Goal: Contribute content: Contribute content

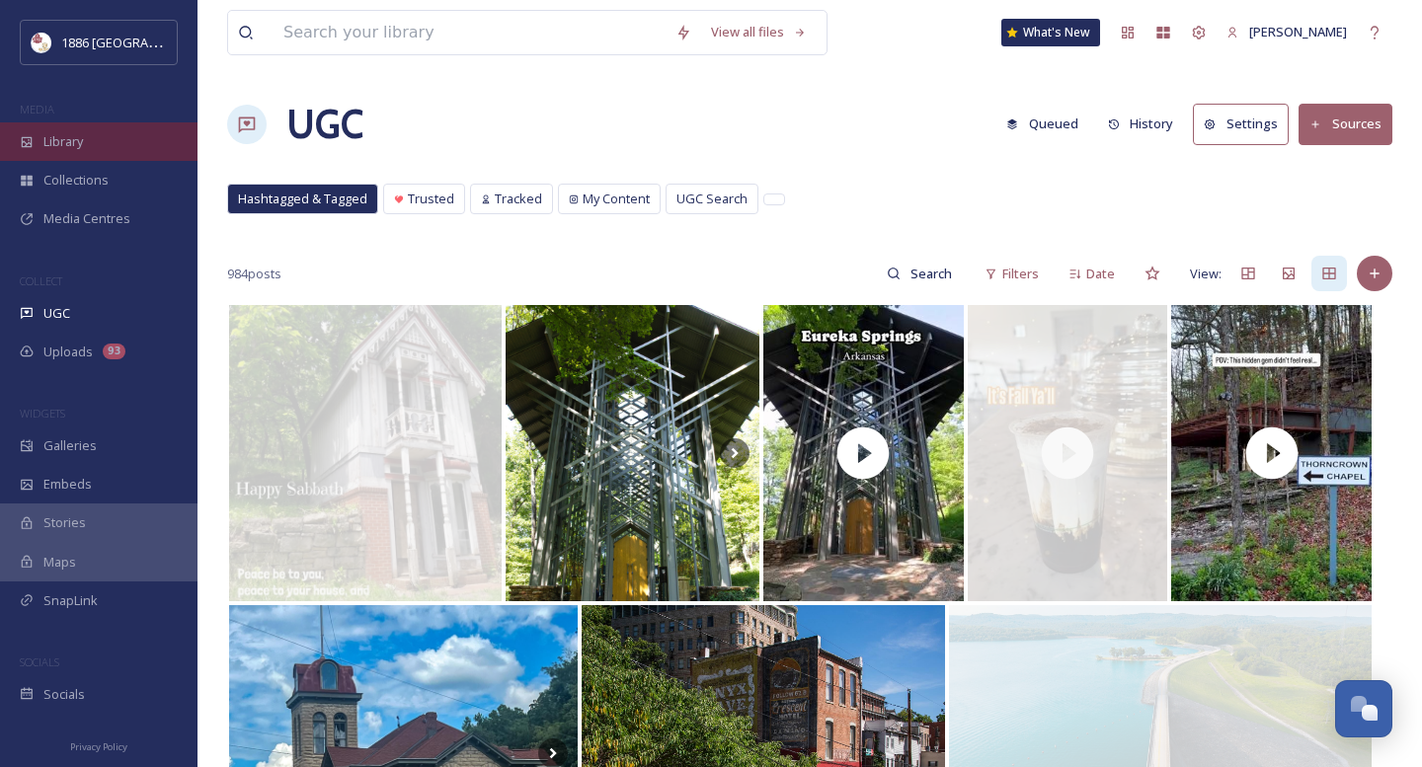
scroll to position [780, 0]
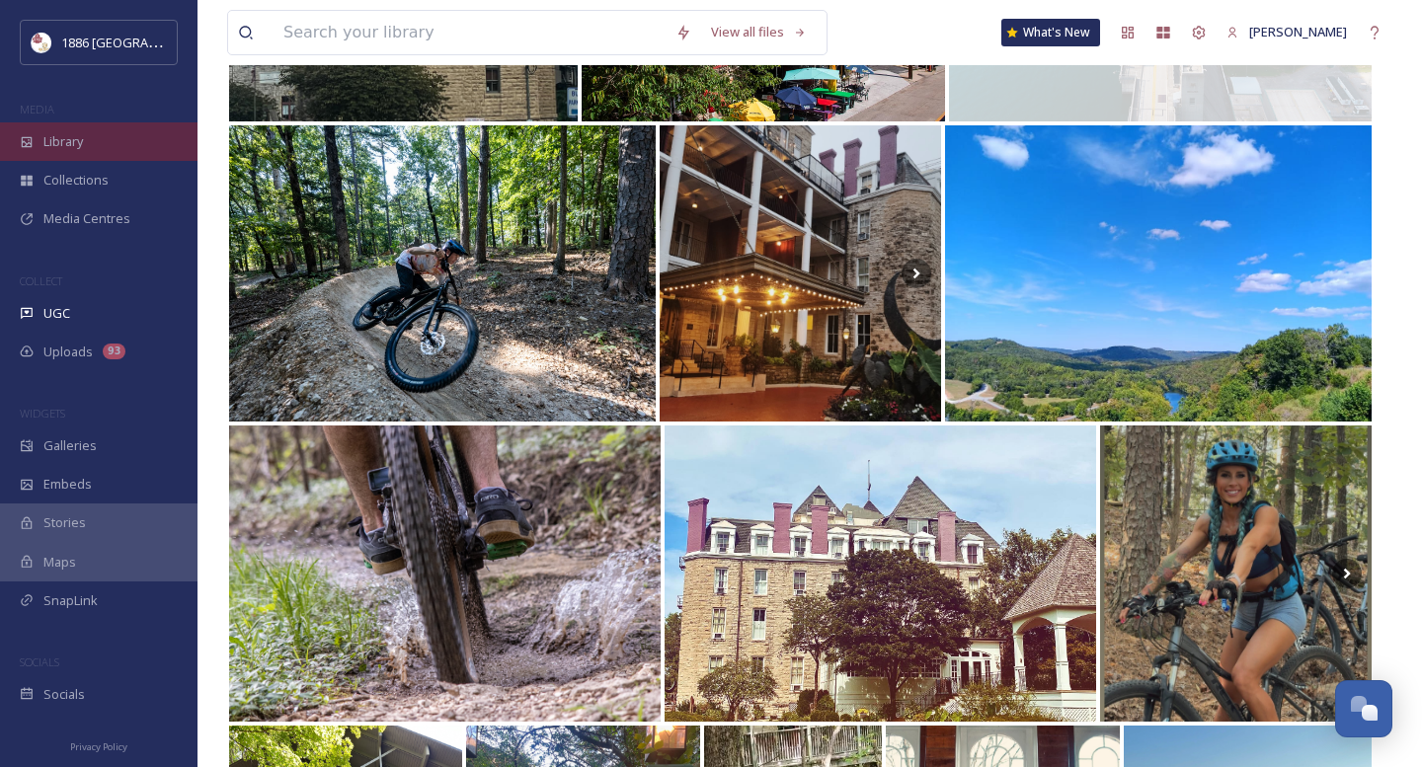
click at [106, 144] on div "Library" at bounding box center [98, 141] width 197 height 39
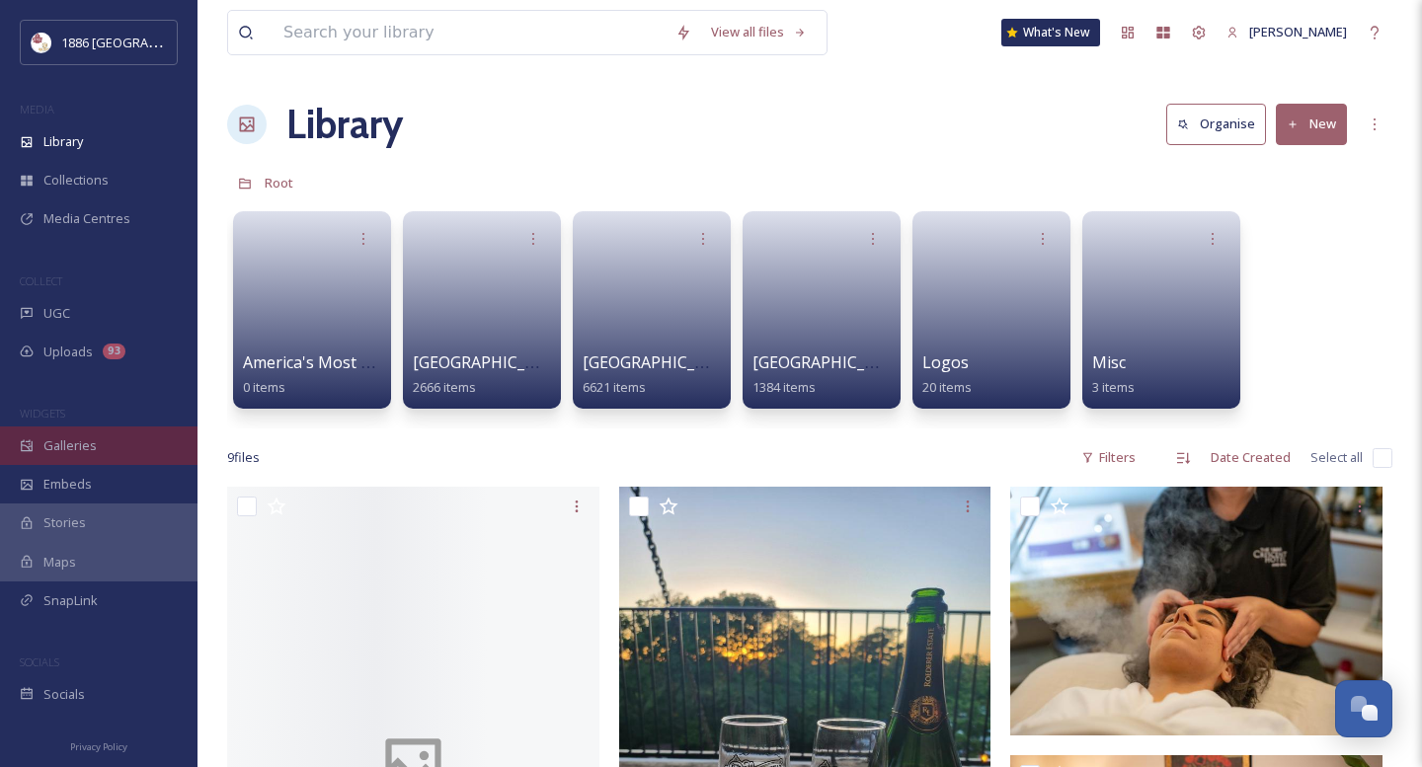
click at [131, 443] on div "Galleries" at bounding box center [98, 446] width 197 height 39
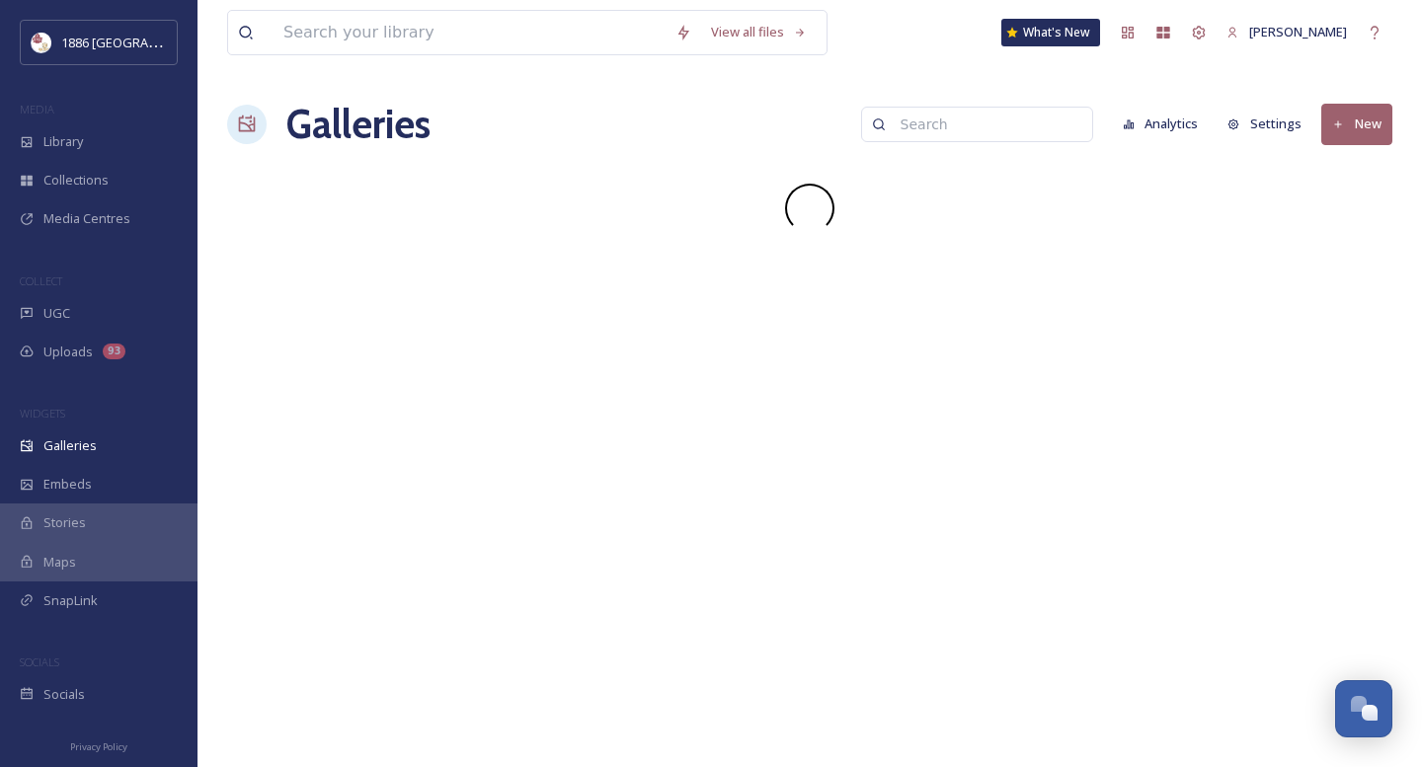
click at [1012, 128] on input at bounding box center [987, 124] width 192 height 39
type input "winter"
click at [261, 134] on div at bounding box center [246, 124] width 39 height 39
click at [330, 129] on h1 "Galleries" at bounding box center [358, 124] width 144 height 59
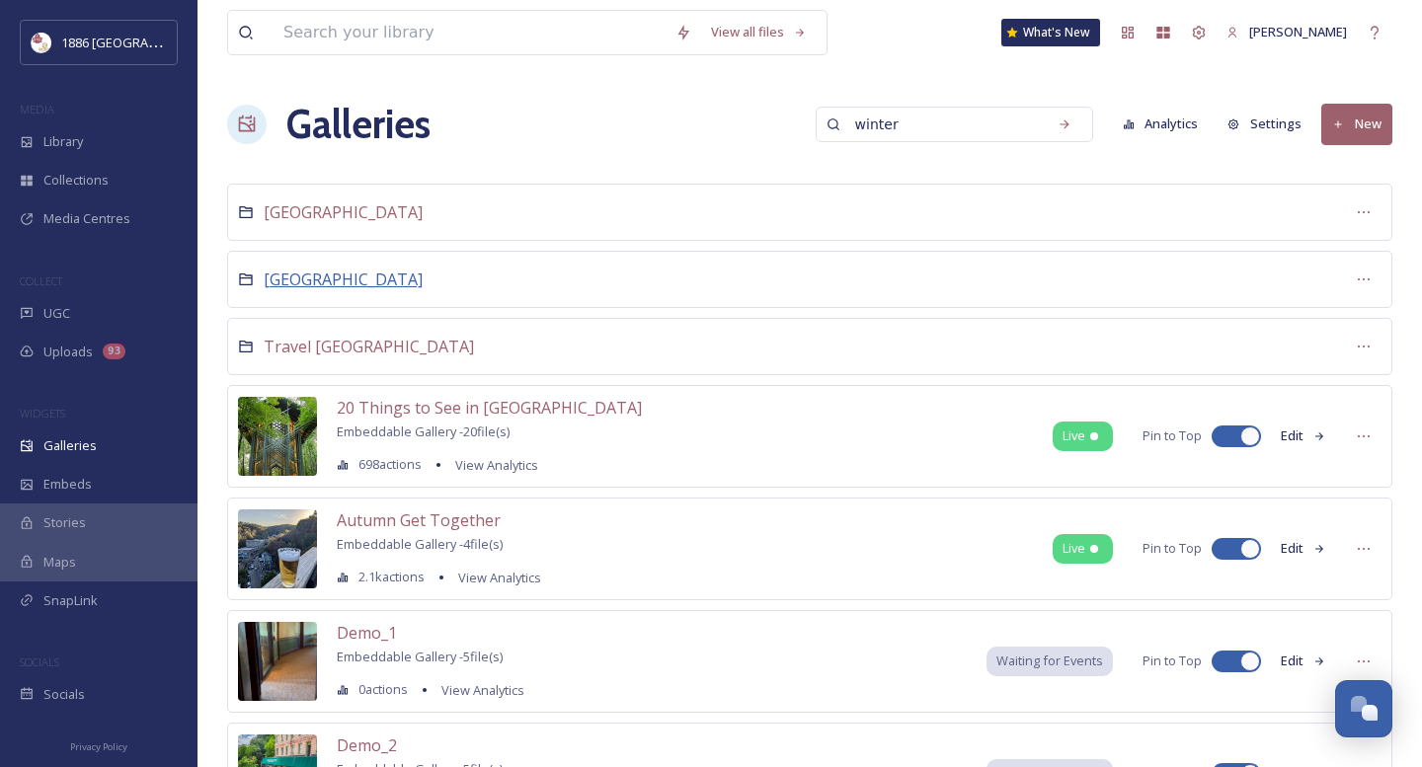
click at [350, 282] on span "[GEOGRAPHIC_DATA]" at bounding box center [343, 280] width 159 height 22
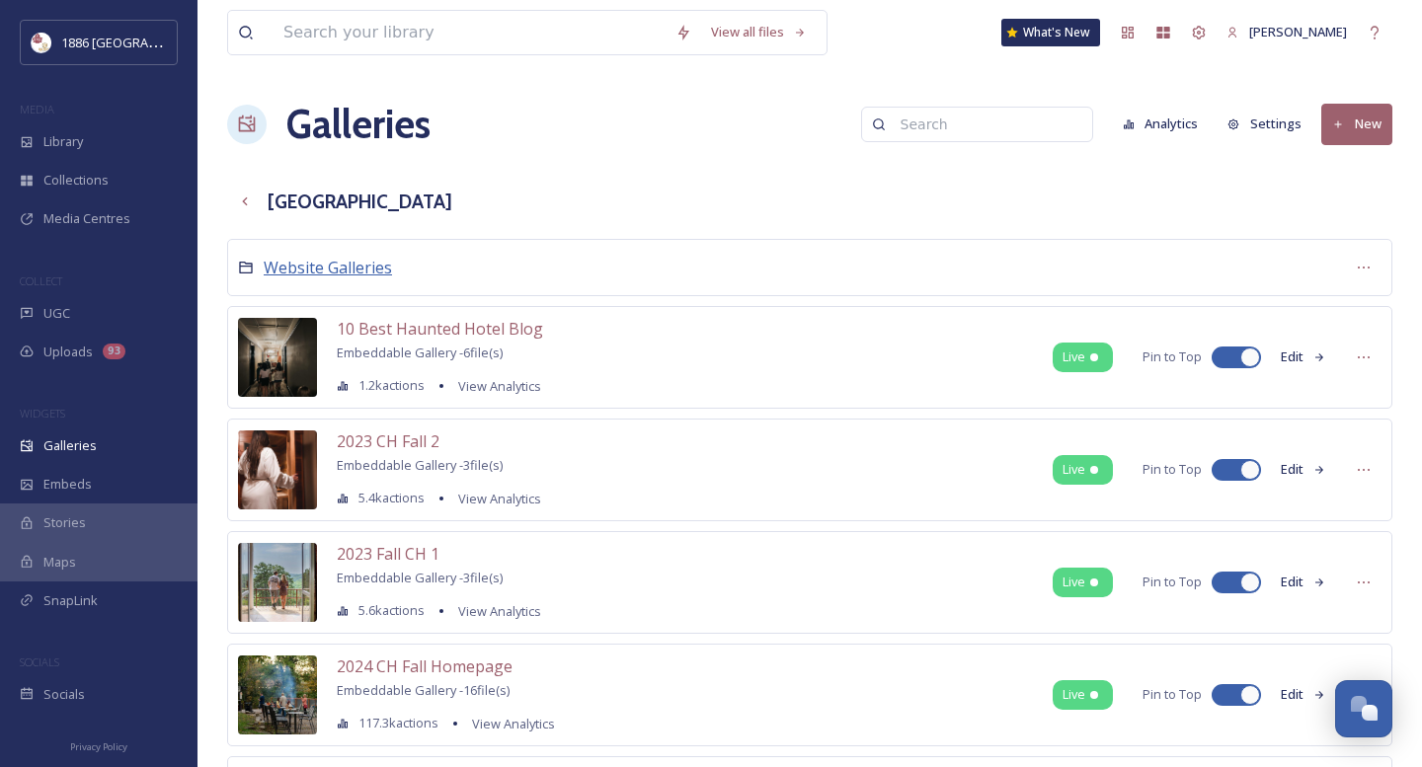
click at [291, 270] on span "Website Galleries" at bounding box center [328, 268] width 128 height 22
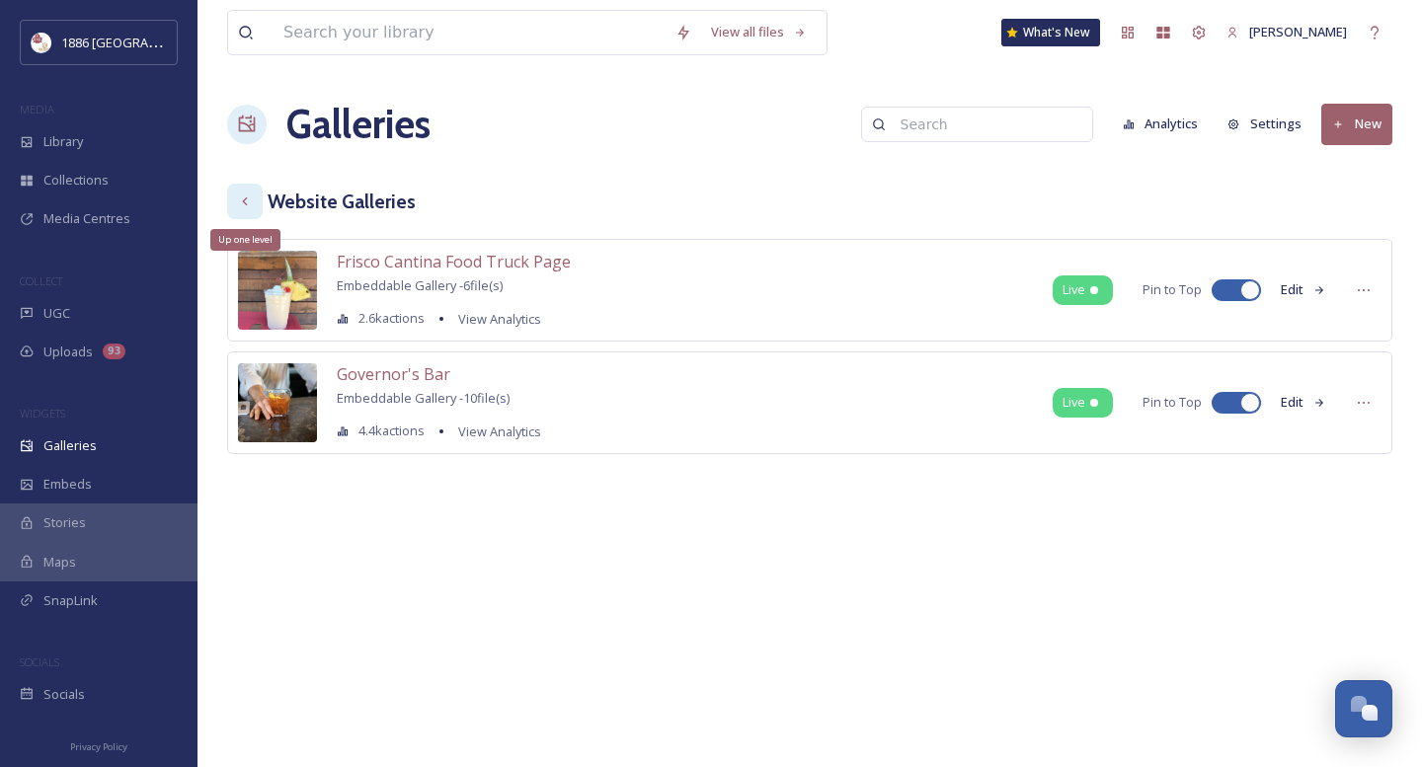
click at [251, 199] on icon at bounding box center [245, 202] width 16 height 16
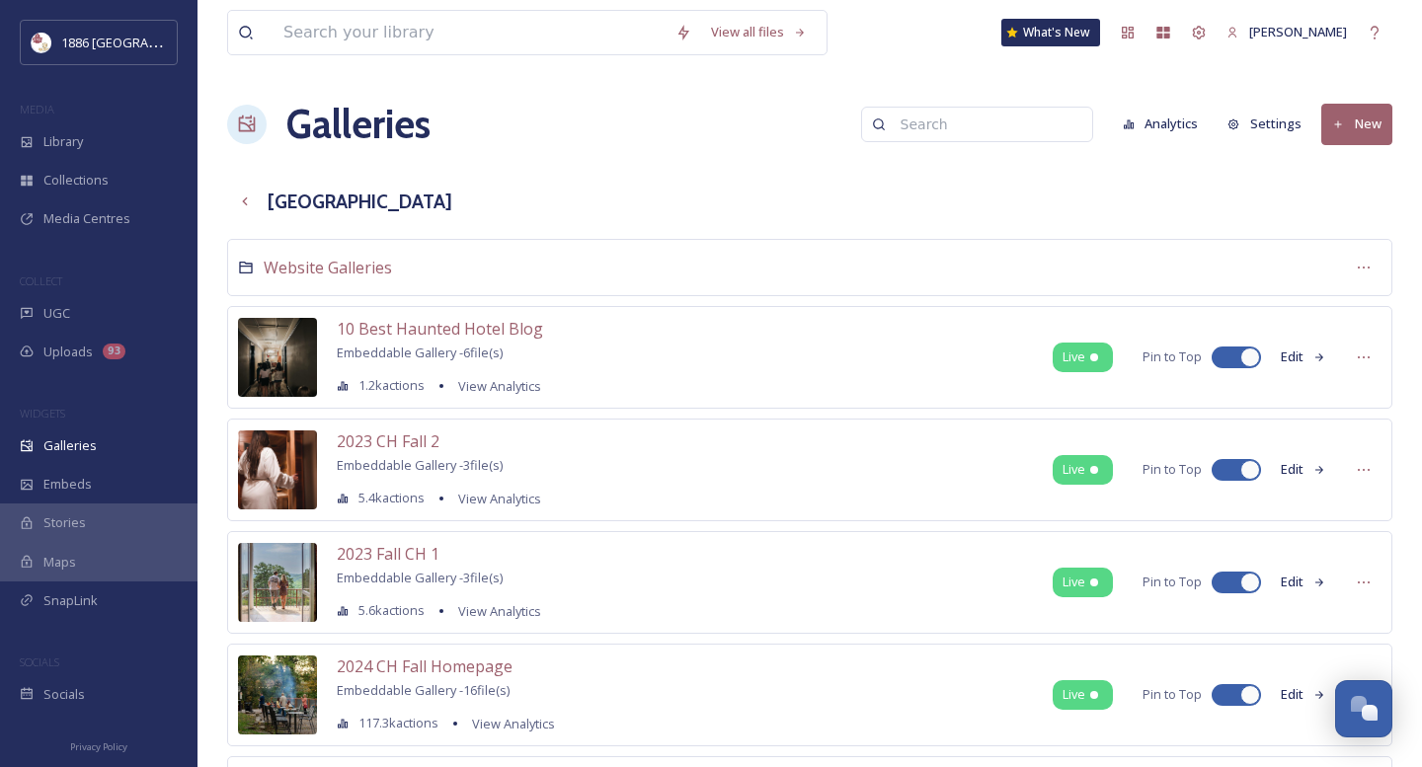
scroll to position [15, 0]
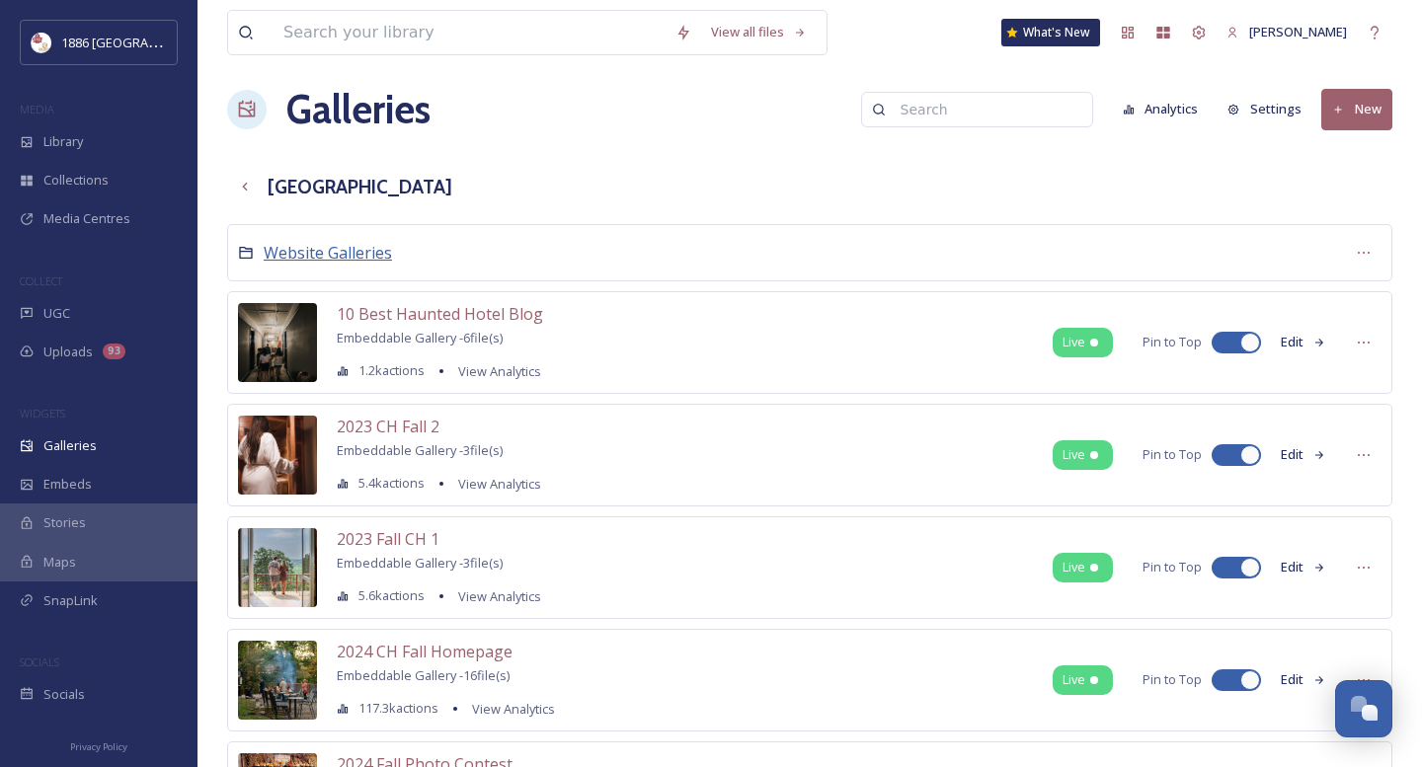
click at [338, 252] on span "Website Galleries" at bounding box center [328, 253] width 128 height 22
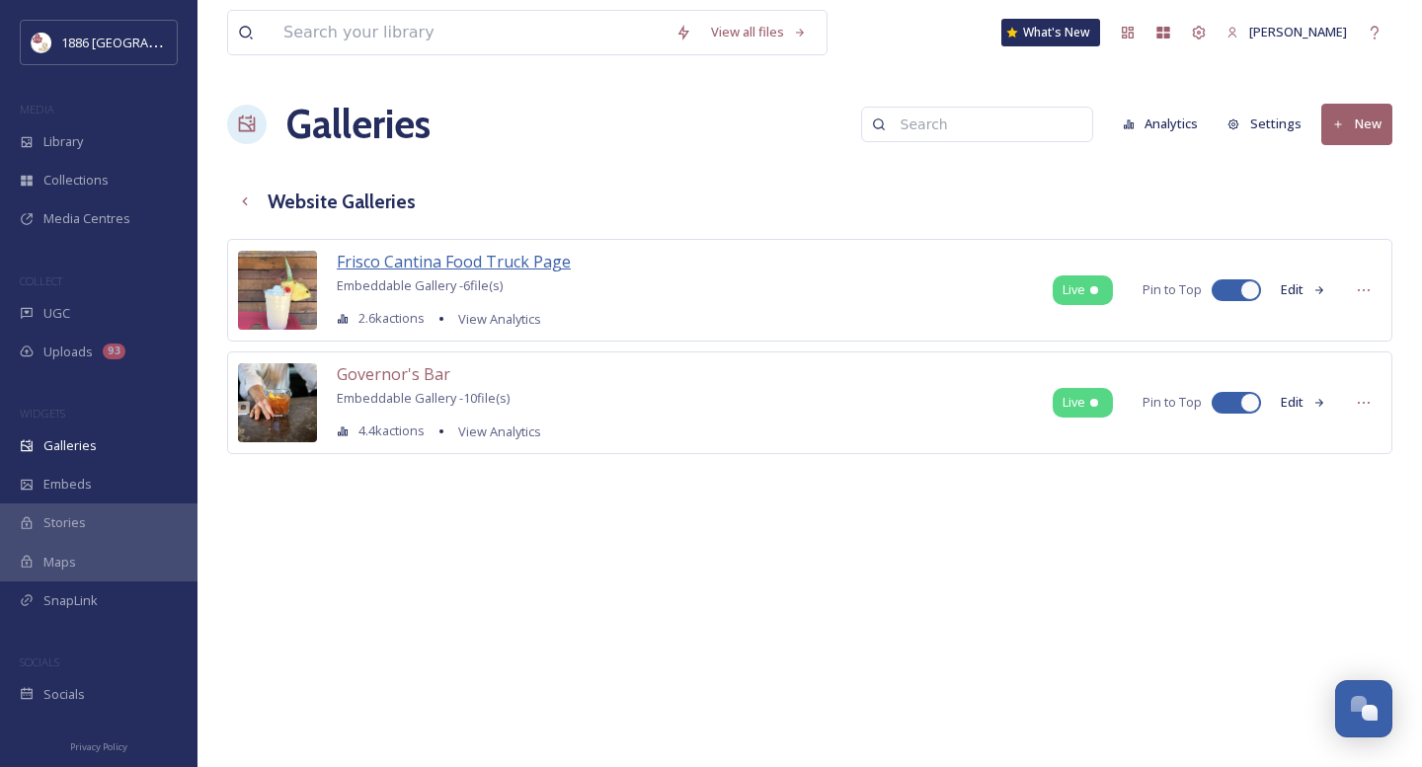
click at [435, 262] on span "Frisco Cantina Food Truck Page" at bounding box center [454, 262] width 234 height 22
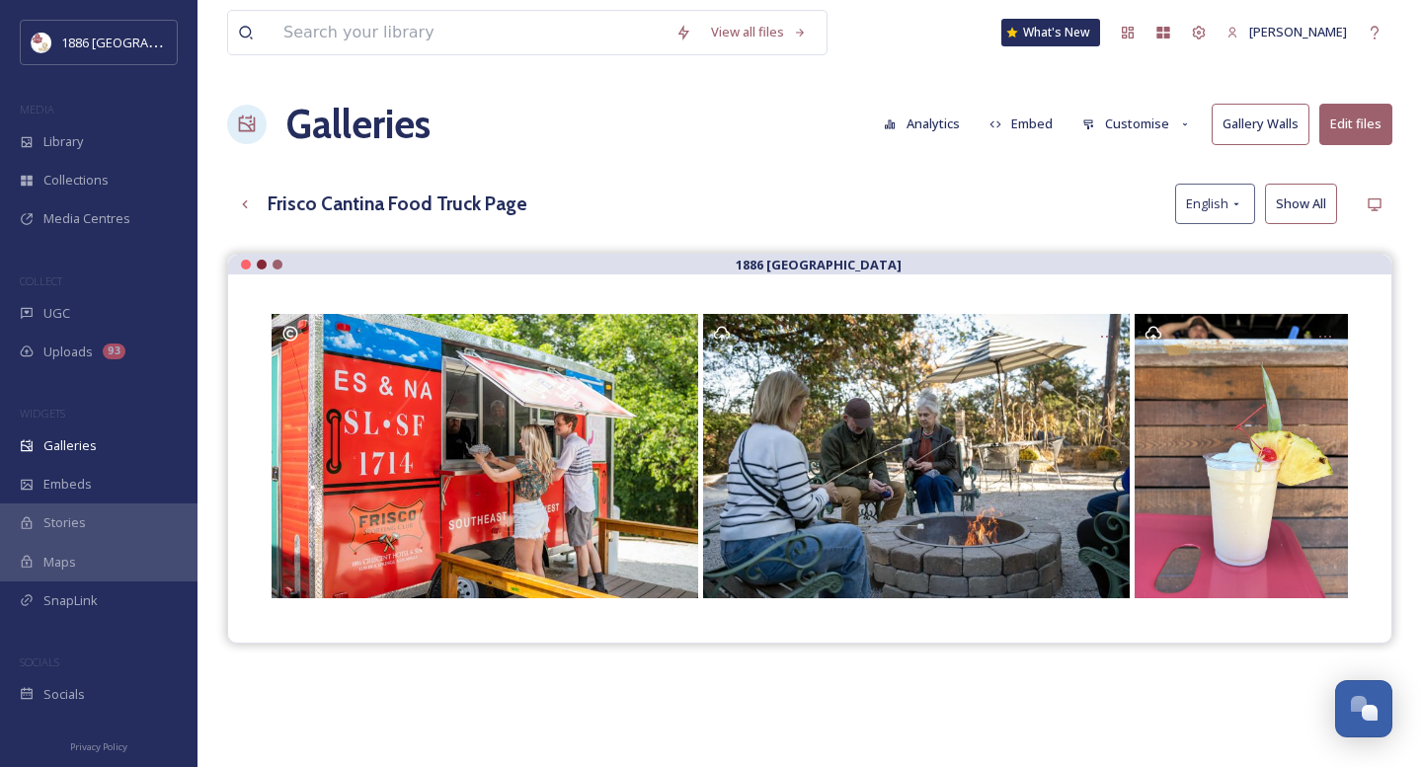
click at [1352, 134] on button "Edit files" at bounding box center [1355, 124] width 73 height 40
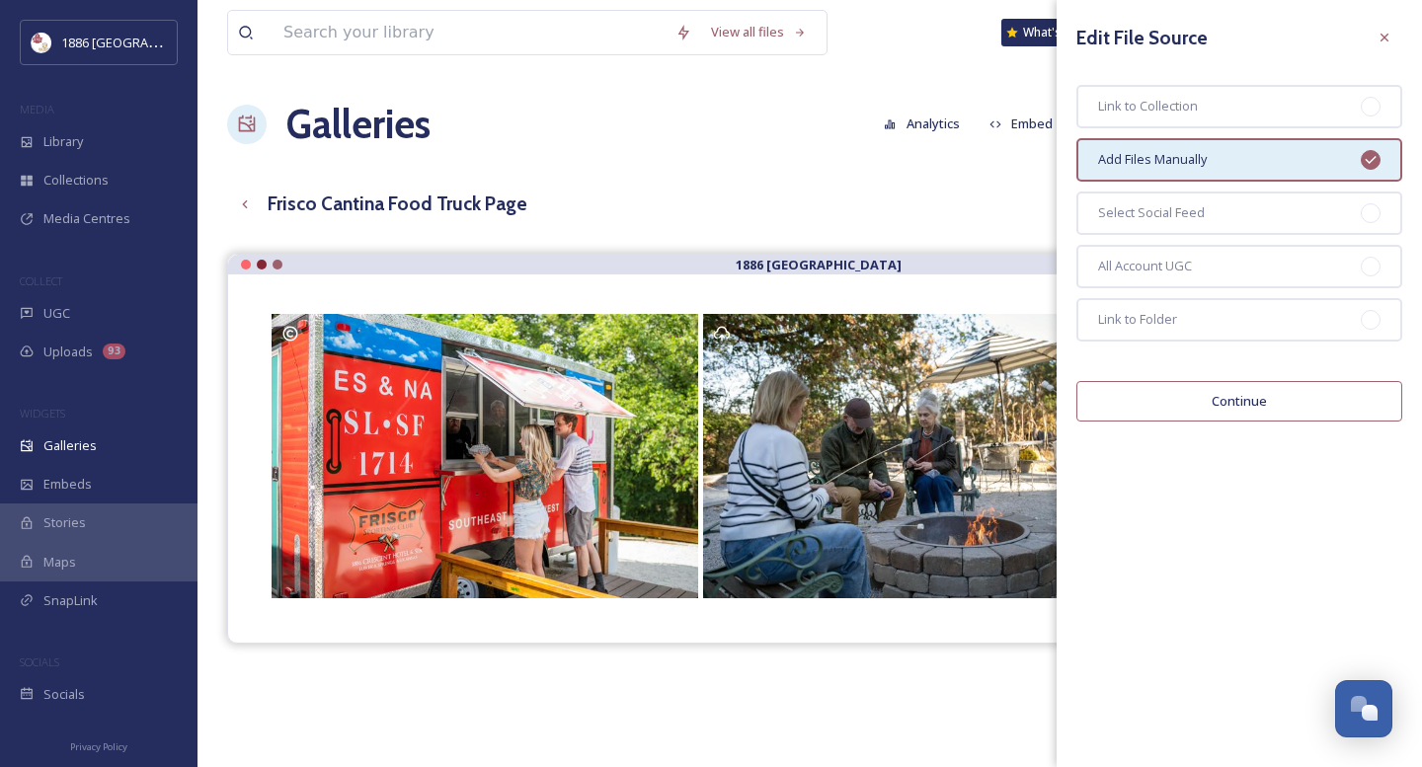
click at [1281, 402] on button "Continue" at bounding box center [1239, 401] width 326 height 40
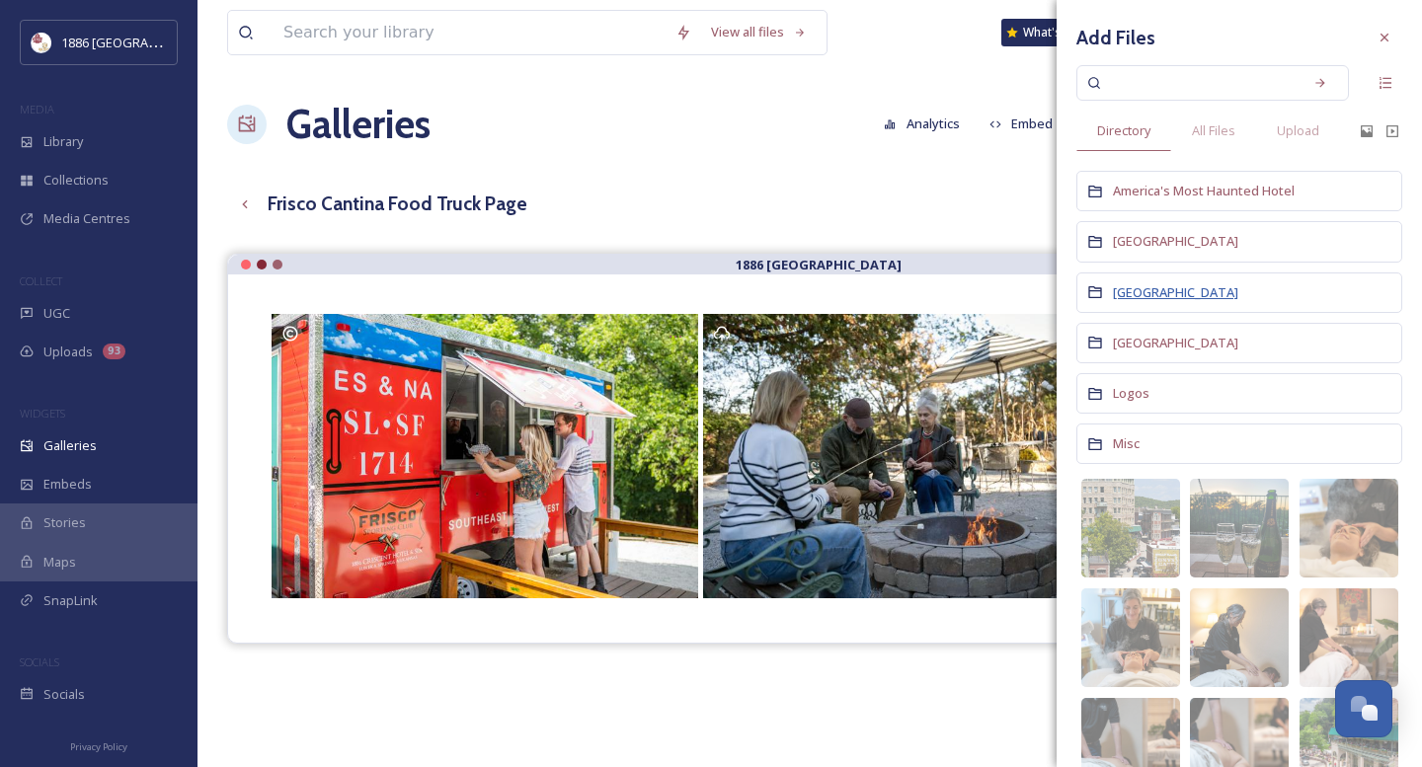
click at [1171, 290] on span "[GEOGRAPHIC_DATA]" at bounding box center [1175, 292] width 125 height 18
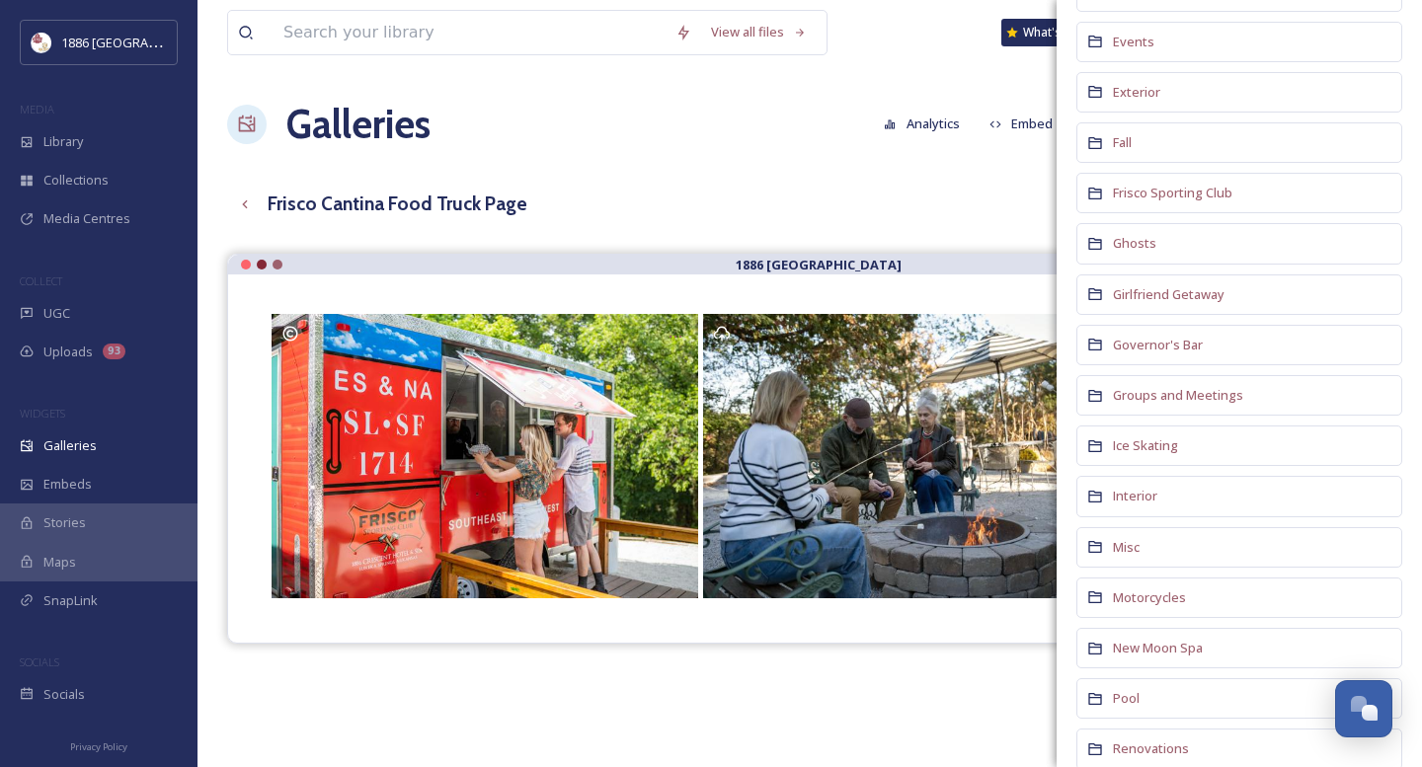
scroll to position [526, 0]
click at [1184, 191] on span "Frisco Sporting Club" at bounding box center [1172, 189] width 119 height 18
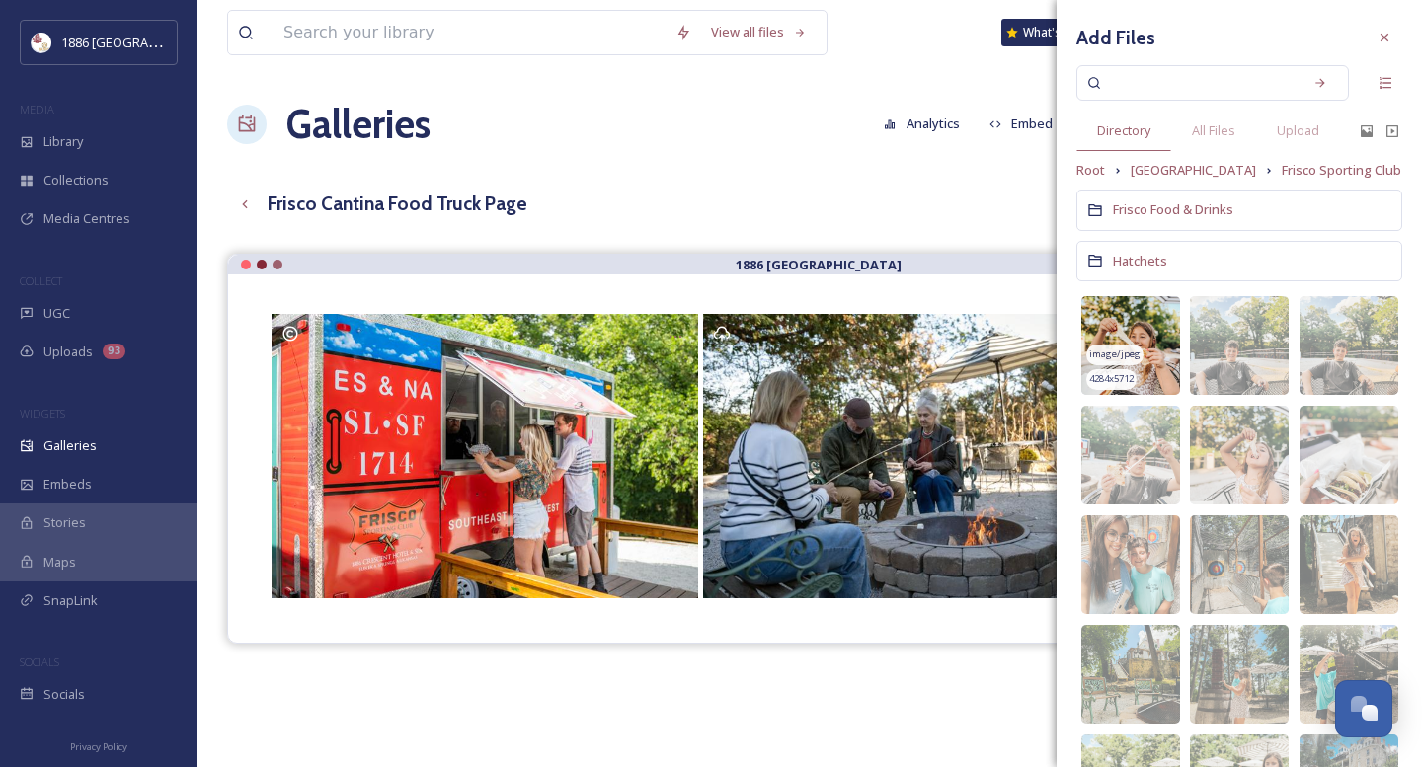
click at [1100, 346] on div "image/jpeg" at bounding box center [1114, 355] width 57 height 21
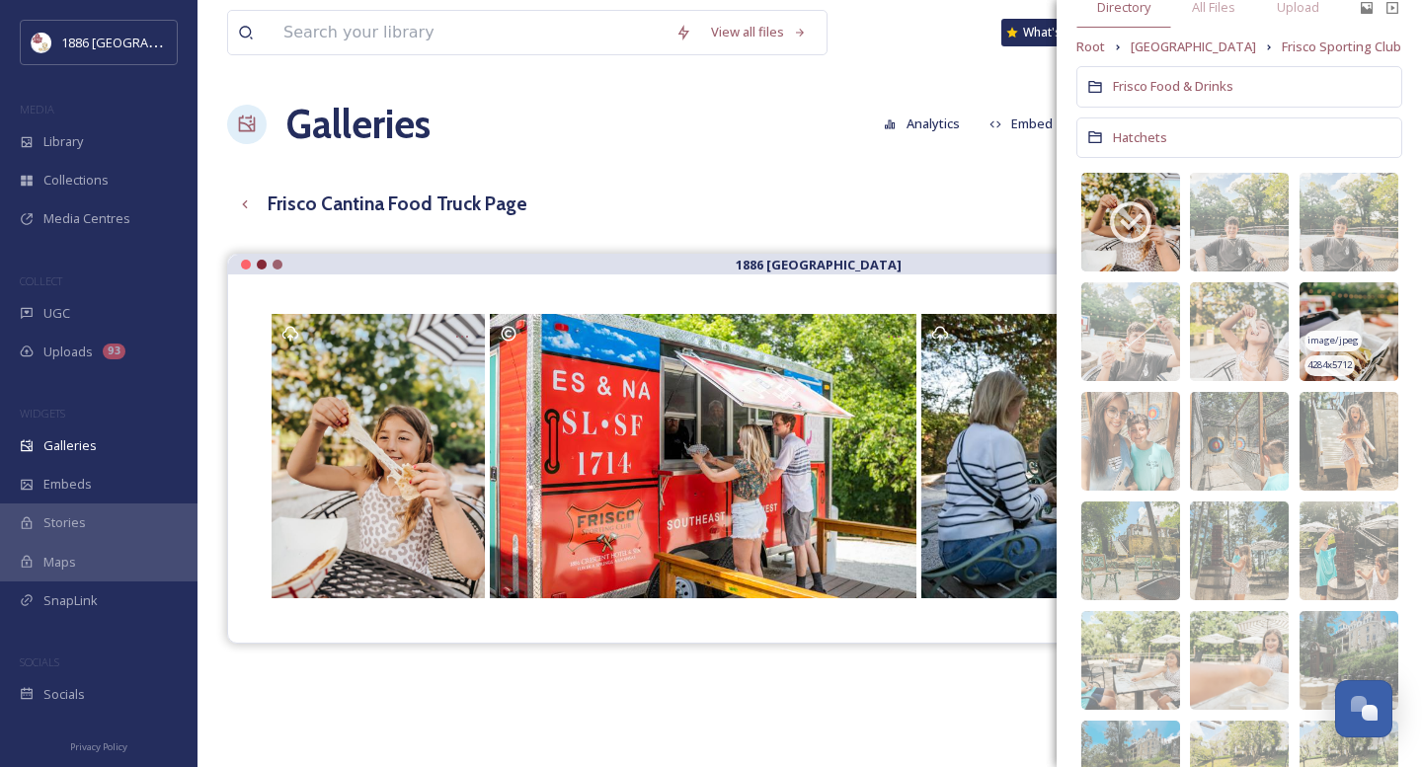
scroll to position [126, 0]
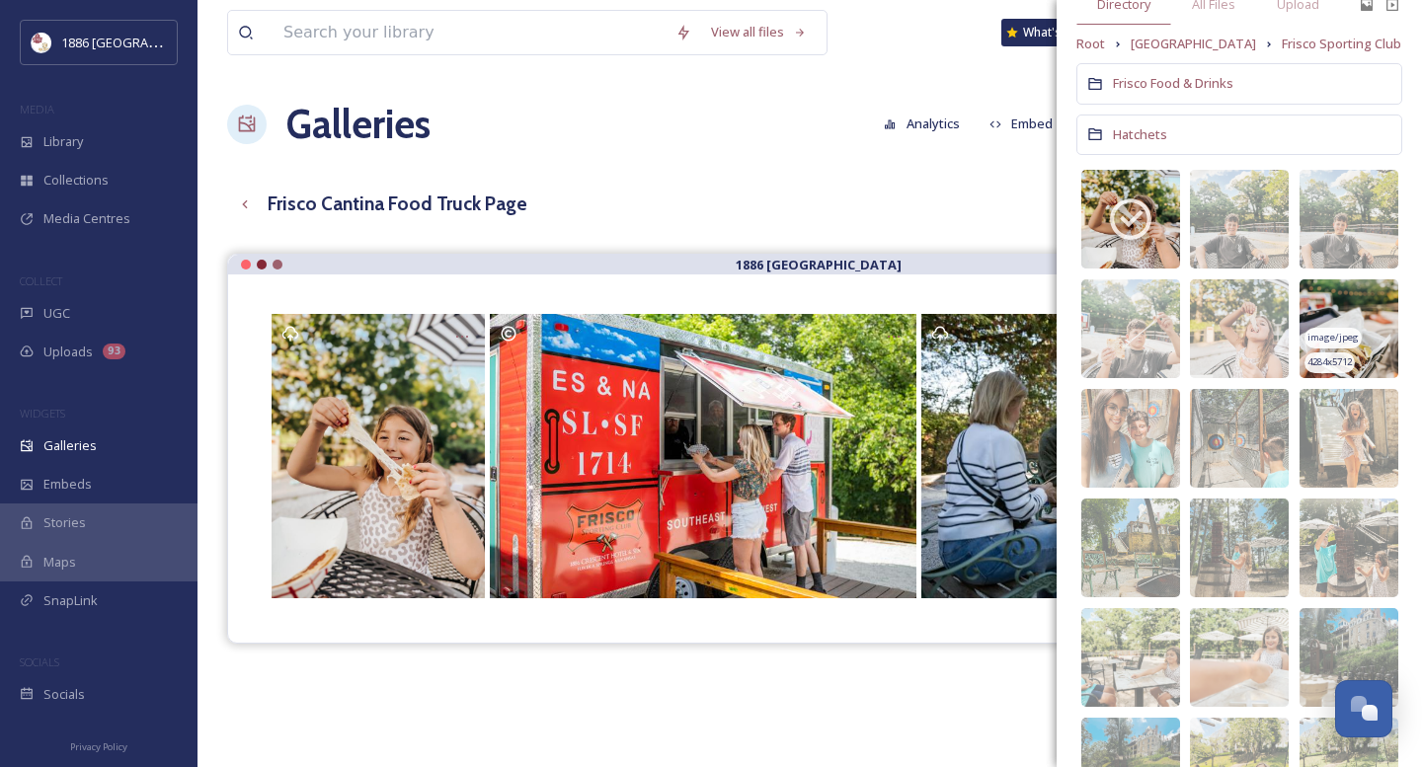
click at [1345, 312] on img at bounding box center [1348, 328] width 99 height 99
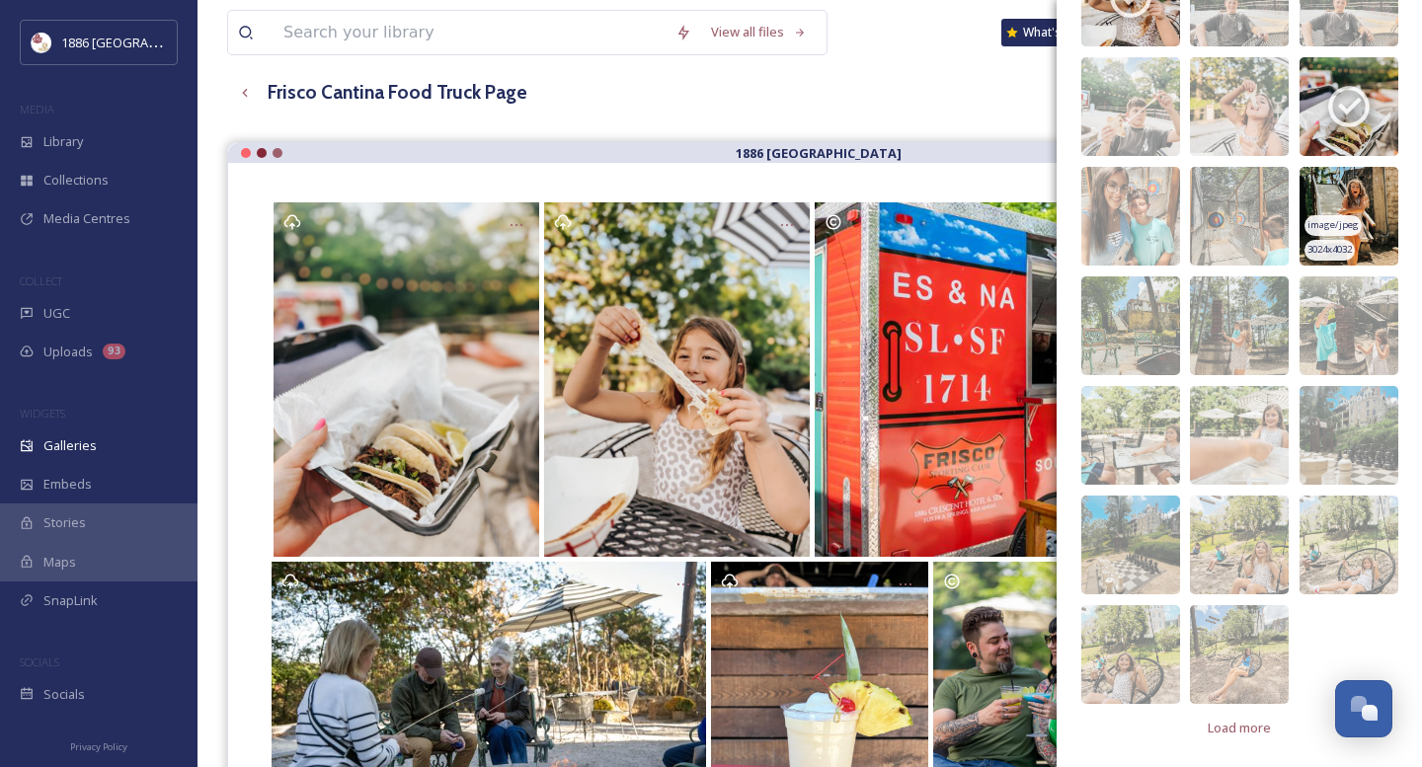
scroll to position [108, 0]
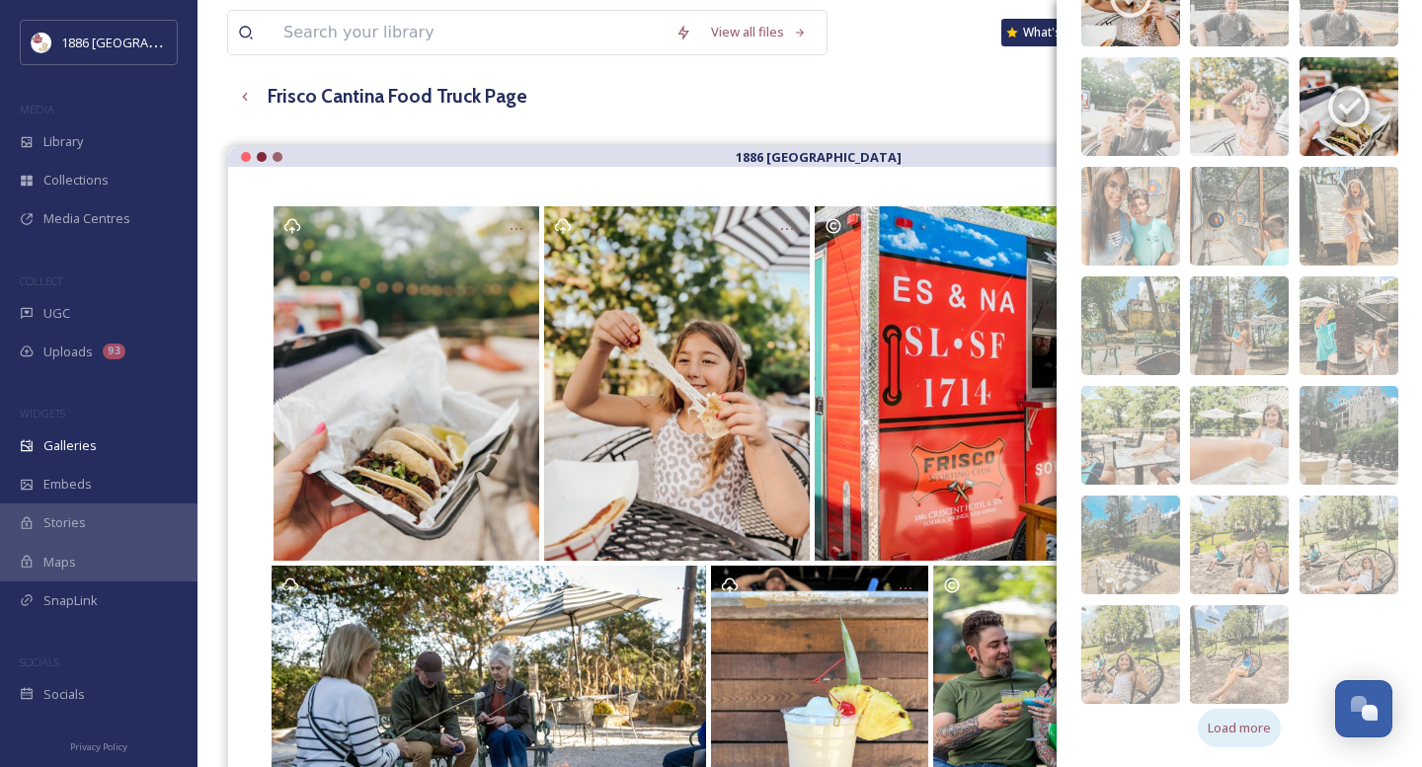
click at [1237, 723] on span "Load more" at bounding box center [1239, 728] width 63 height 19
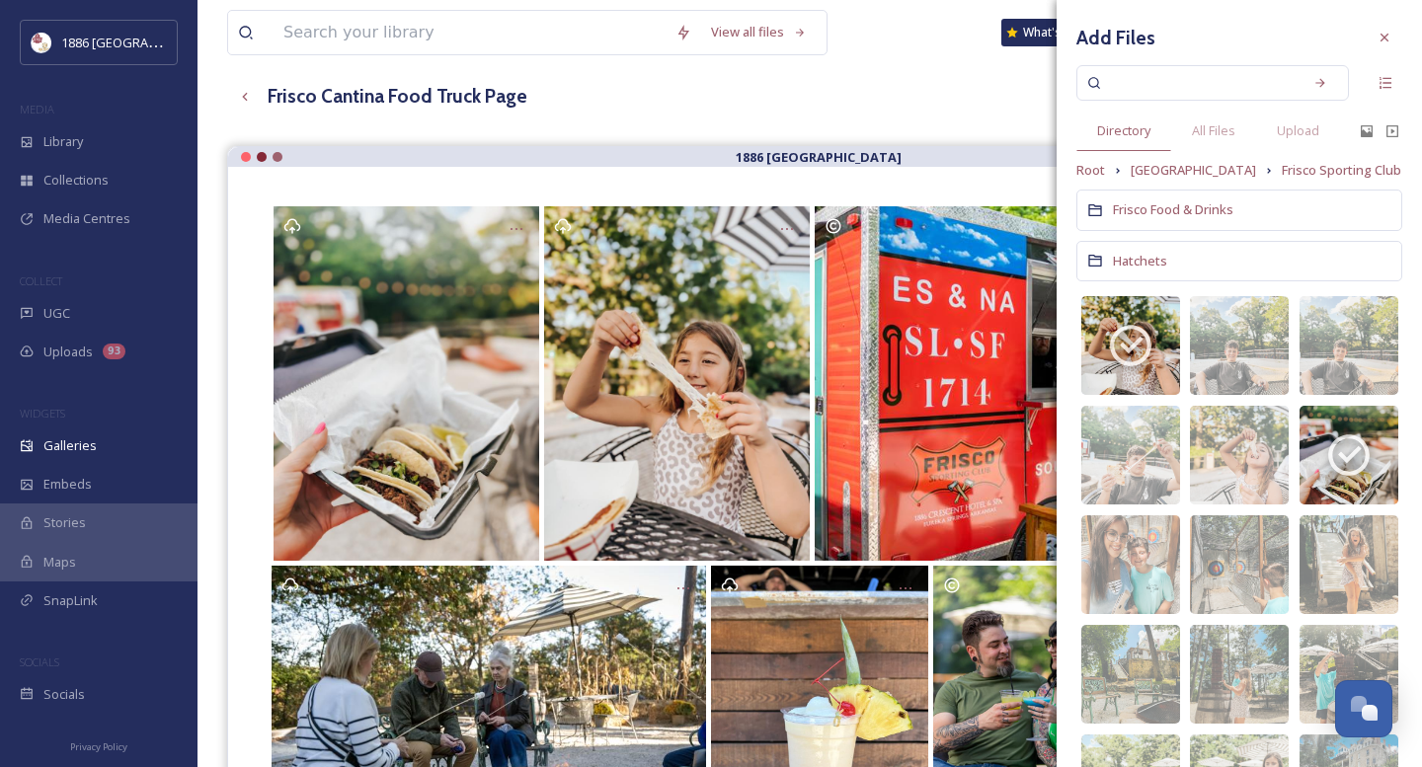
scroll to position [0, 0]
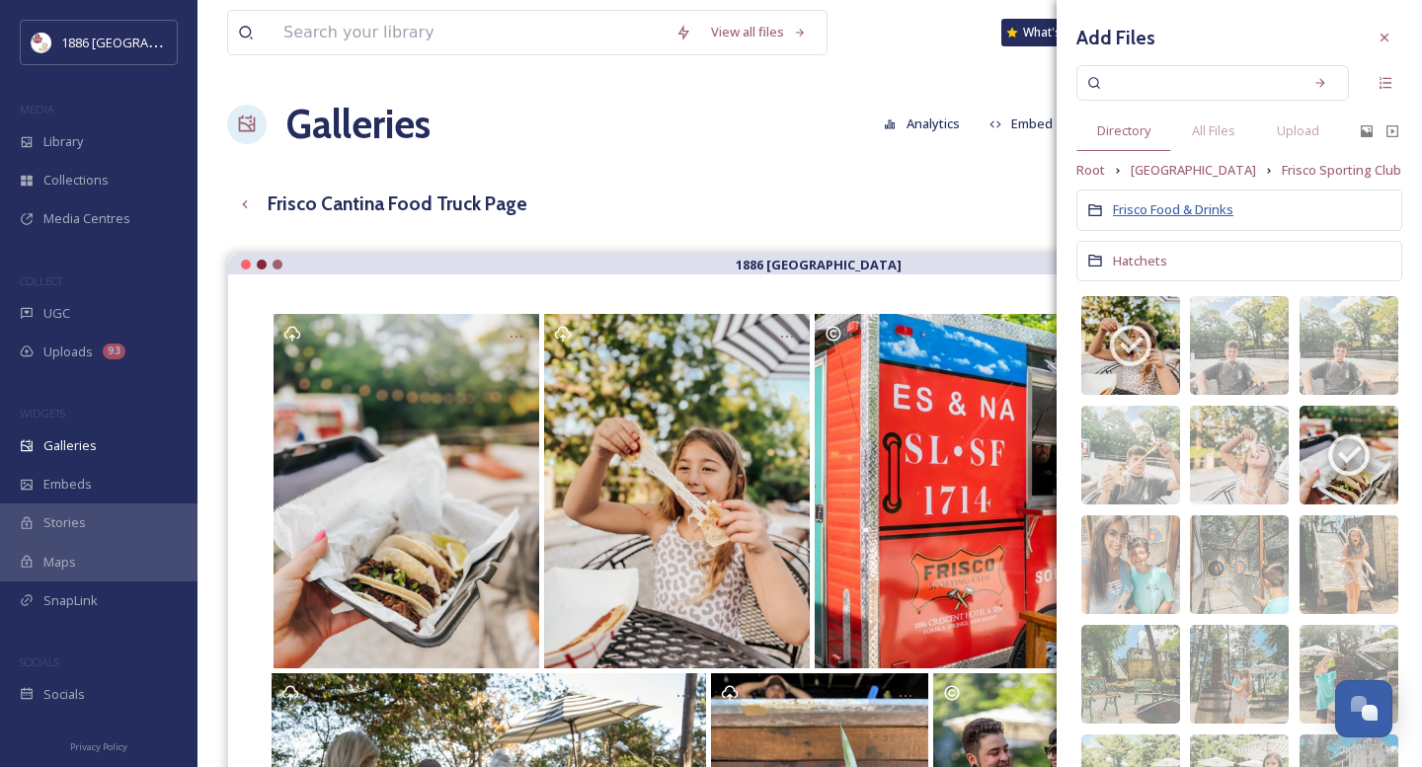
click at [1184, 210] on span "Frisco Food & Drinks" at bounding box center [1173, 209] width 120 height 18
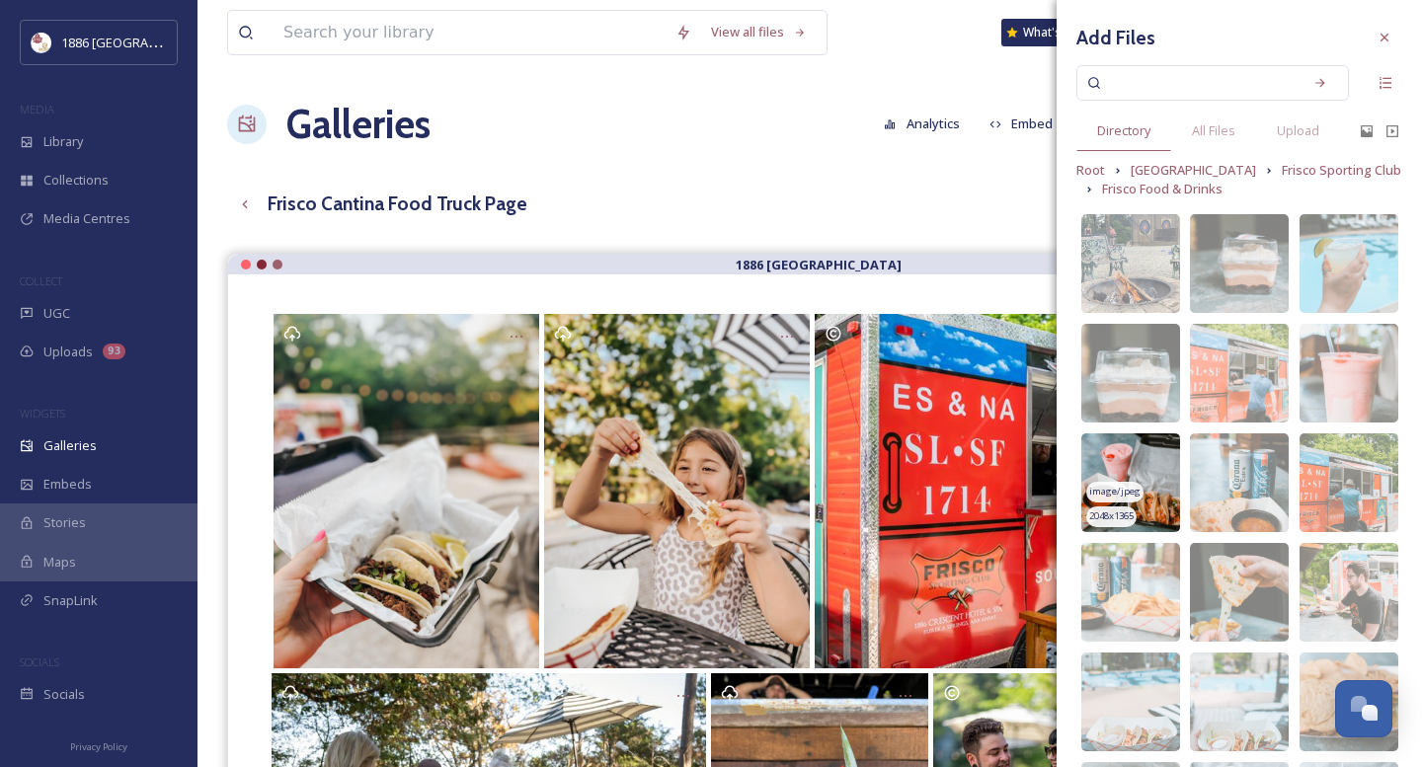
click at [1147, 468] on img at bounding box center [1130, 482] width 99 height 99
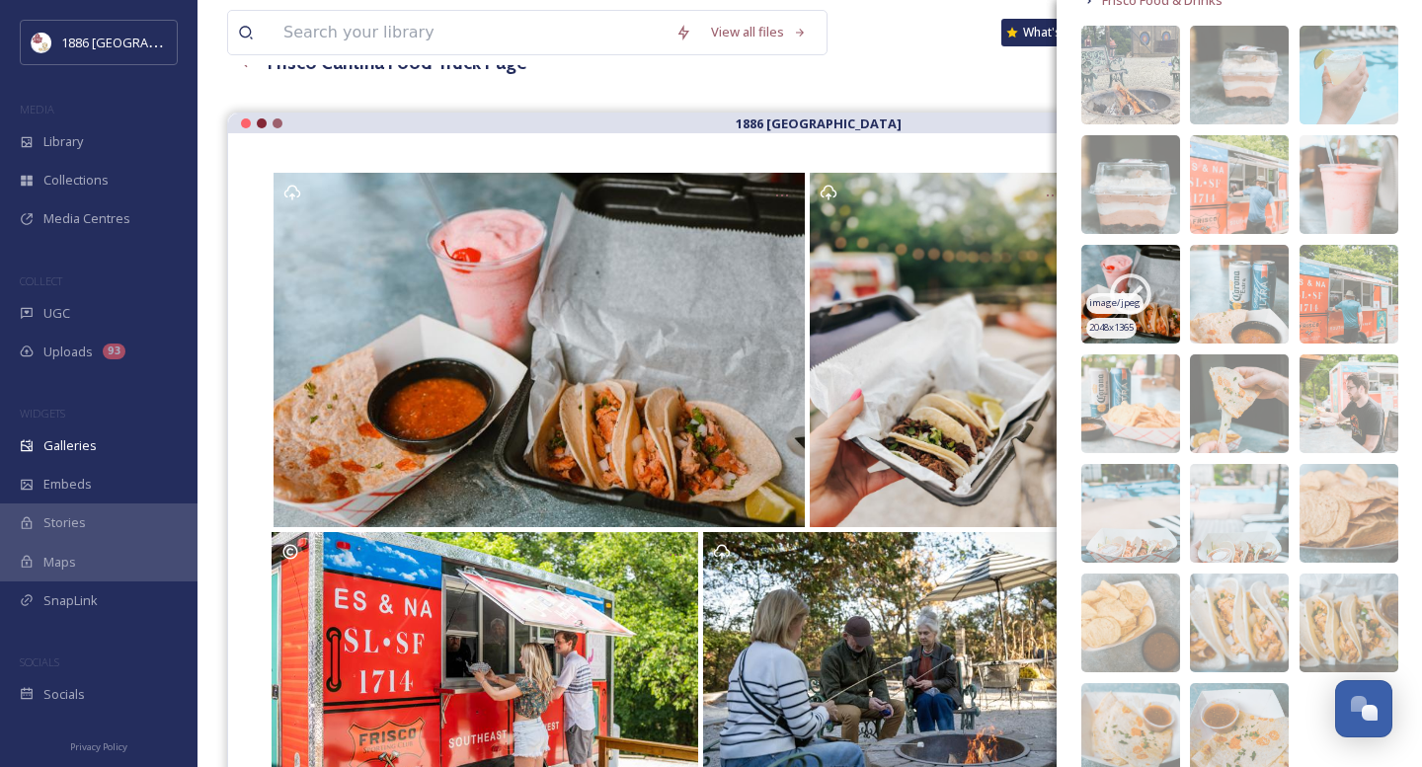
scroll to position [188, 0]
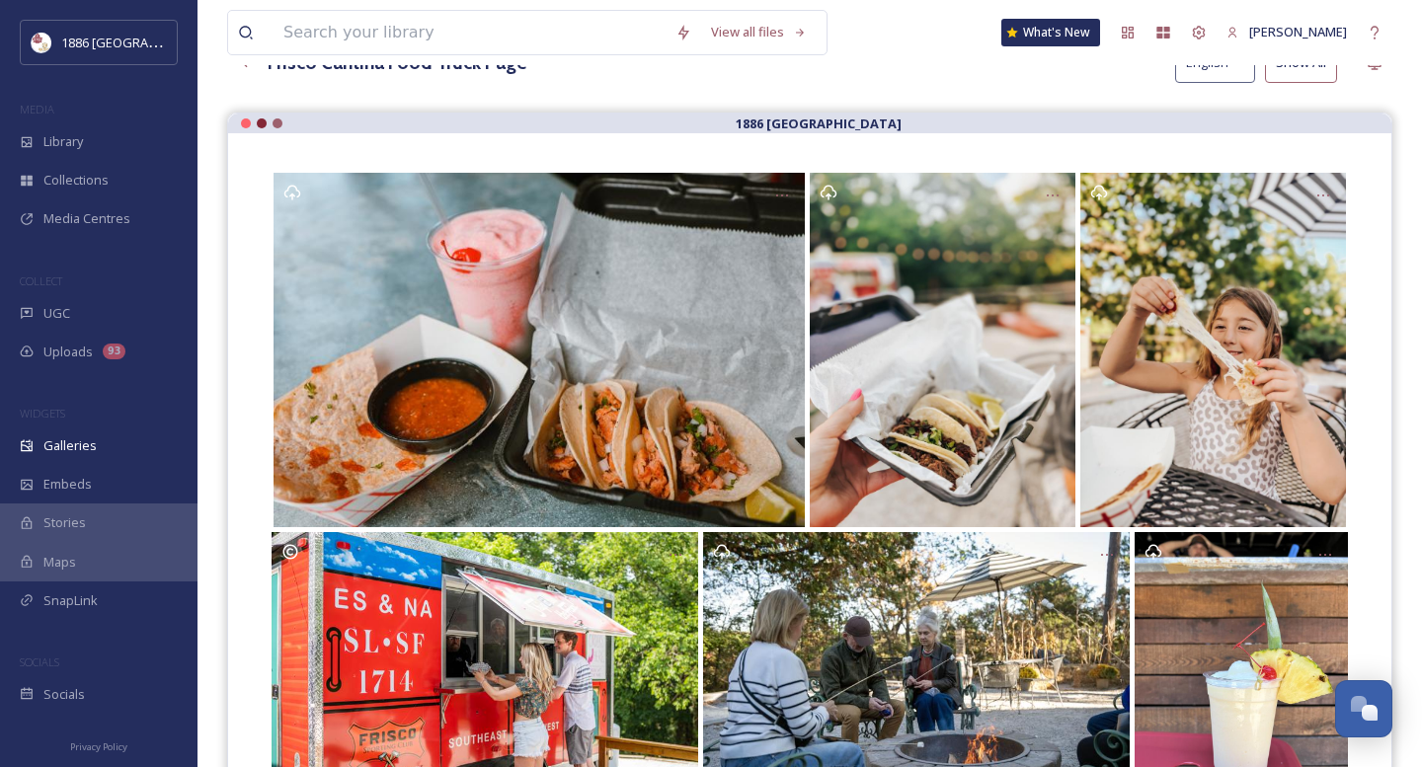
click at [948, 39] on div "View all files What's New [PERSON_NAME]" at bounding box center [809, 32] width 1165 height 65
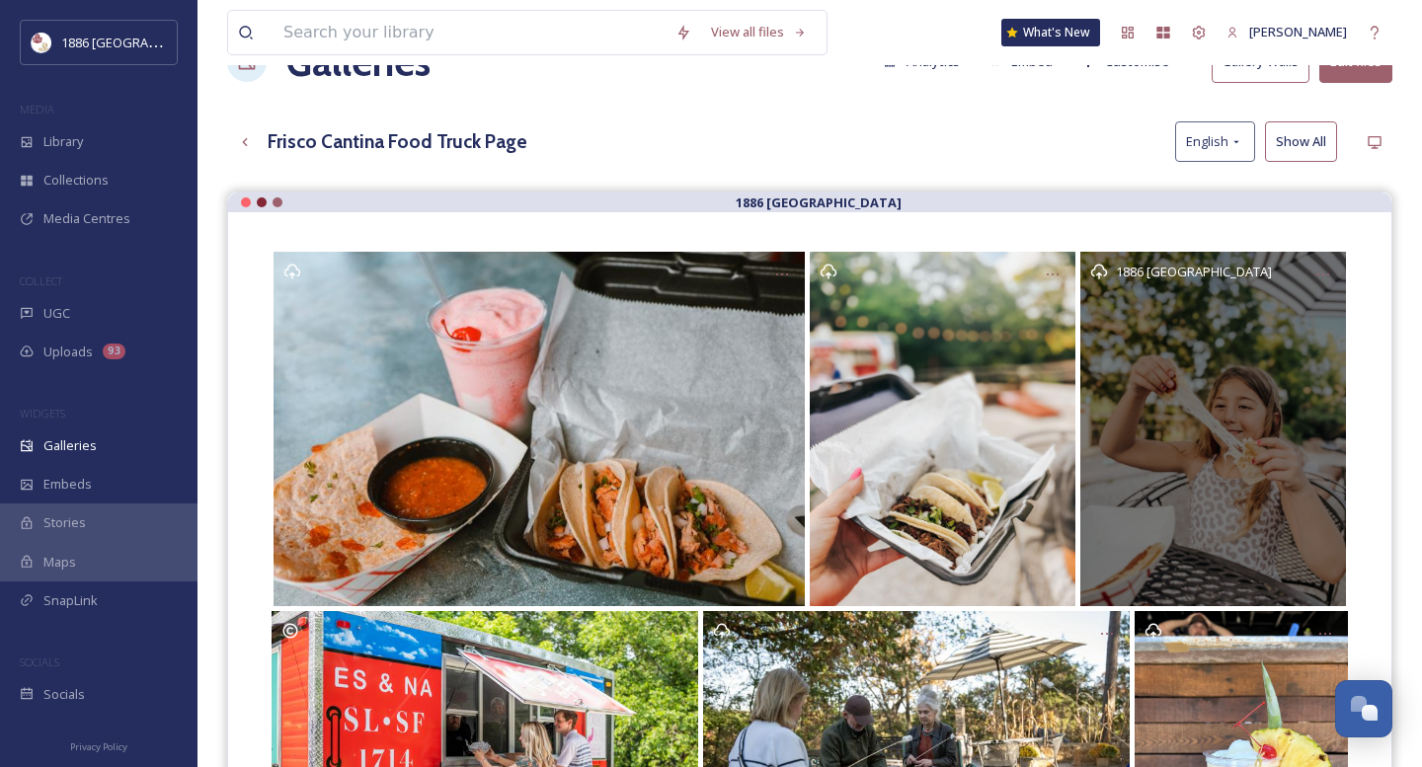
scroll to position [0, 0]
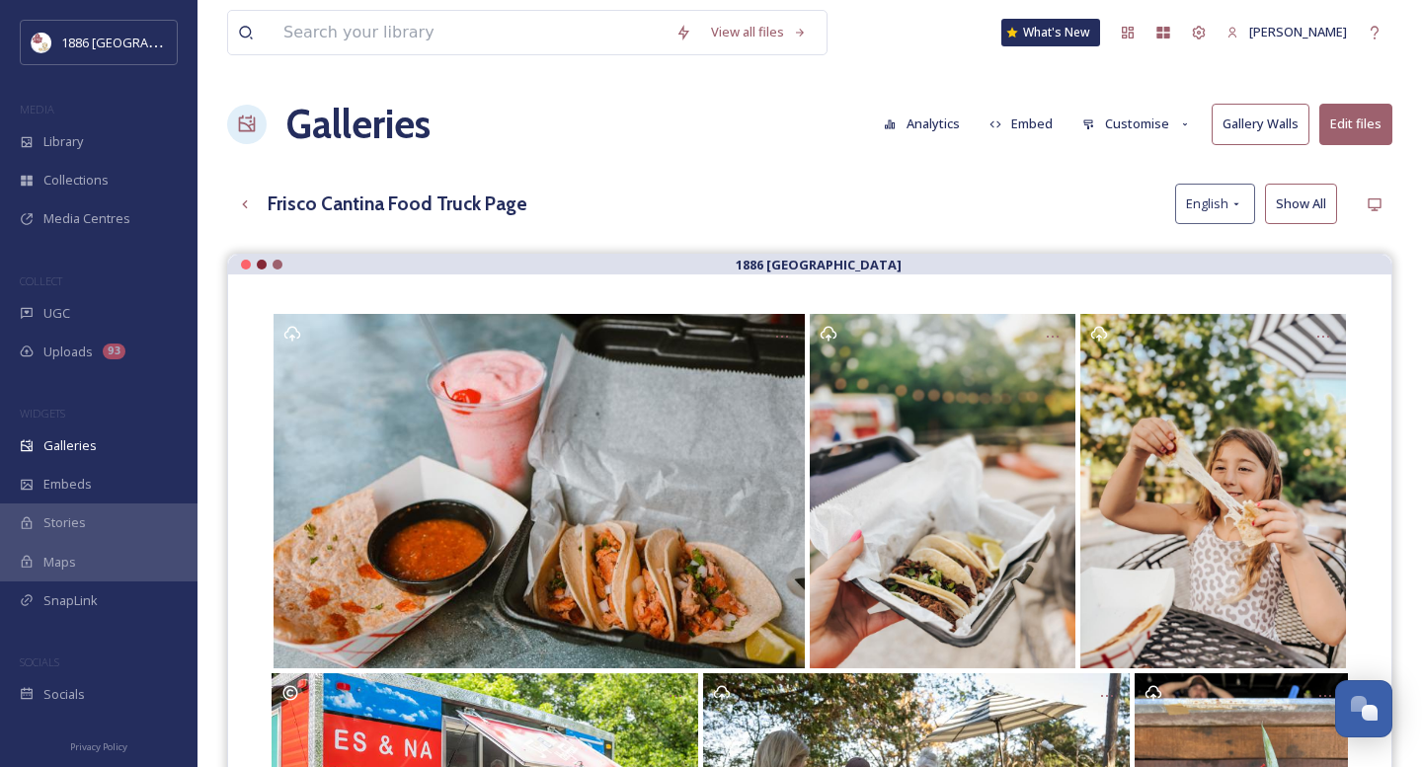
click at [1136, 118] on button "Customise" at bounding box center [1136, 124] width 129 height 39
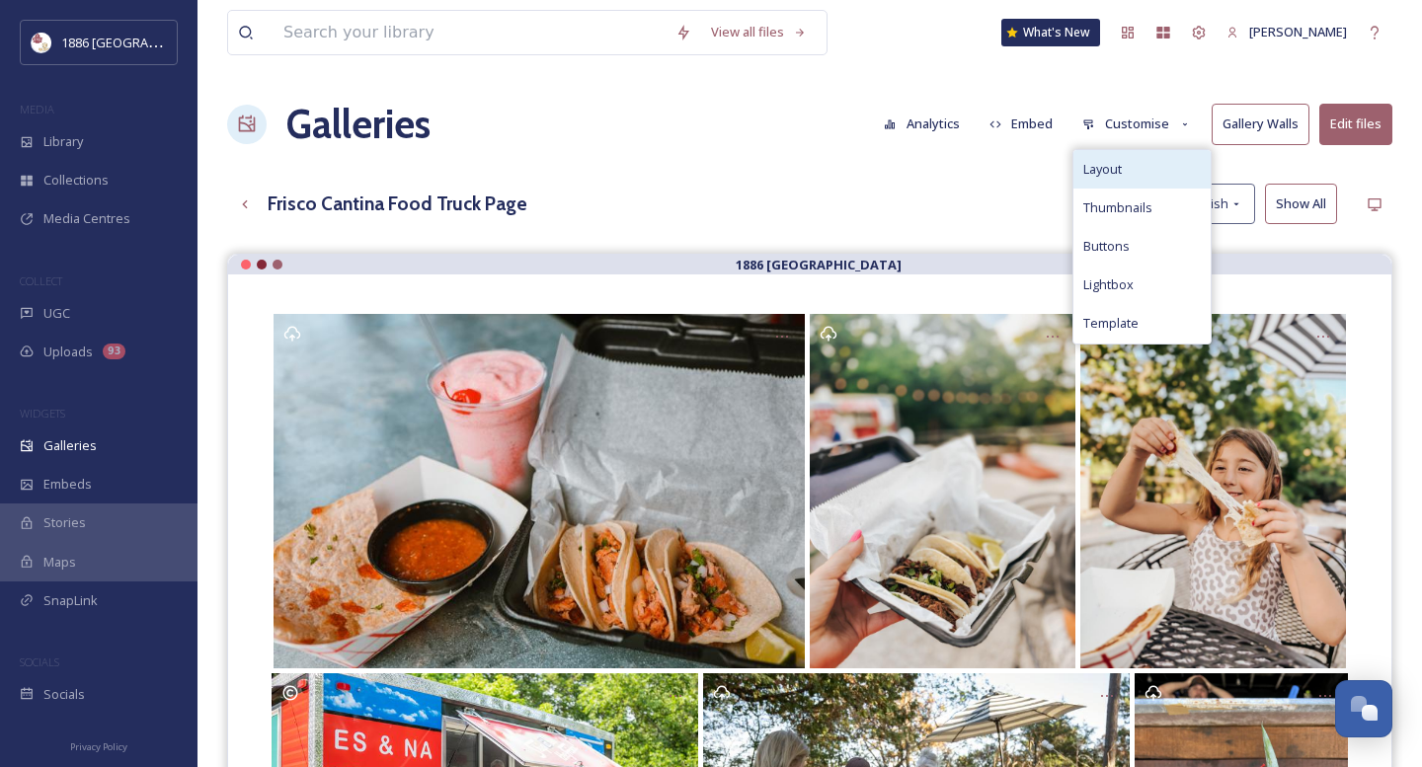
click at [1136, 167] on div "Layout" at bounding box center [1141, 169] width 137 height 39
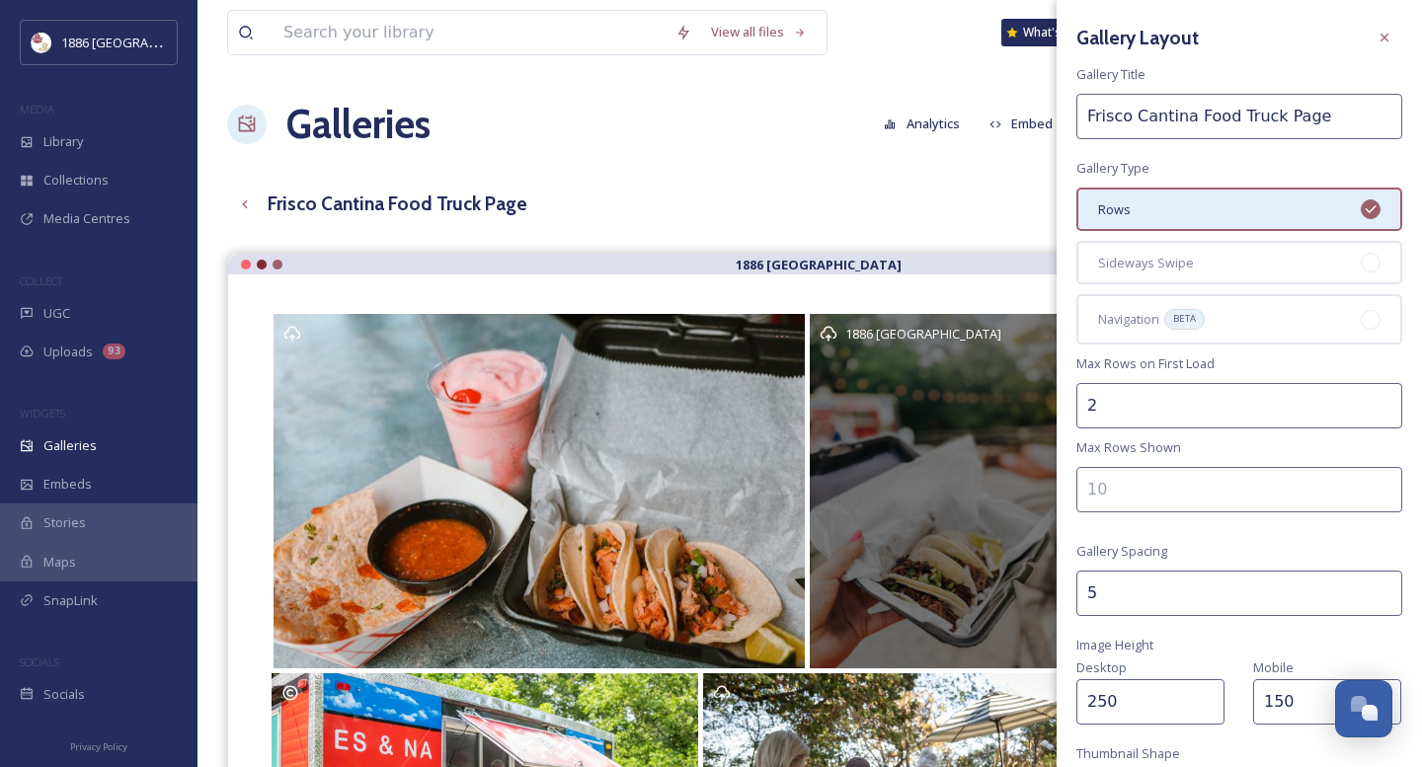
drag, startPoint x: 1153, startPoint y: 595, endPoint x: 1034, endPoint y: 589, distance: 119.6
click at [1036, 589] on div "View all files What's New [PERSON_NAME] Galleries Analytics Embed Customise Gal…" at bounding box center [809, 525] width 1224 height 1051
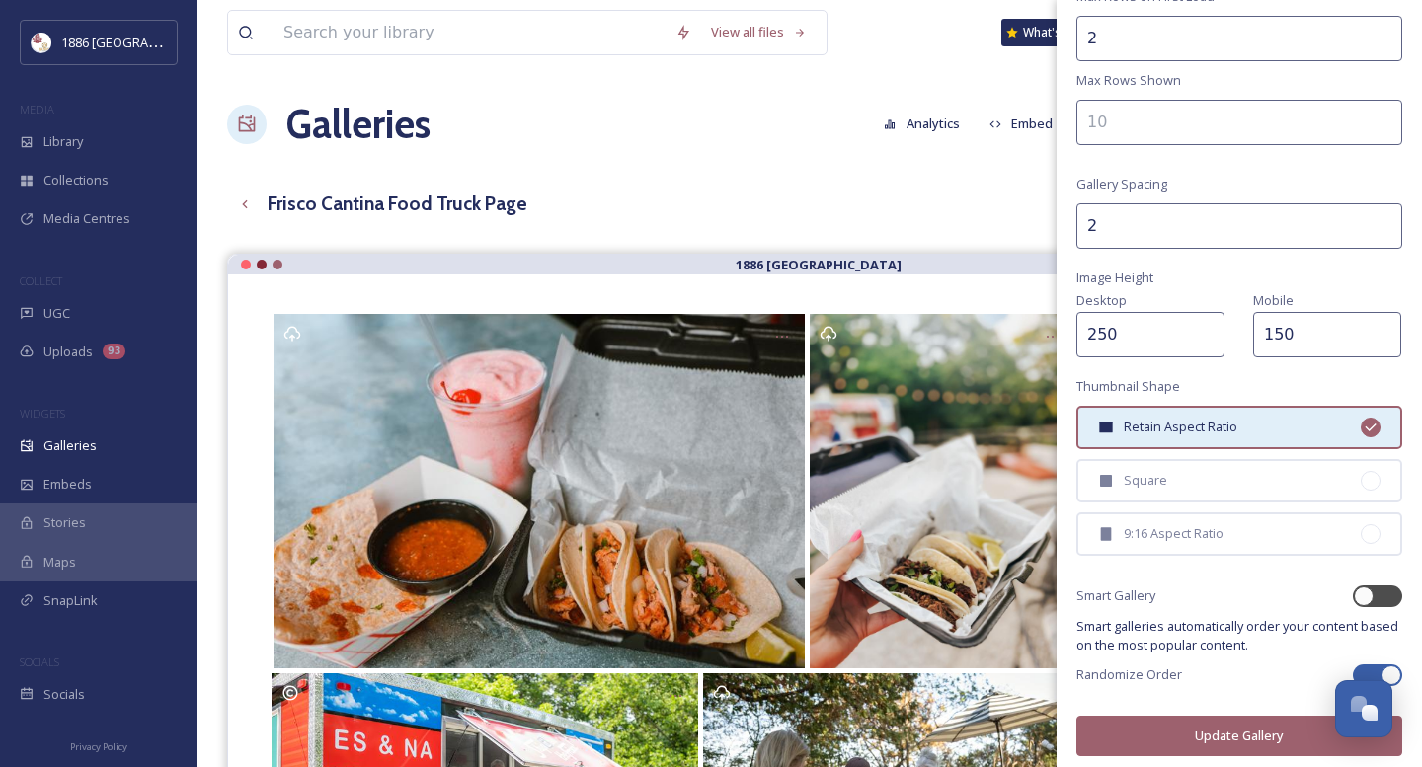
scroll to position [368, 0]
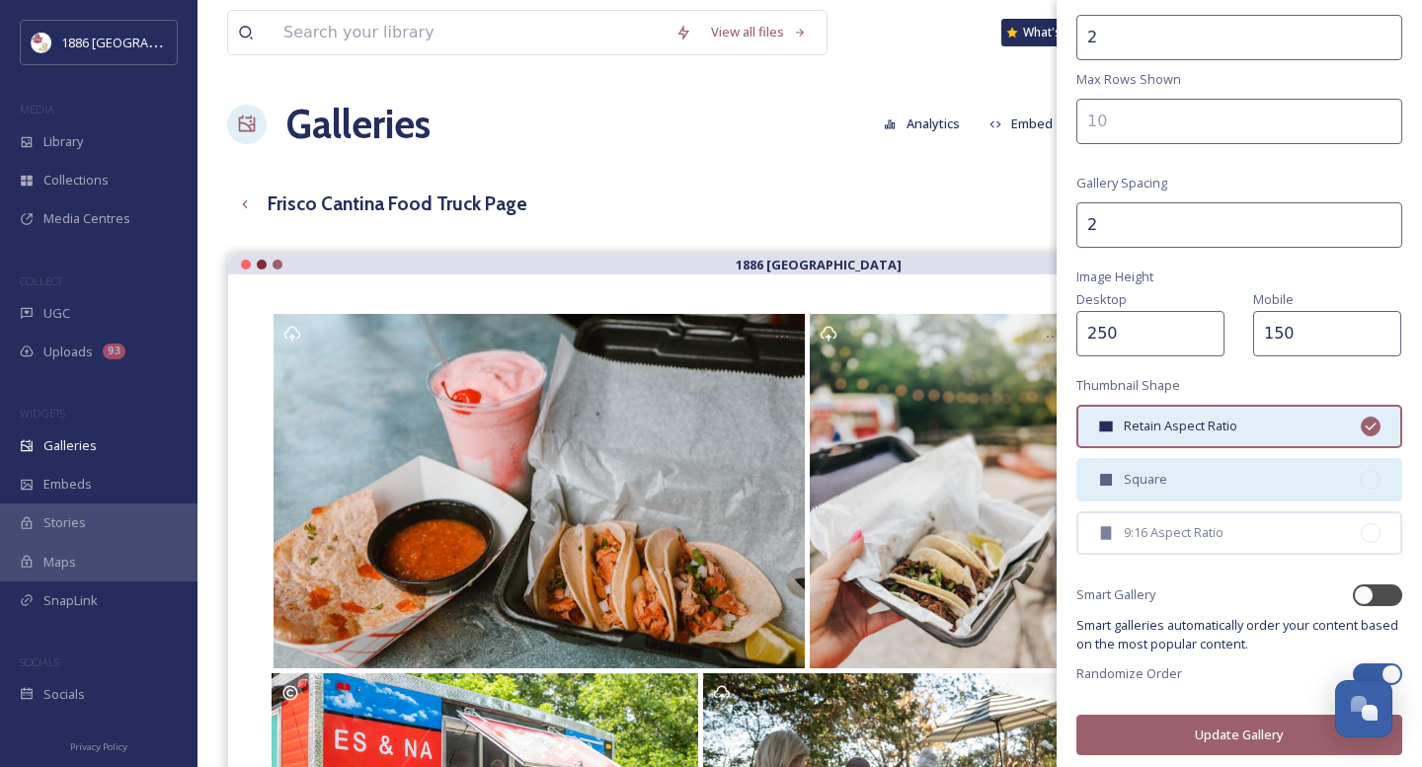
type input "2"
click at [1261, 482] on div "Square" at bounding box center [1239, 479] width 326 height 43
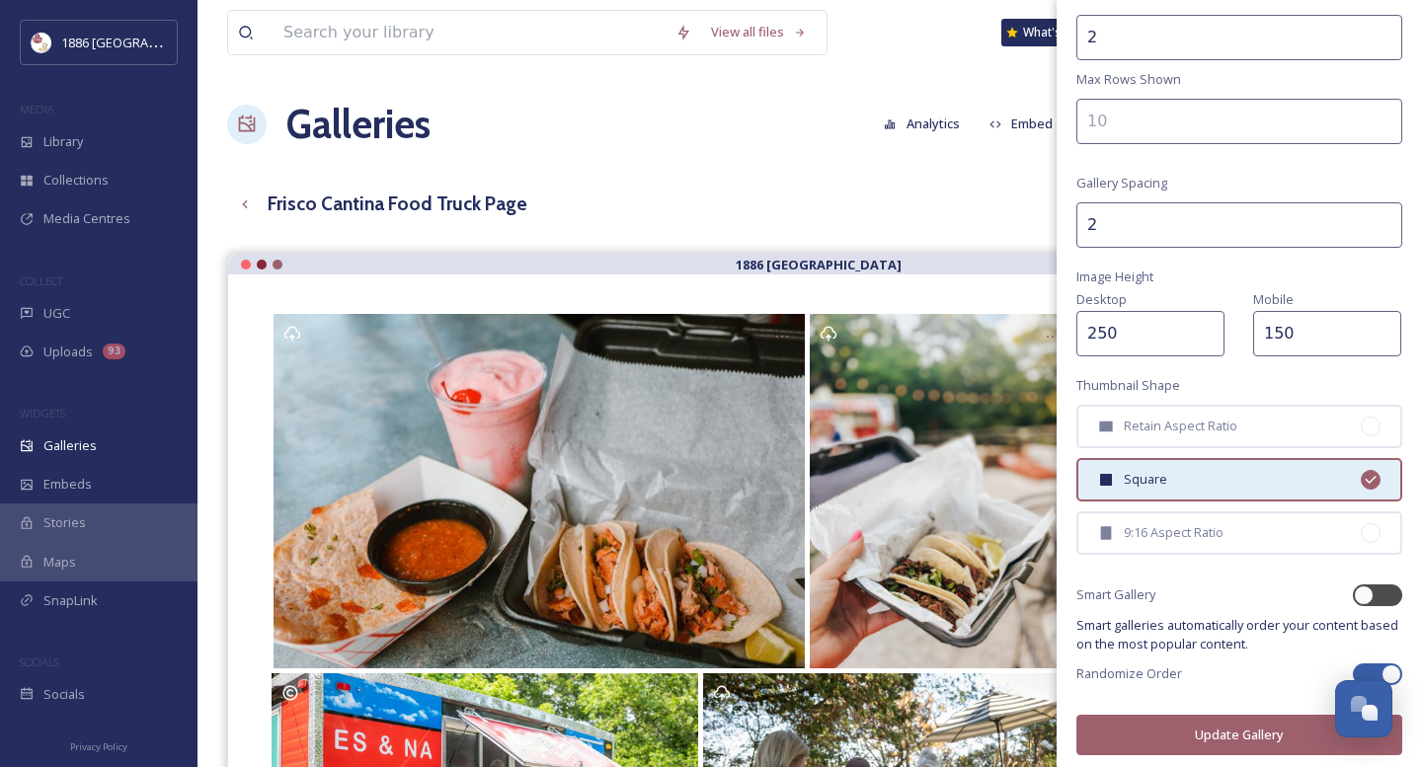
scroll to position [370, 0]
click at [1395, 583] on div at bounding box center [1377, 594] width 49 height 22
checkbox input "true"
checkbox input "false"
click at [1226, 725] on button "Update Gallery" at bounding box center [1239, 733] width 326 height 40
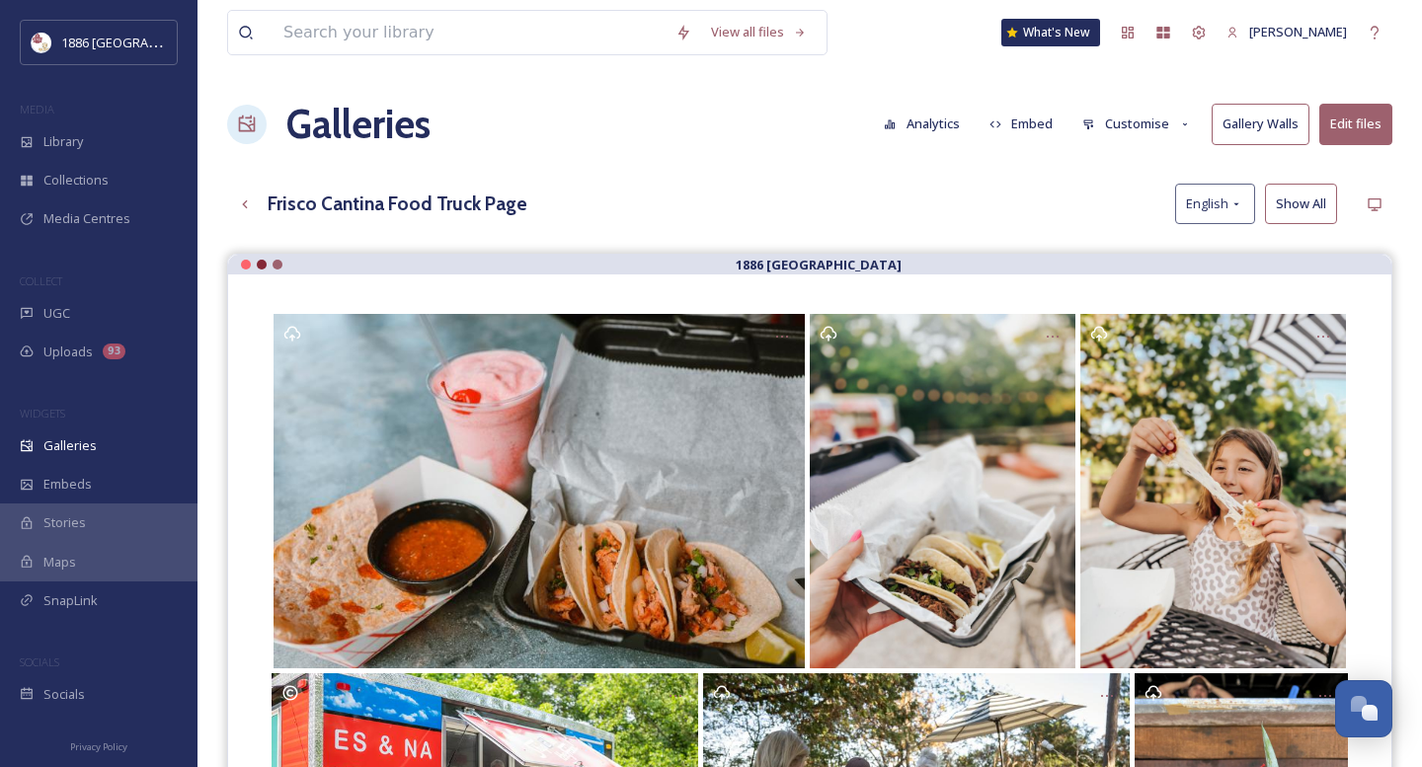
click at [743, 182] on div "View all files What's New [PERSON_NAME] Galleries Analytics Embed Customise Gal…" at bounding box center [809, 525] width 1224 height 1051
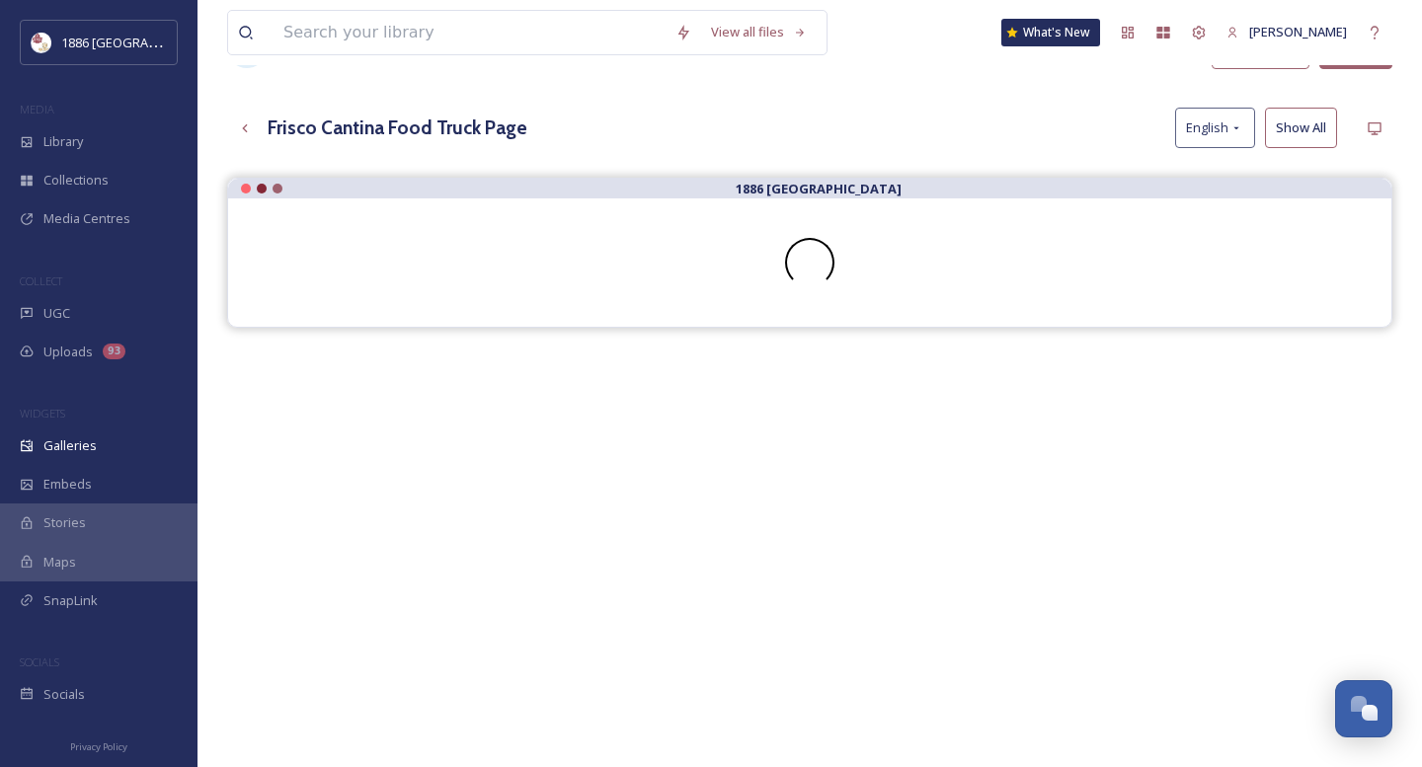
scroll to position [73, 0]
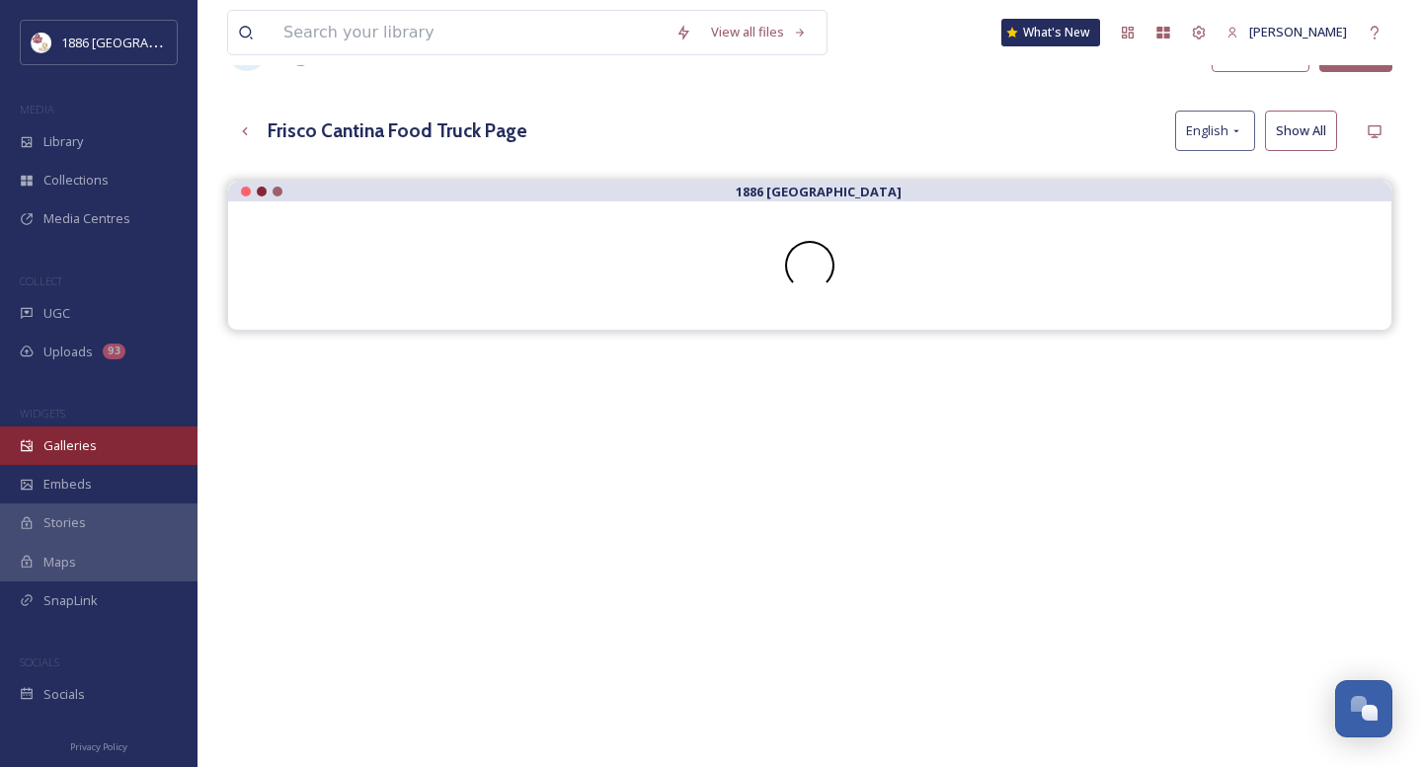
click at [144, 440] on div "Galleries" at bounding box center [98, 446] width 197 height 39
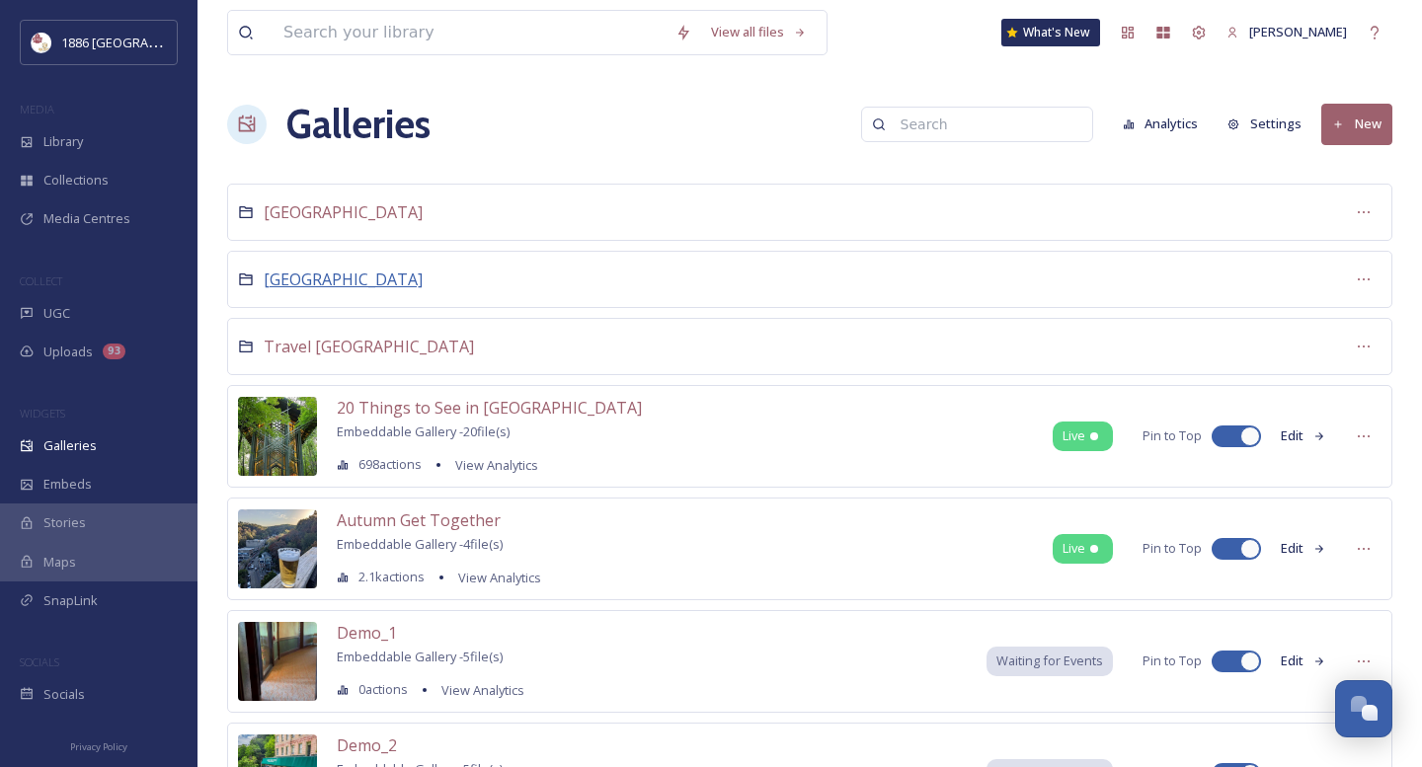
click at [325, 272] on span "[GEOGRAPHIC_DATA]" at bounding box center [343, 280] width 159 height 22
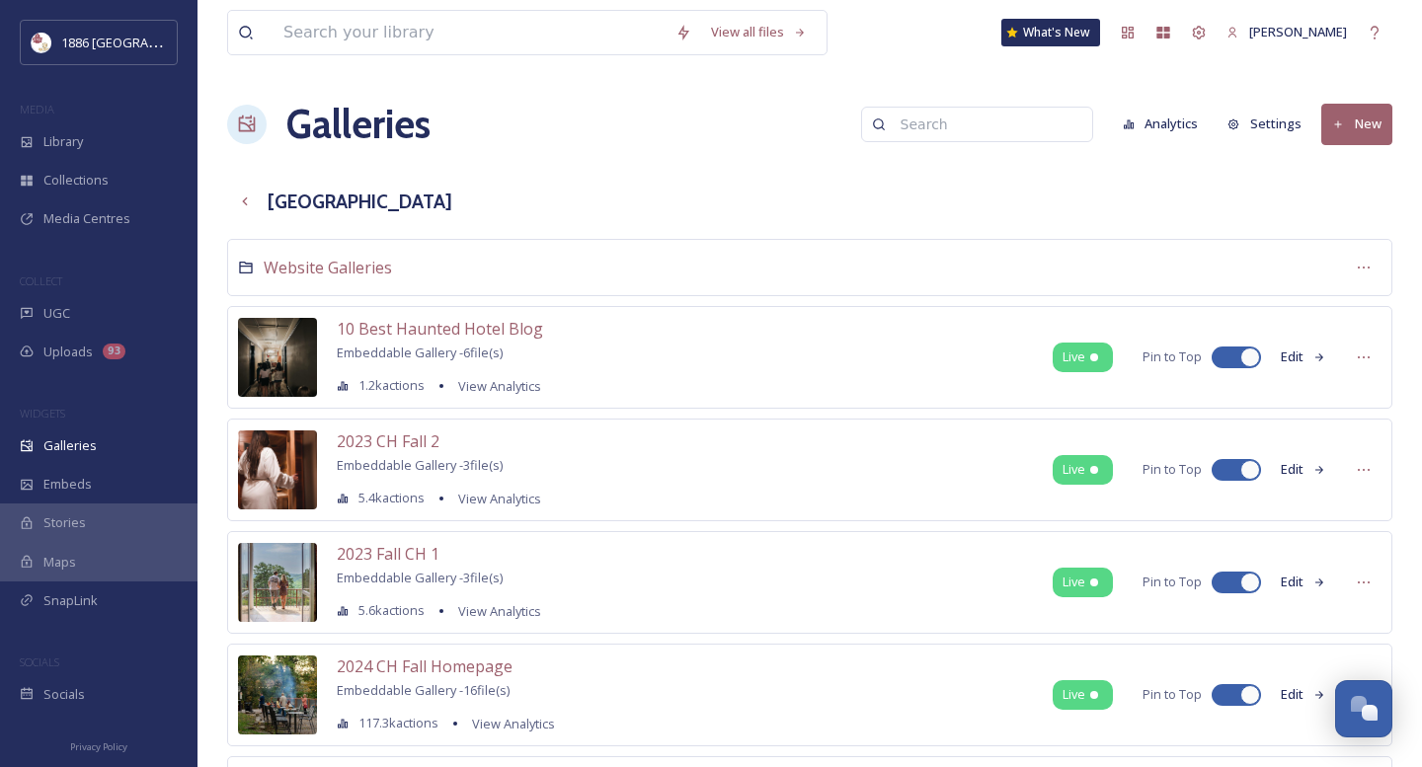
click at [1368, 125] on button "New" at bounding box center [1356, 124] width 71 height 40
click at [1356, 171] on span "Gallery" at bounding box center [1360, 170] width 41 height 19
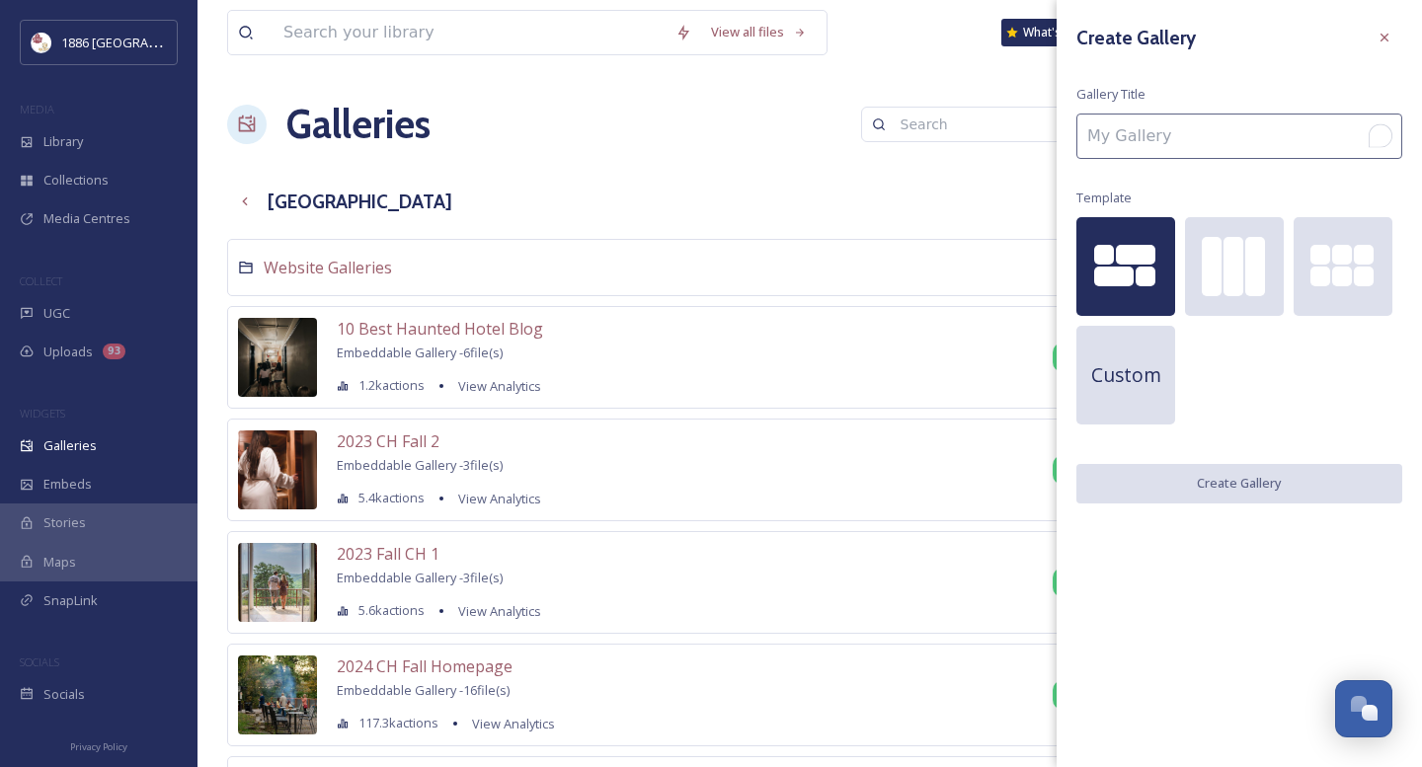
click at [1221, 128] on input "To enrich screen reader interactions, please activate Accessibility in Grammarl…" at bounding box center [1239, 136] width 326 height 45
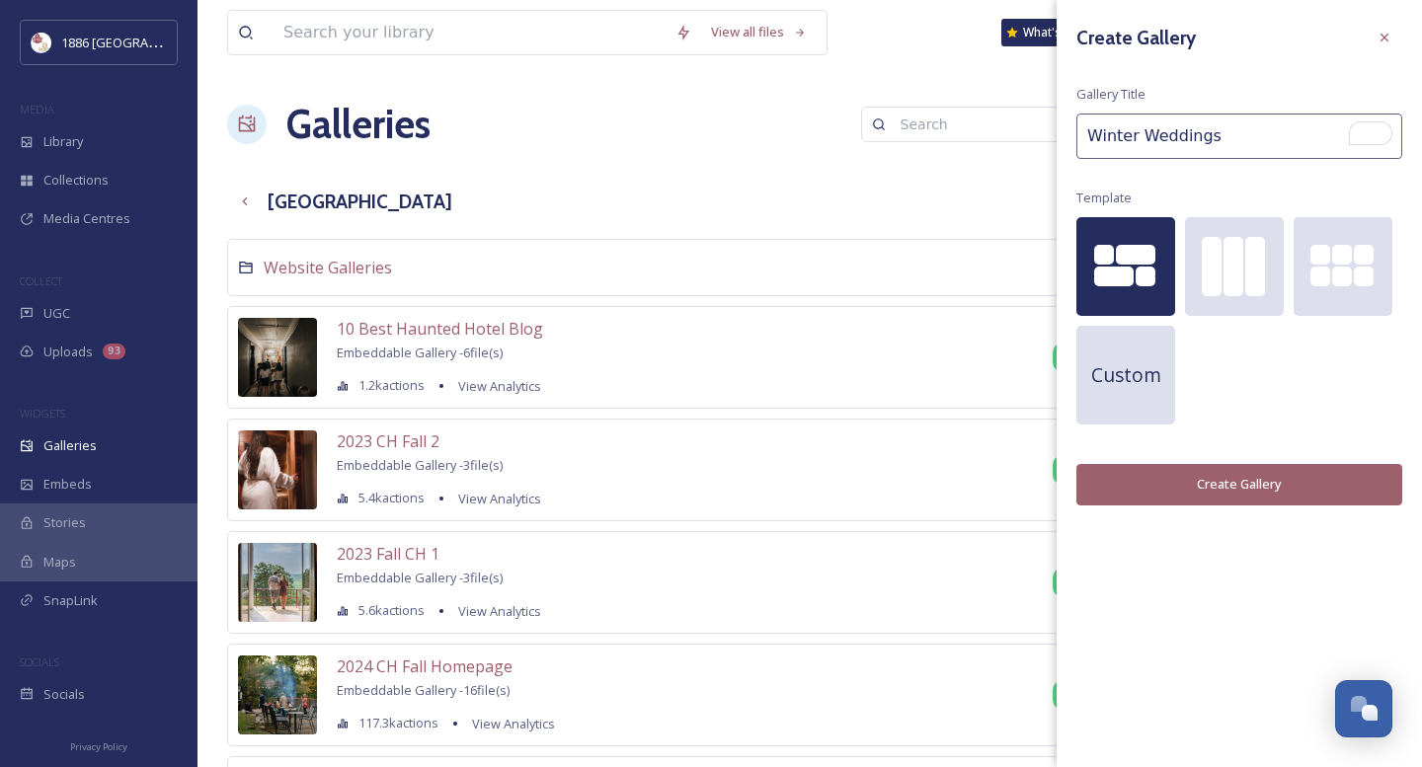
type input "Winter Weddings"
click at [1226, 482] on button "Create Gallery" at bounding box center [1239, 484] width 326 height 40
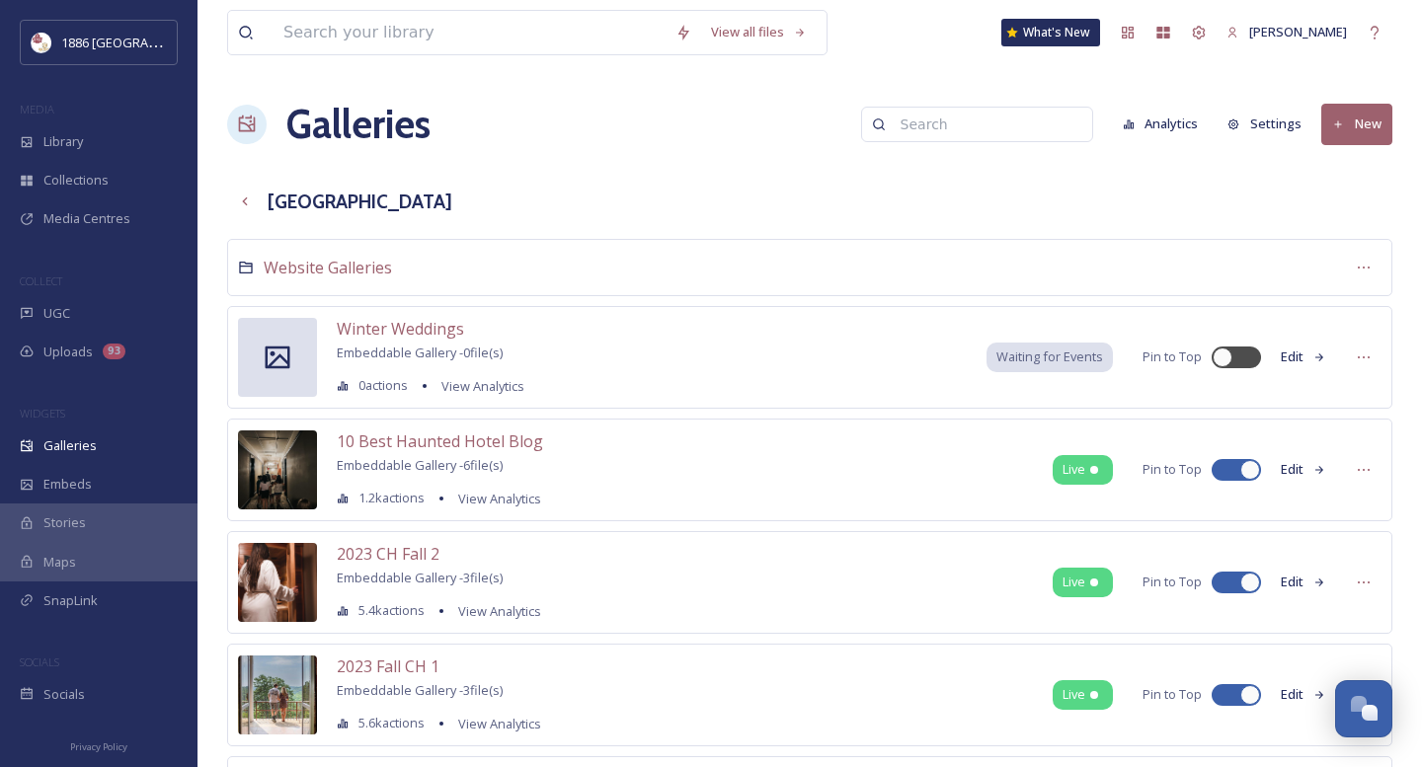
click at [1298, 355] on button "Edit" at bounding box center [1303, 357] width 65 height 39
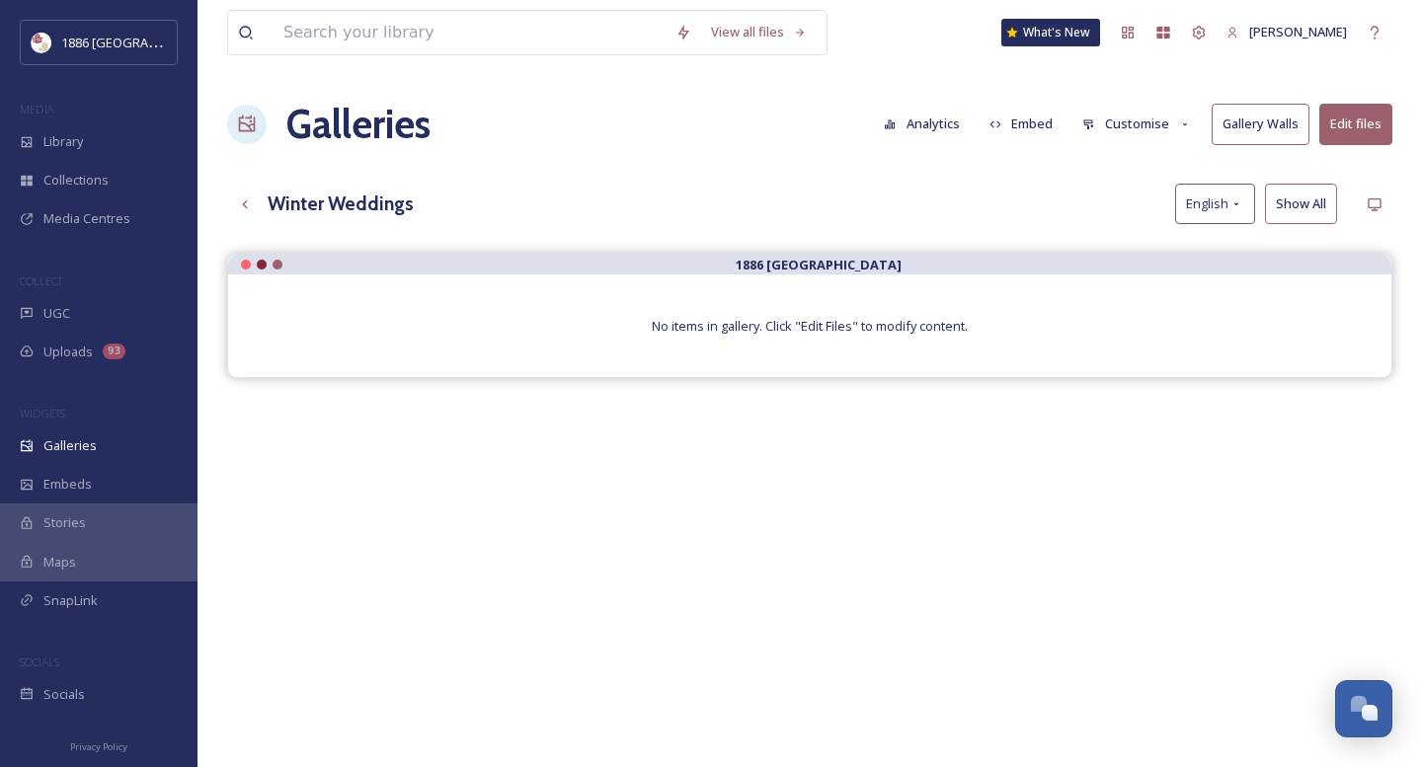
click at [1352, 131] on button "Edit files" at bounding box center [1355, 124] width 73 height 40
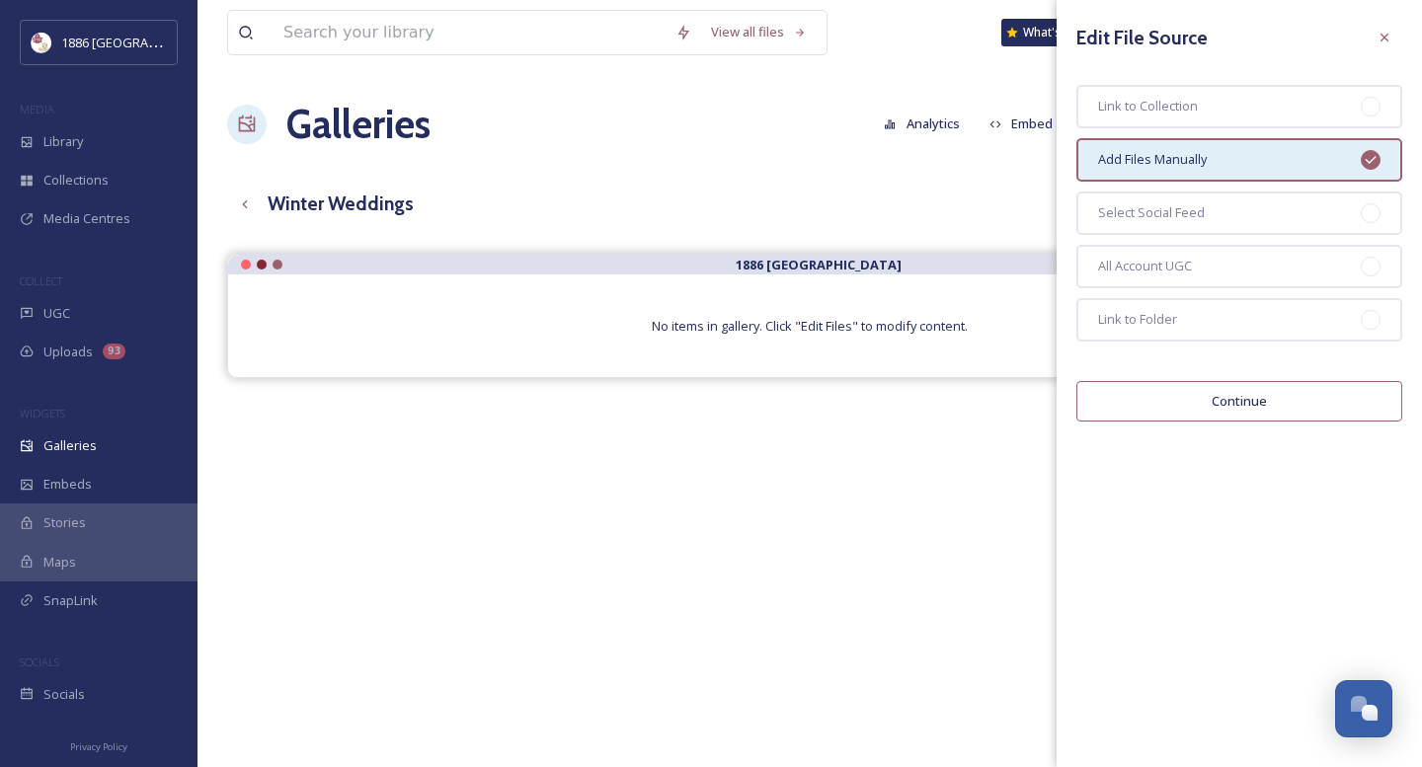
click at [1229, 404] on button "Continue" at bounding box center [1239, 401] width 326 height 40
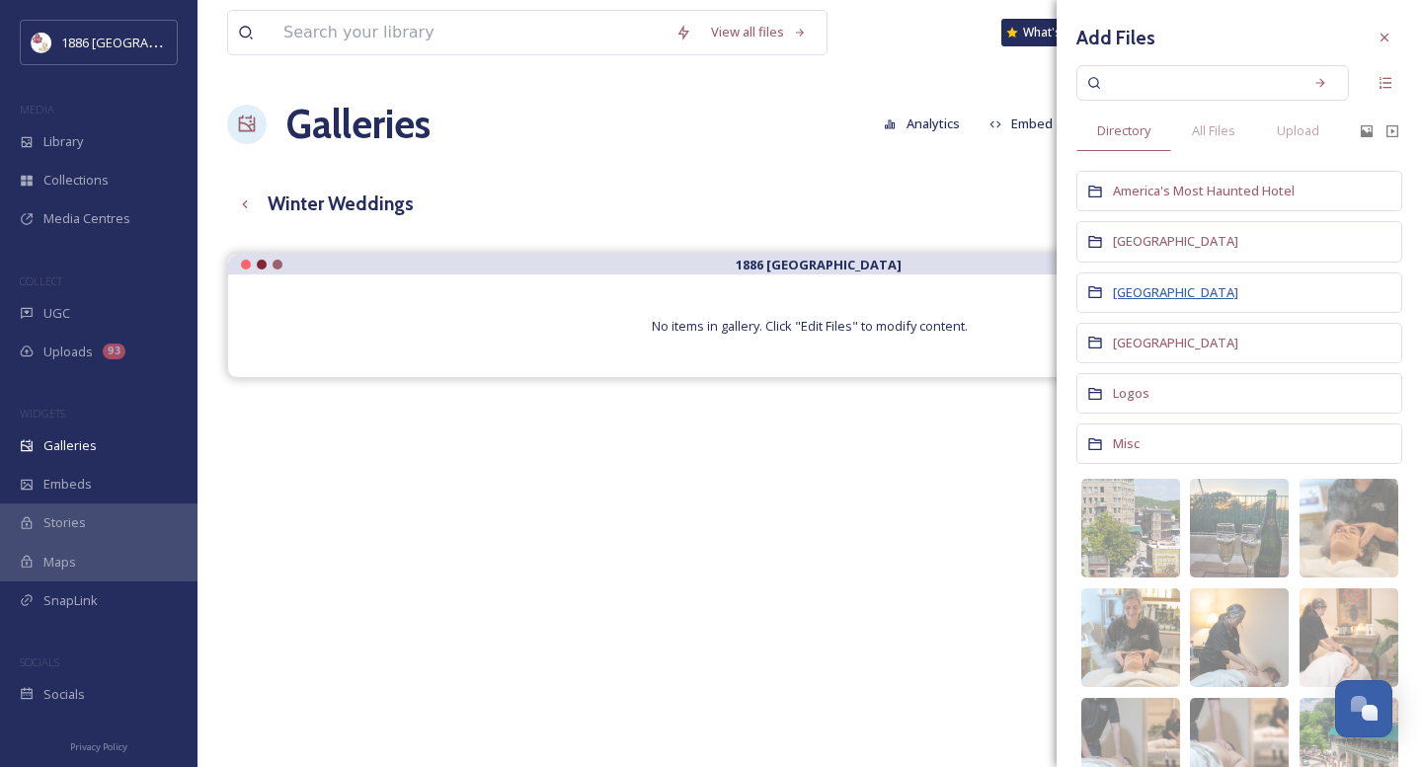
click at [1156, 288] on span "[GEOGRAPHIC_DATA]" at bounding box center [1175, 292] width 125 height 18
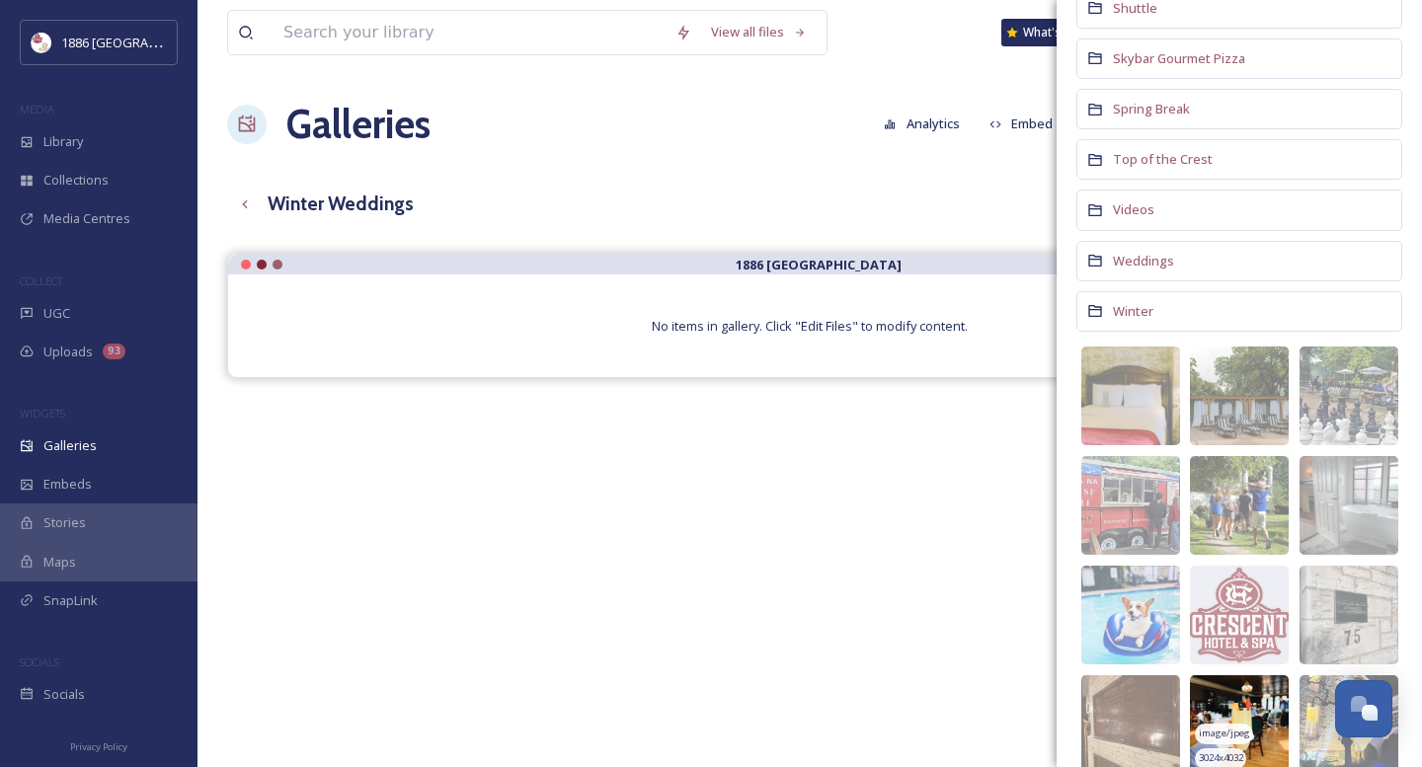
scroll to position [1337, 0]
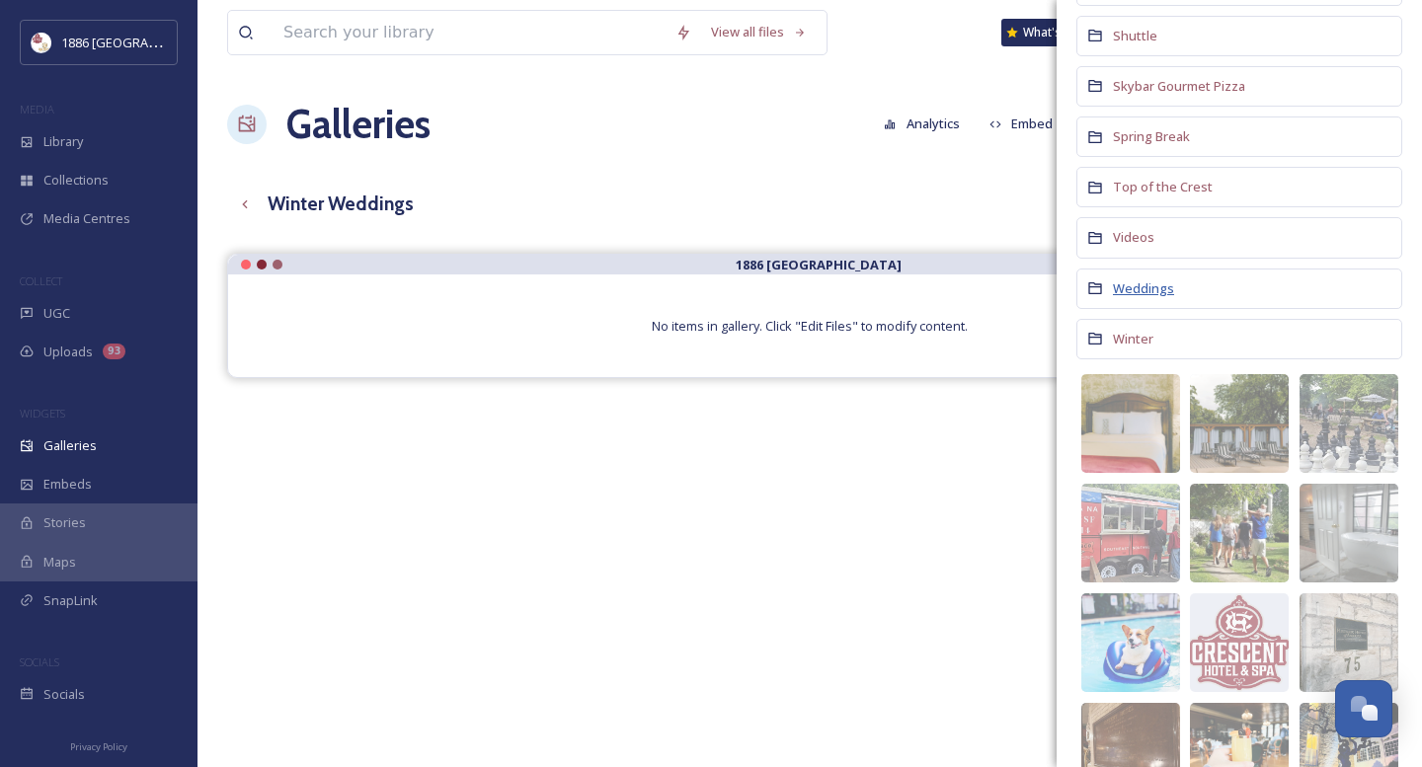
click at [1152, 282] on span "Weddings" at bounding box center [1143, 288] width 61 height 18
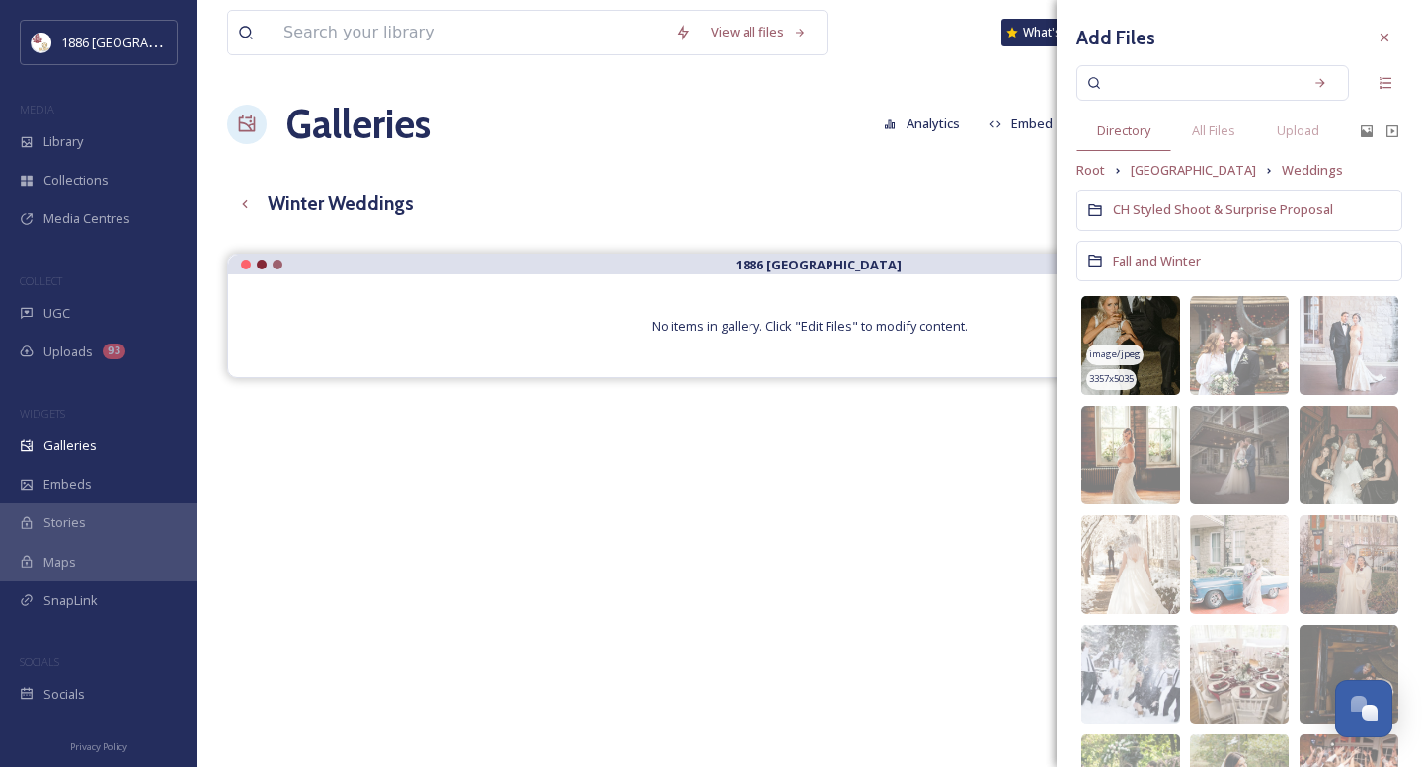
click at [1125, 333] on img at bounding box center [1130, 345] width 99 height 99
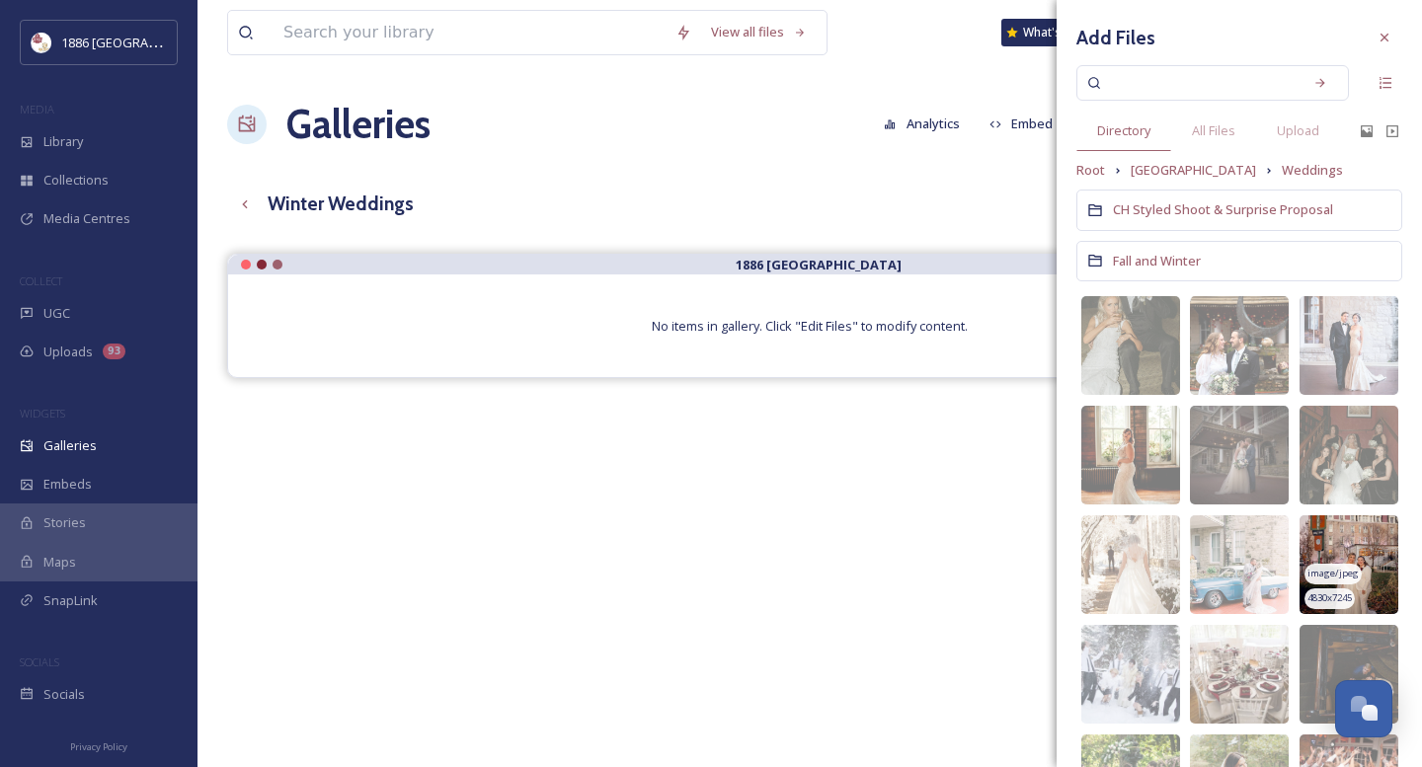
click at [1358, 544] on img at bounding box center [1348, 564] width 99 height 99
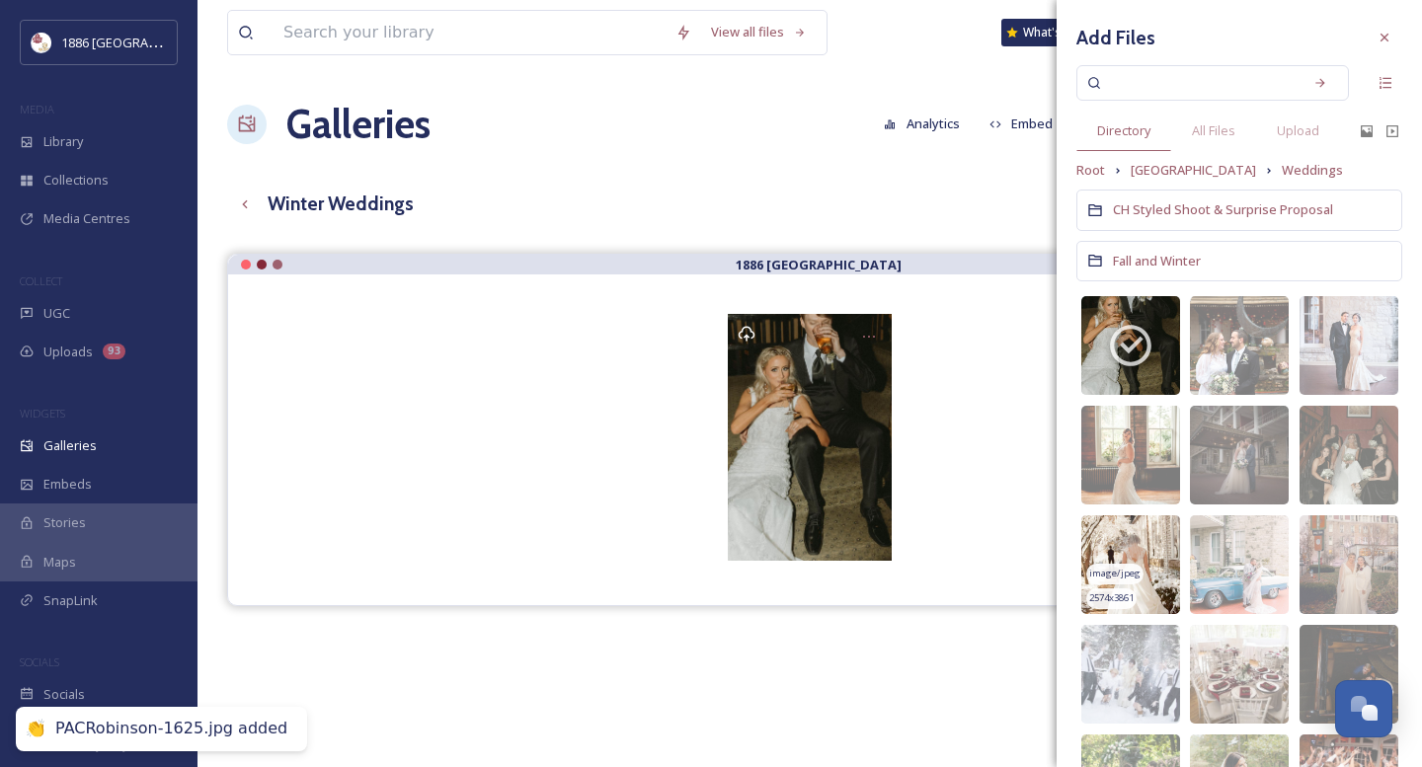
click at [1117, 548] on img at bounding box center [1130, 564] width 99 height 99
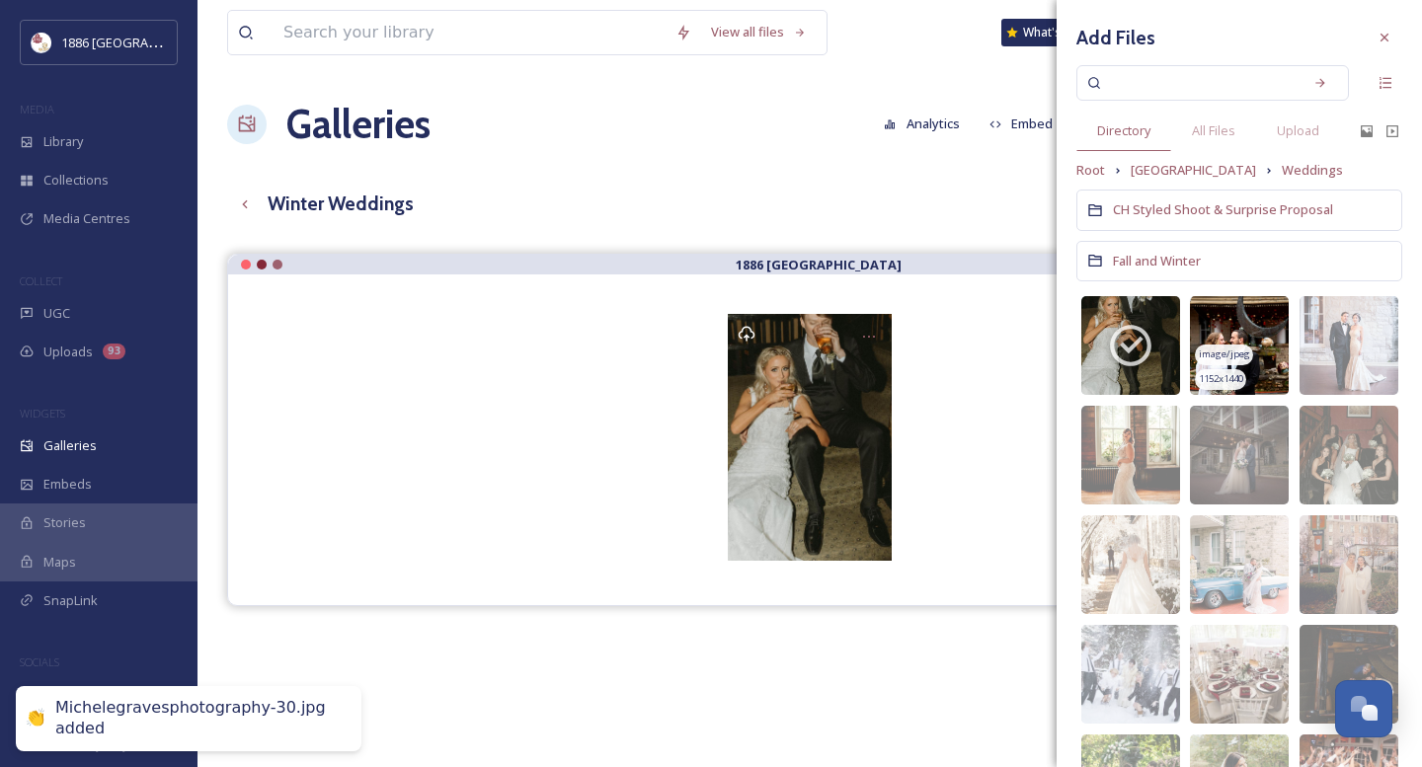
click at [1273, 344] on img at bounding box center [1239, 345] width 99 height 99
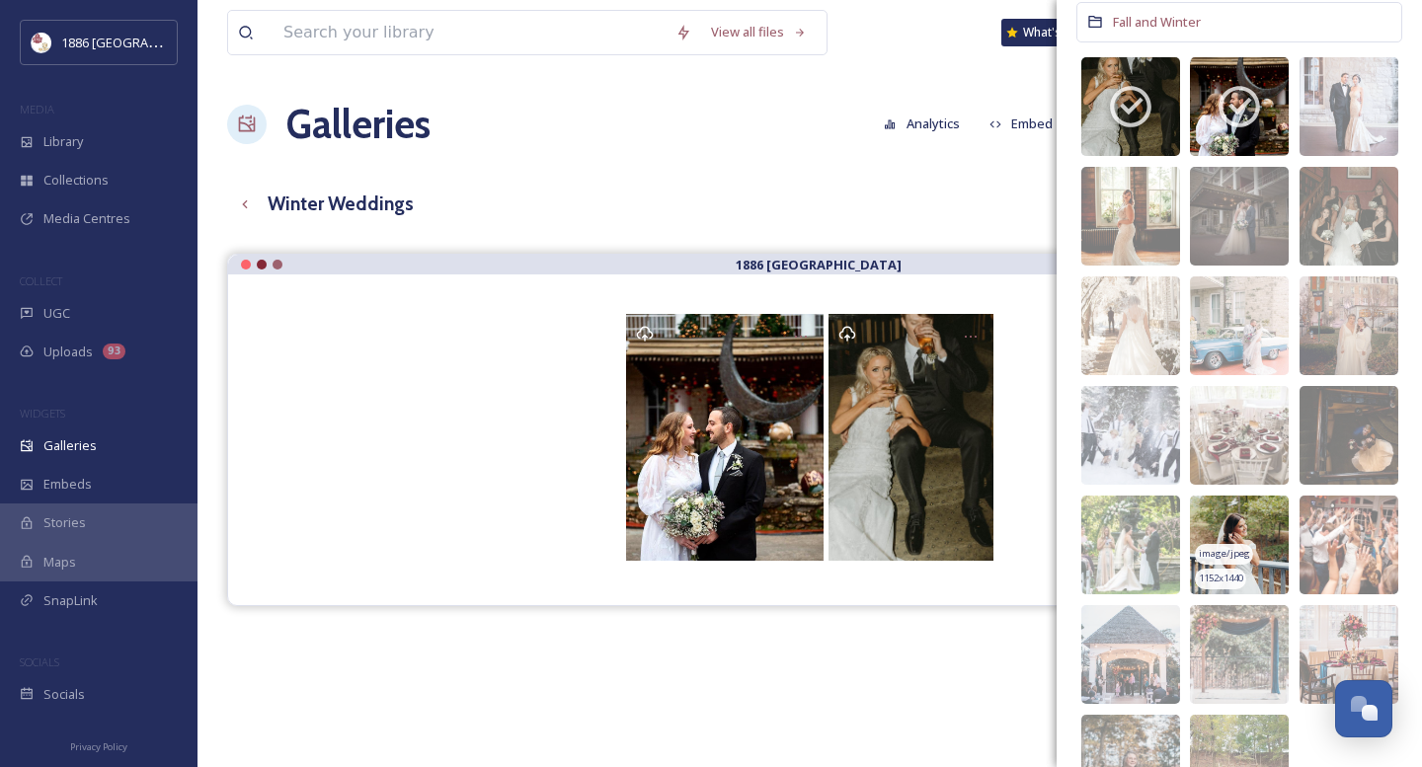
scroll to position [349, 0]
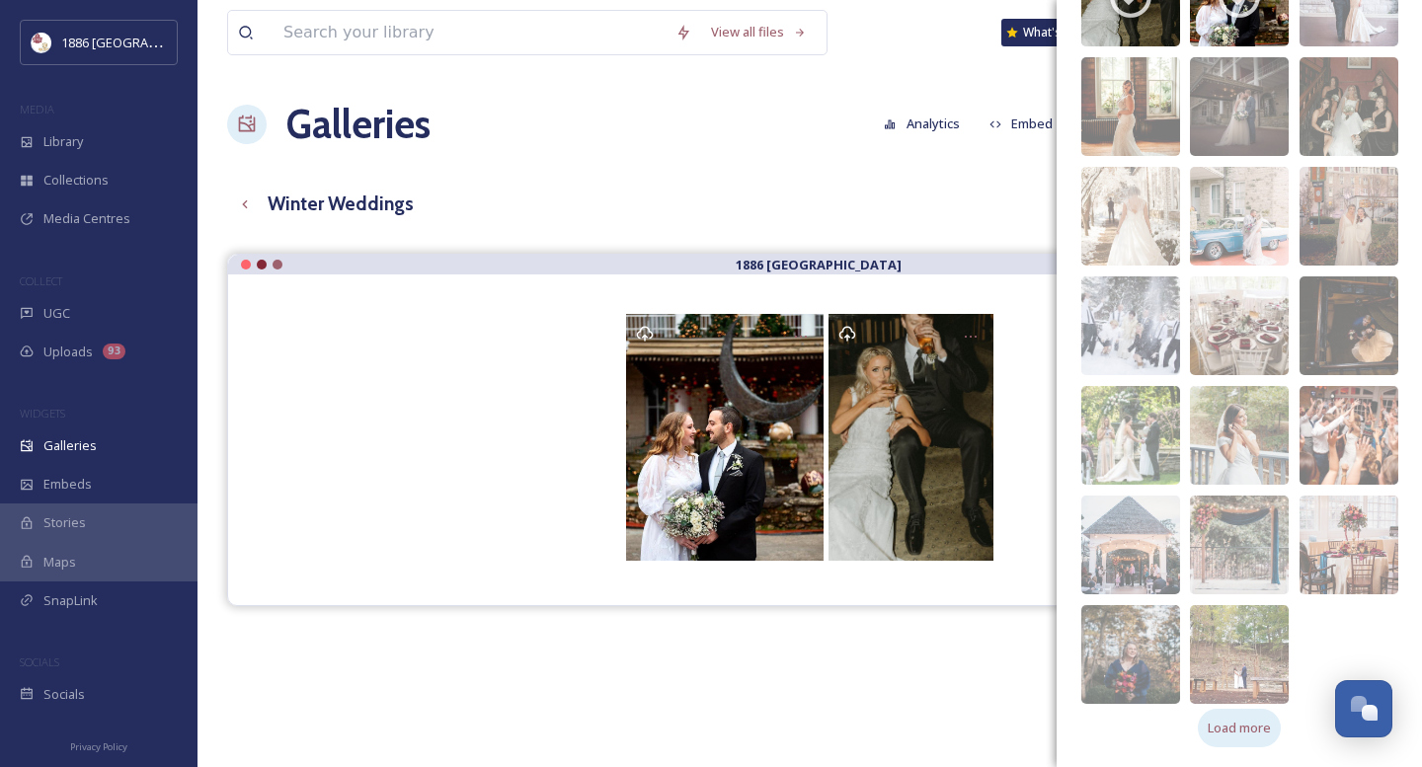
click at [1231, 731] on span "Load more" at bounding box center [1239, 728] width 63 height 19
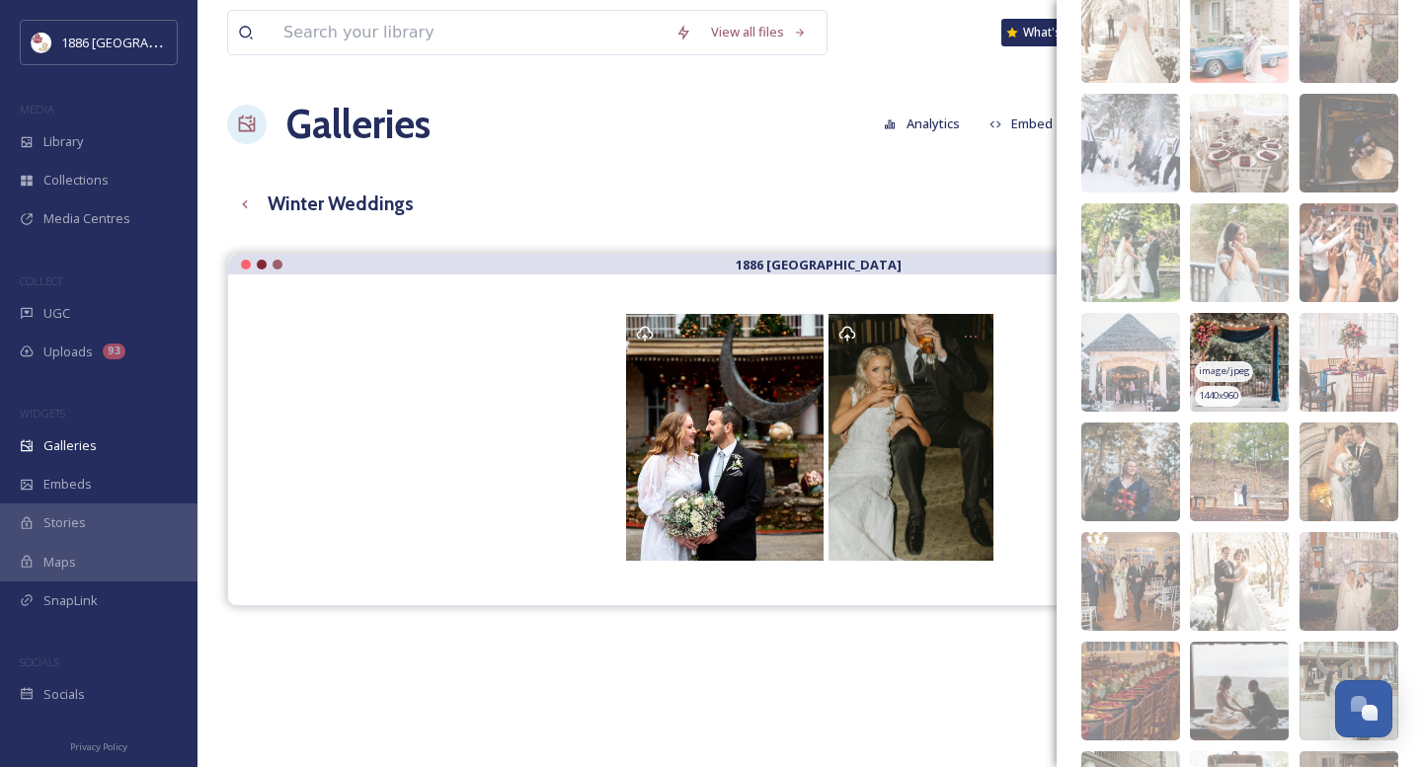
scroll to position [624, 0]
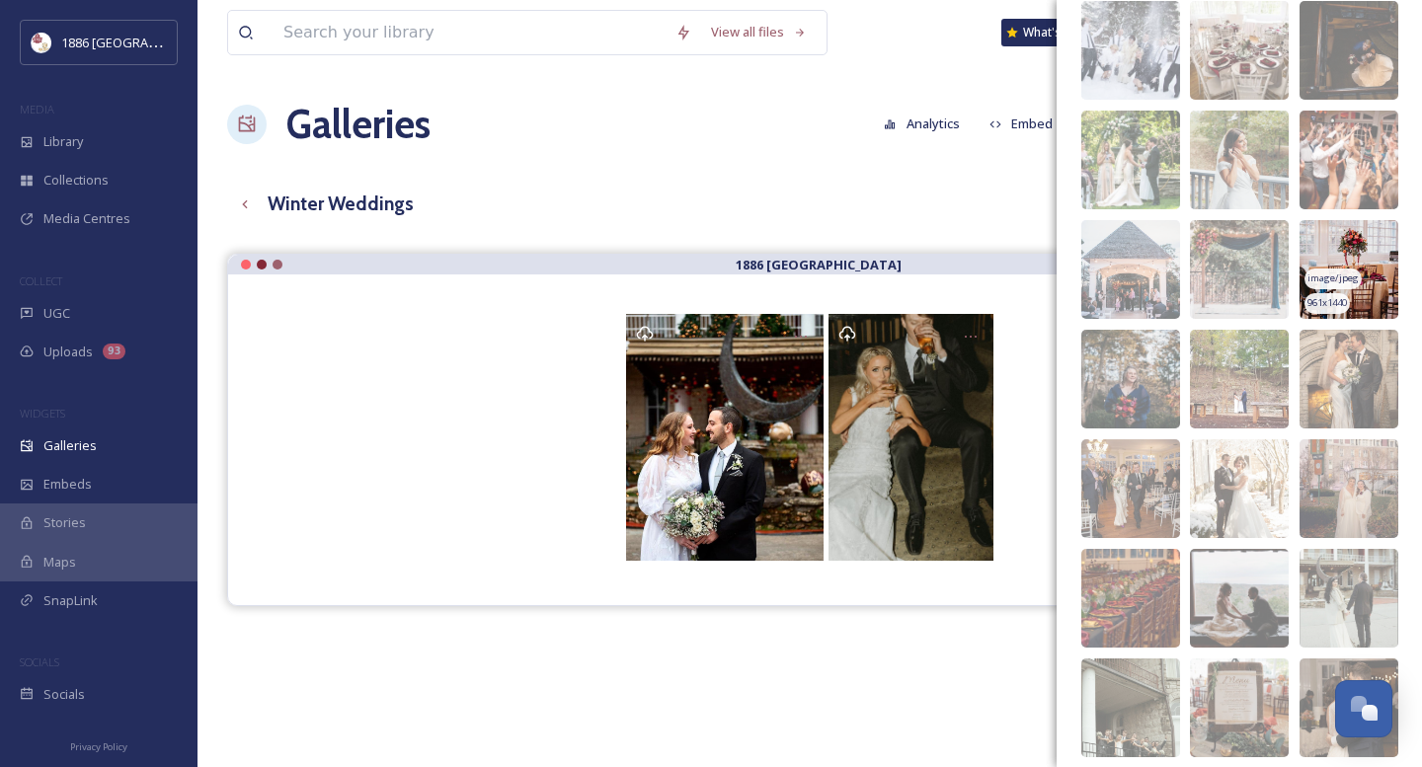
click at [1351, 256] on img at bounding box center [1348, 269] width 99 height 99
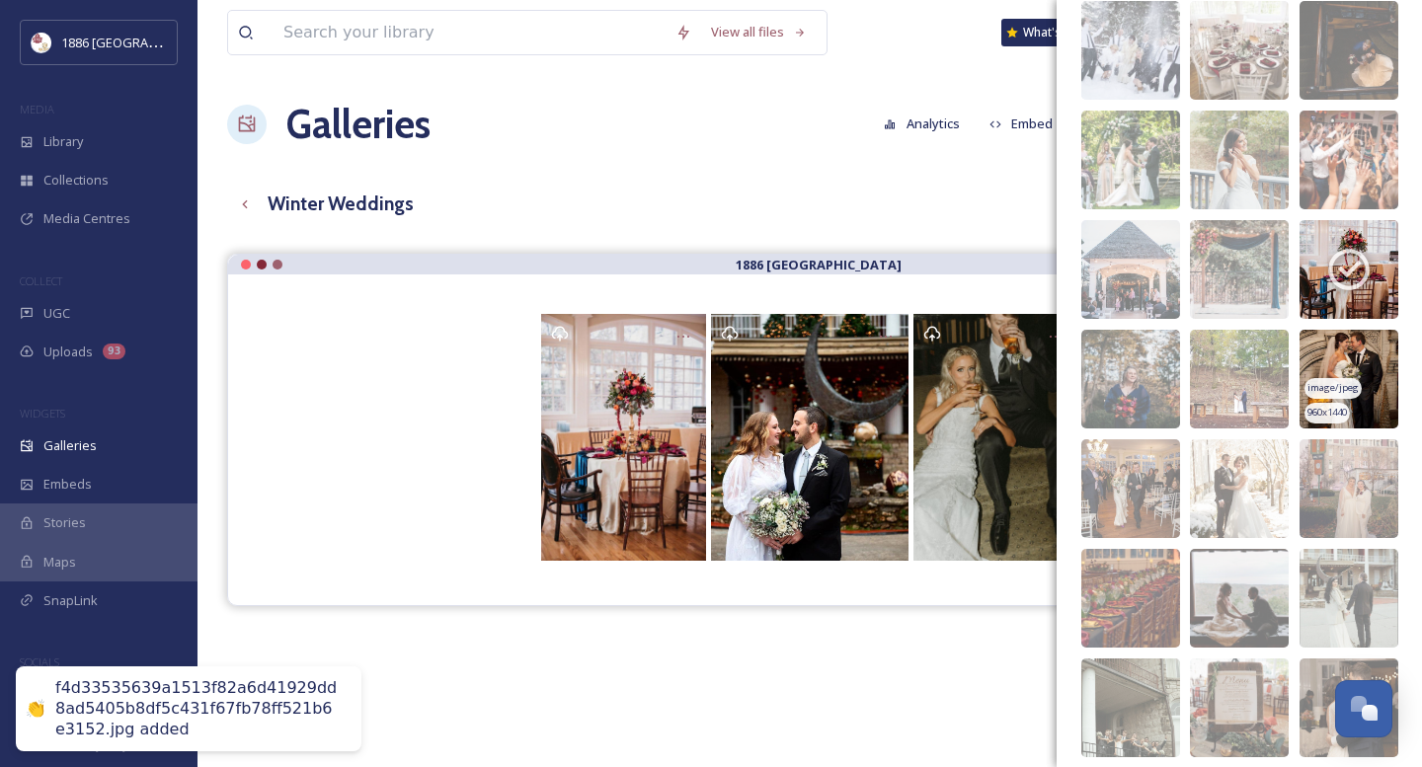
click at [1383, 380] on img at bounding box center [1348, 379] width 99 height 99
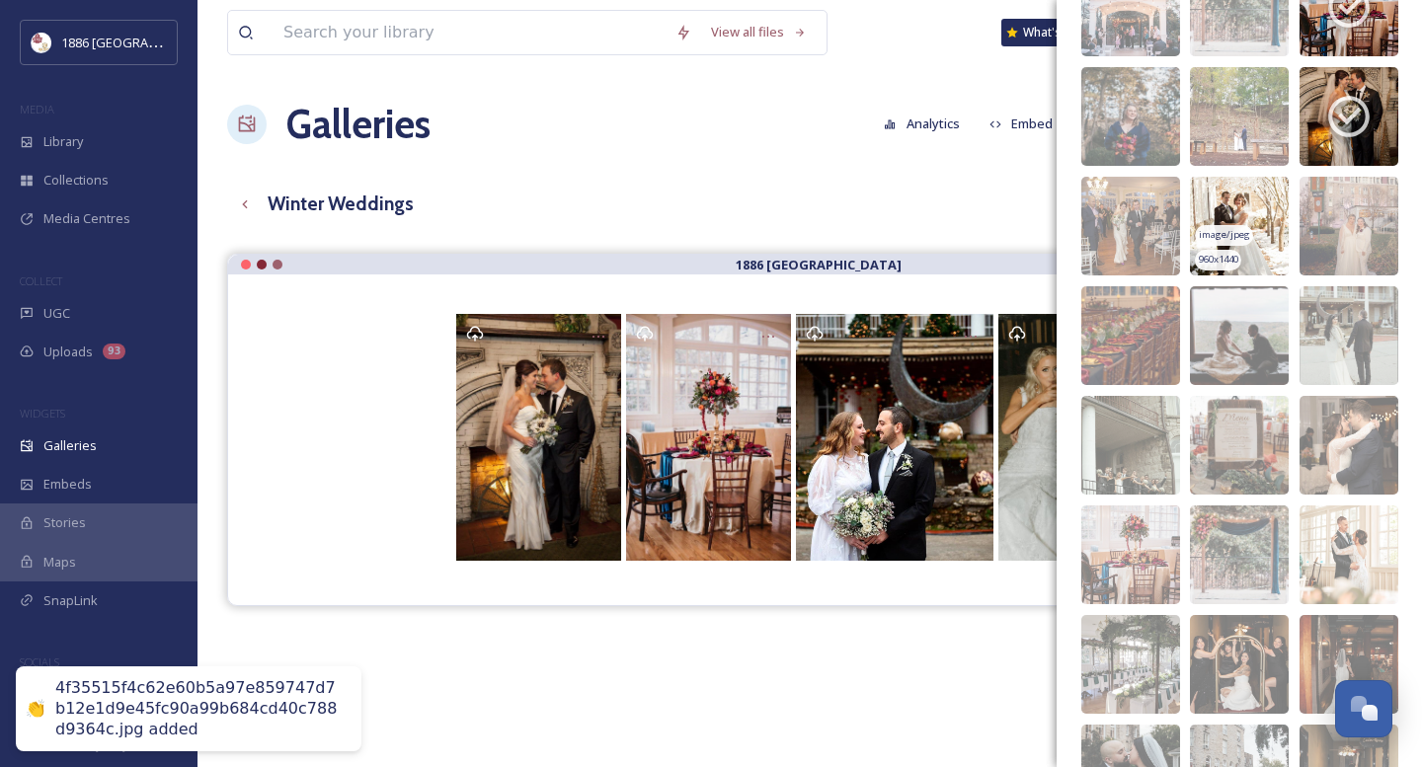
scroll to position [891, 0]
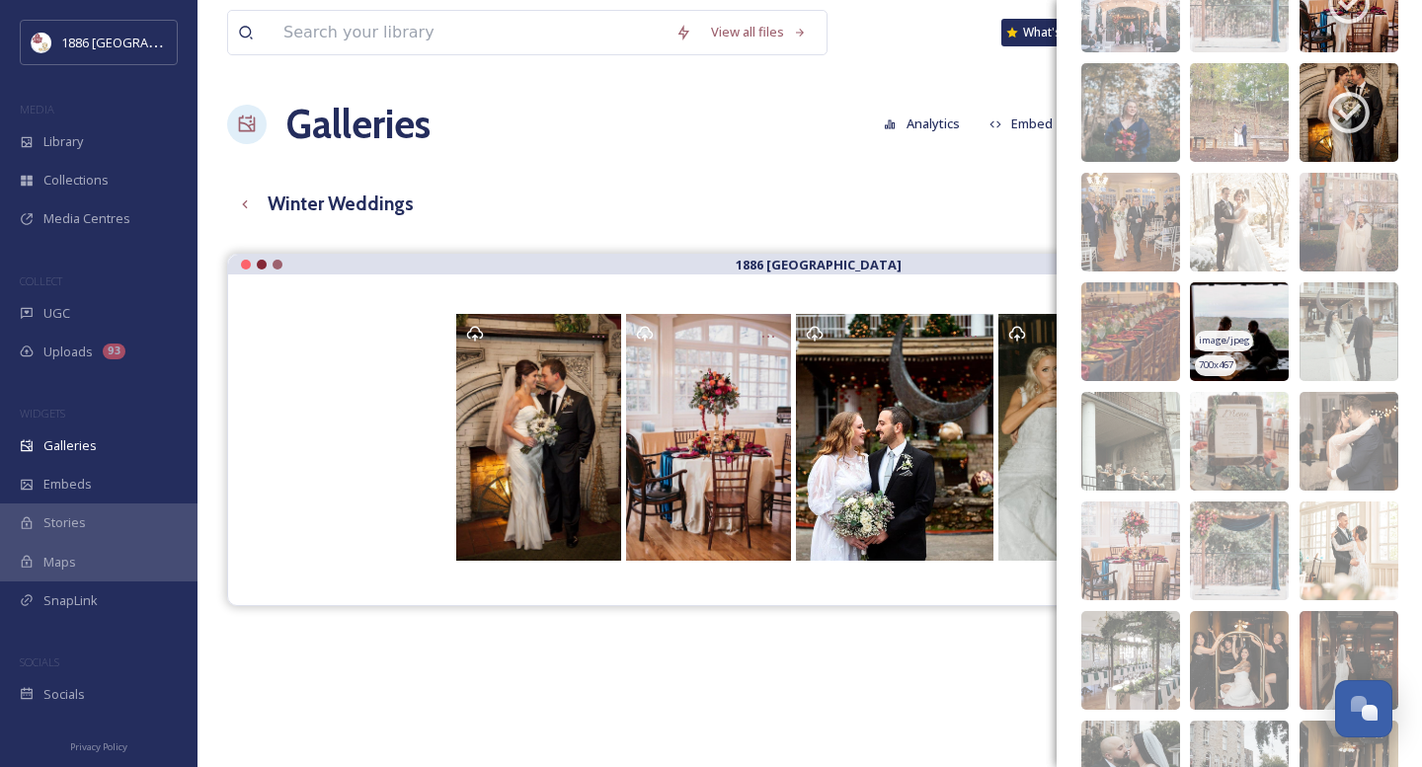
click at [1219, 342] on span "image/jpeg" at bounding box center [1224, 341] width 51 height 14
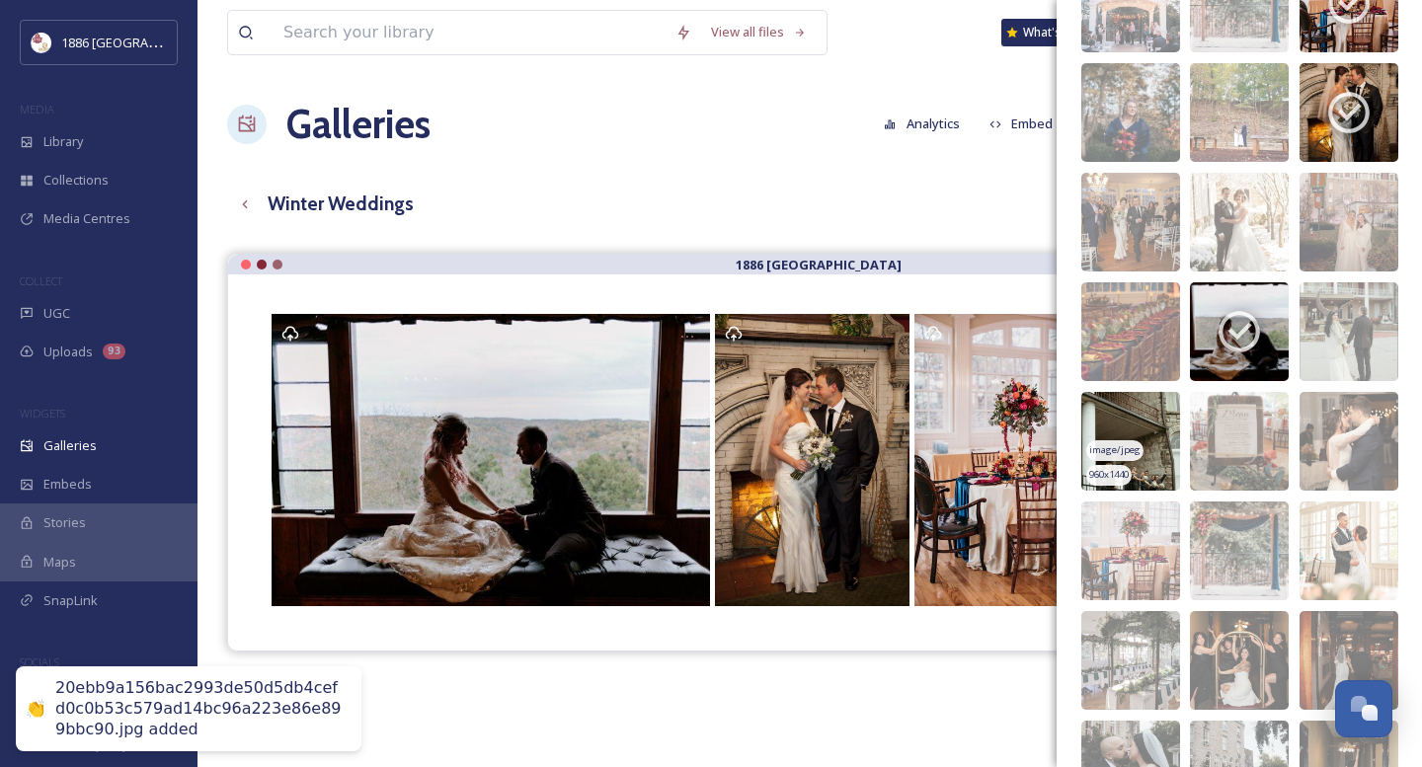
click at [1126, 430] on img at bounding box center [1130, 441] width 99 height 99
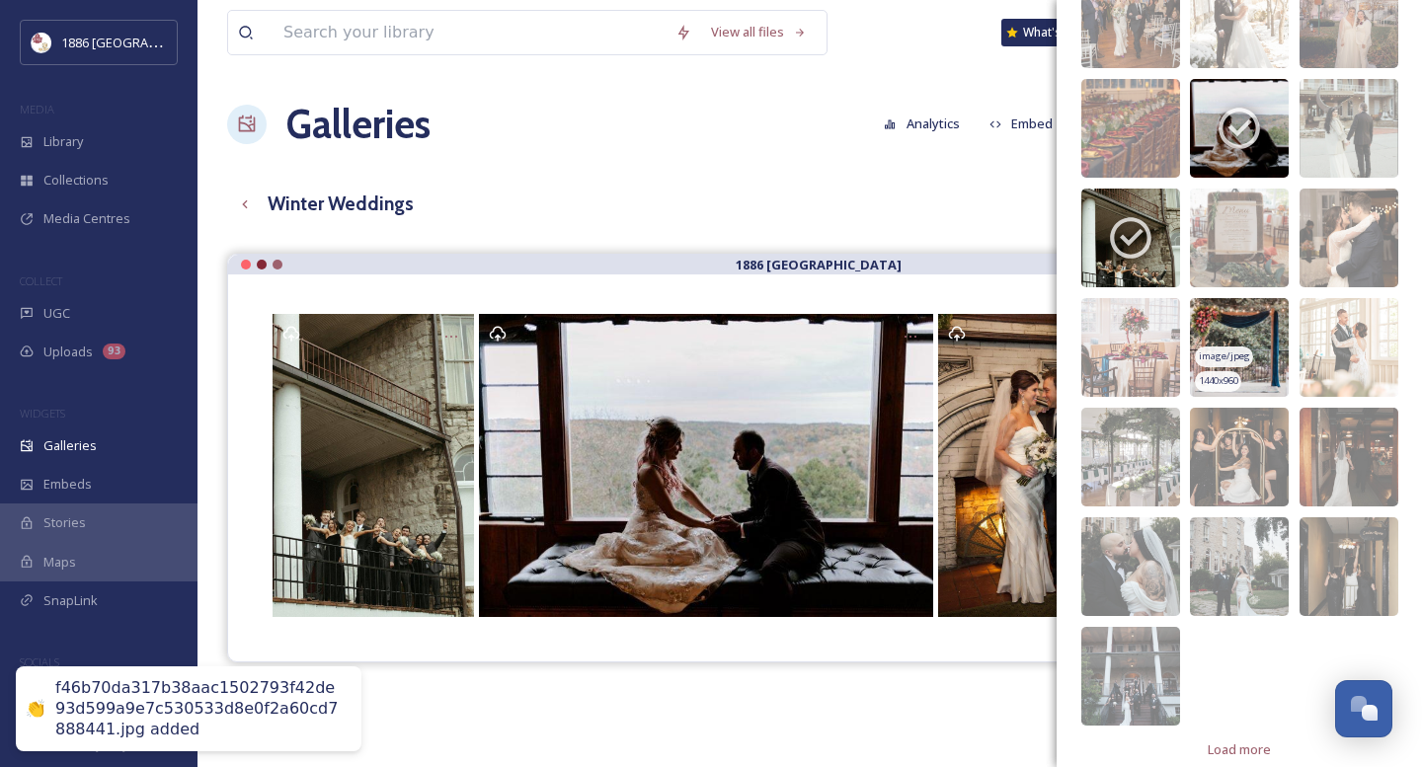
scroll to position [1116, 0]
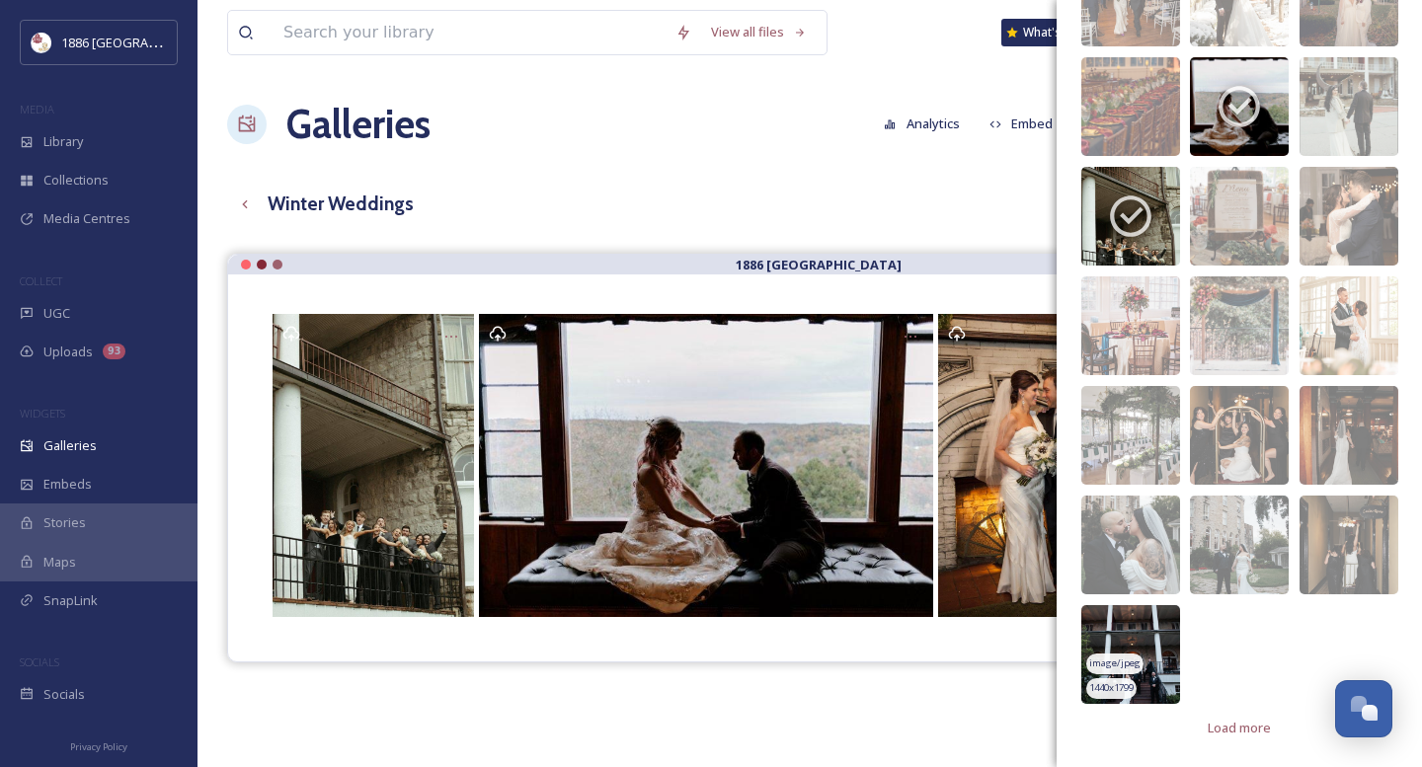
click at [1142, 641] on img at bounding box center [1130, 654] width 99 height 99
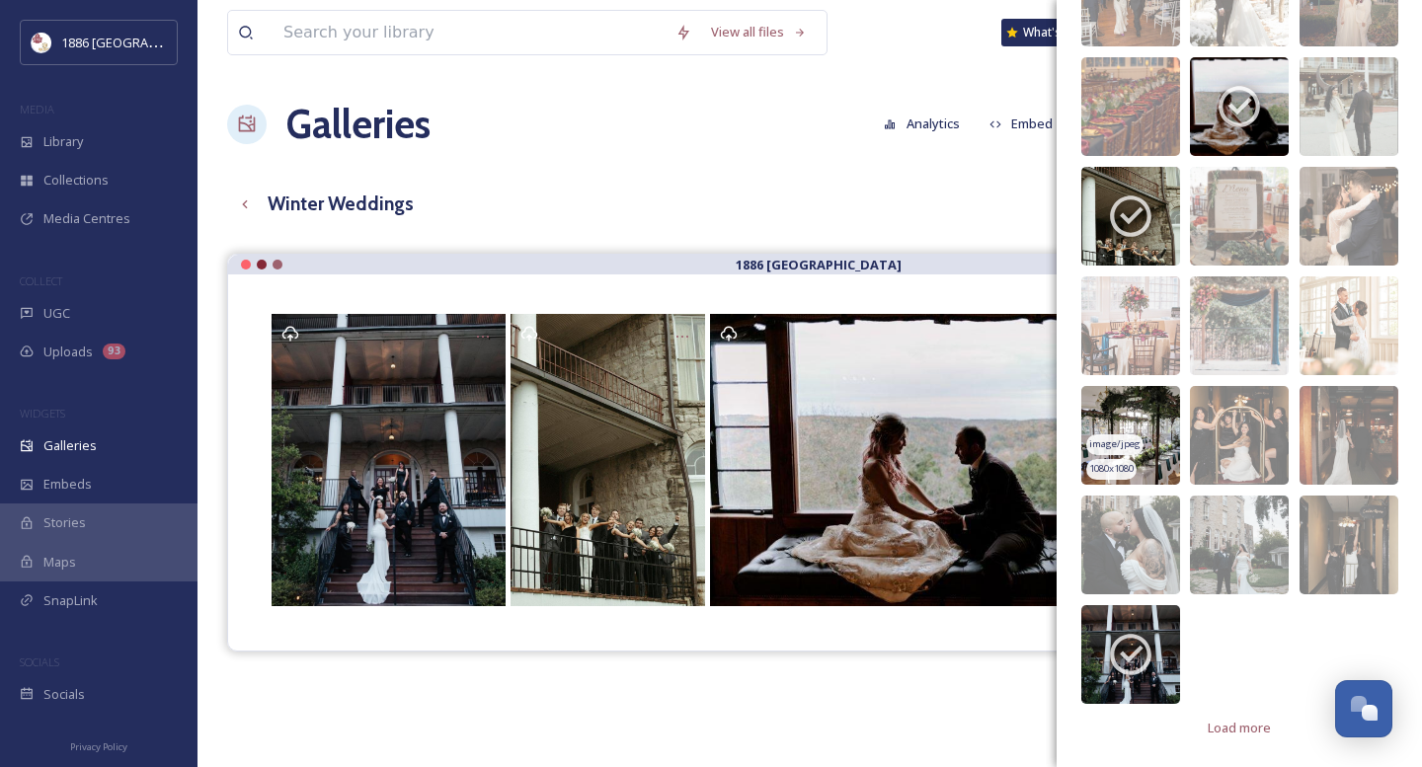
click at [1124, 430] on img at bounding box center [1130, 435] width 99 height 99
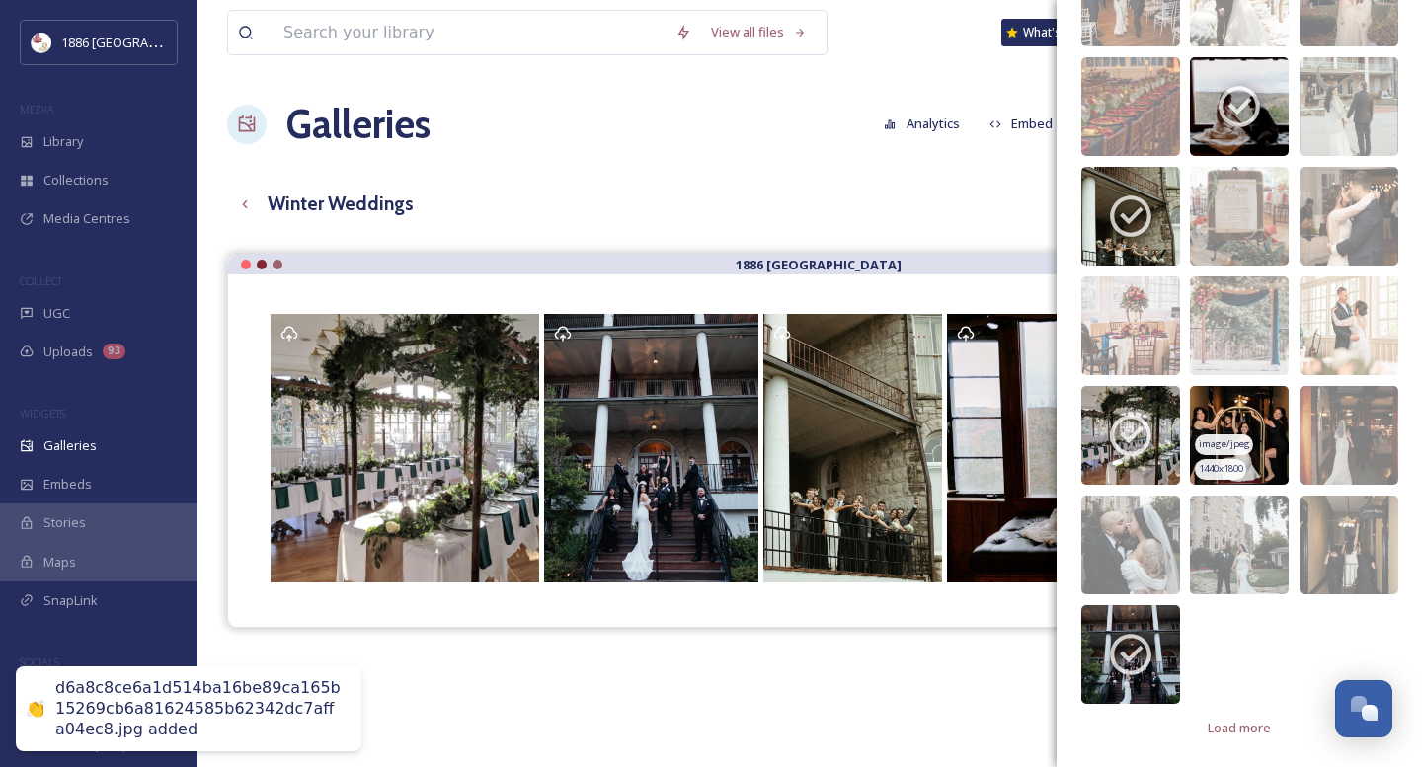
click at [1262, 440] on img at bounding box center [1239, 435] width 99 height 99
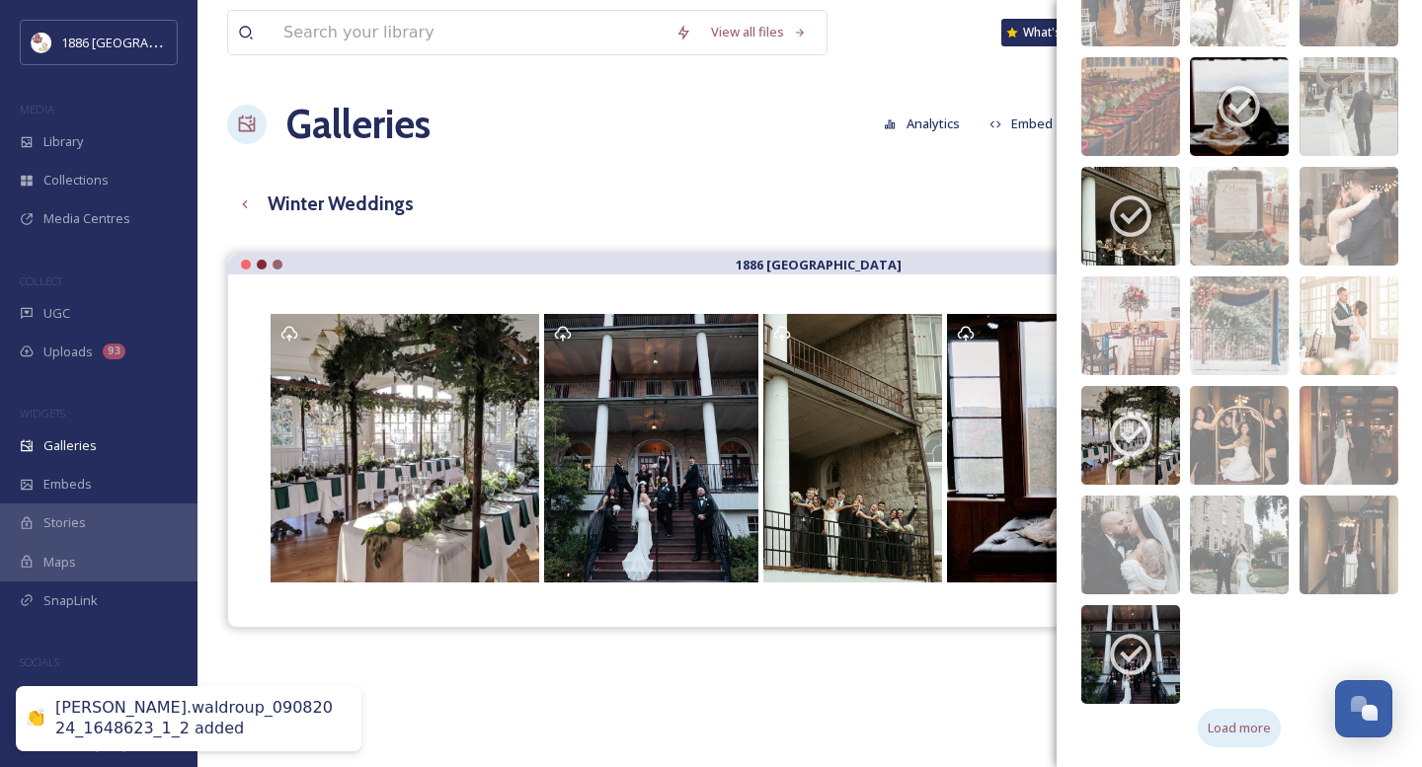
click at [1248, 725] on span "Load more" at bounding box center [1239, 728] width 63 height 19
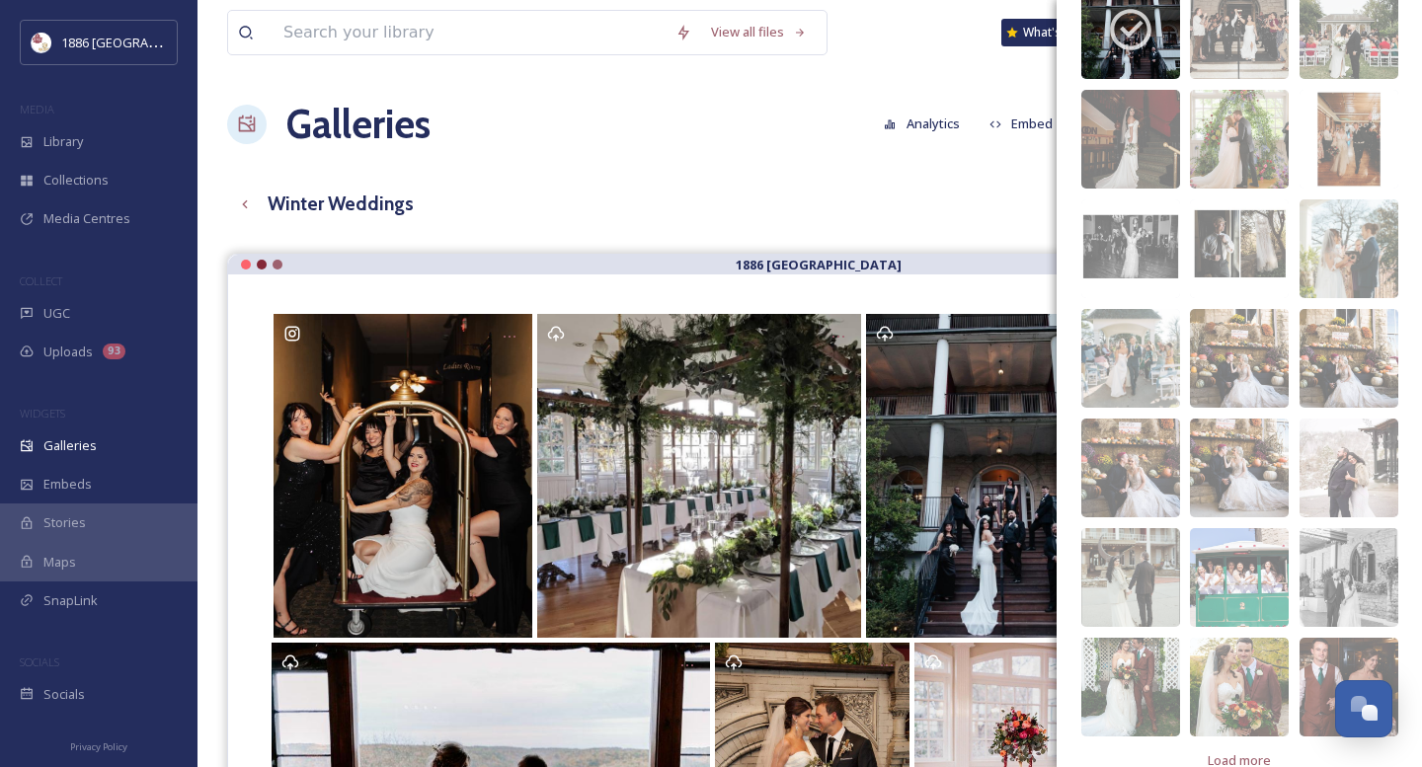
scroll to position [1773, 0]
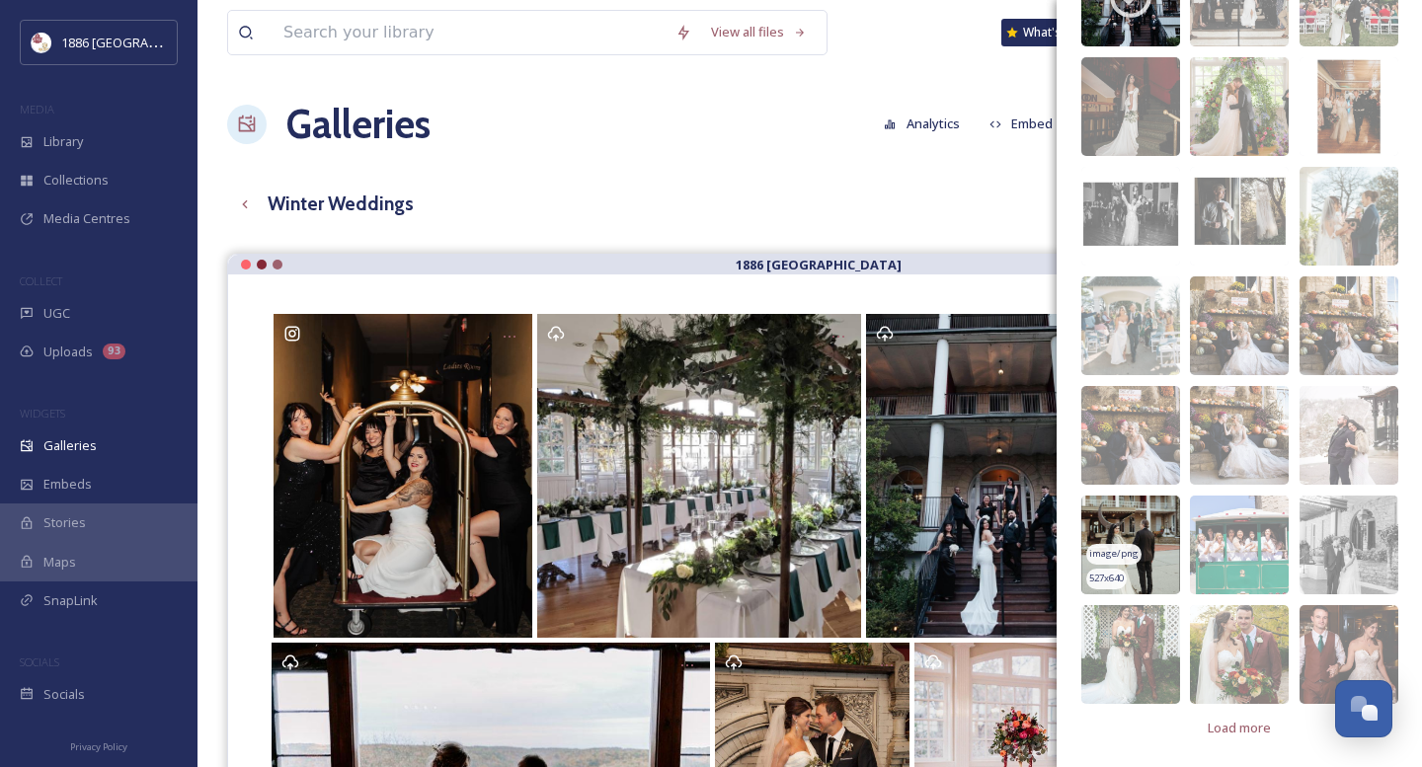
click at [1132, 534] on img at bounding box center [1130, 545] width 99 height 99
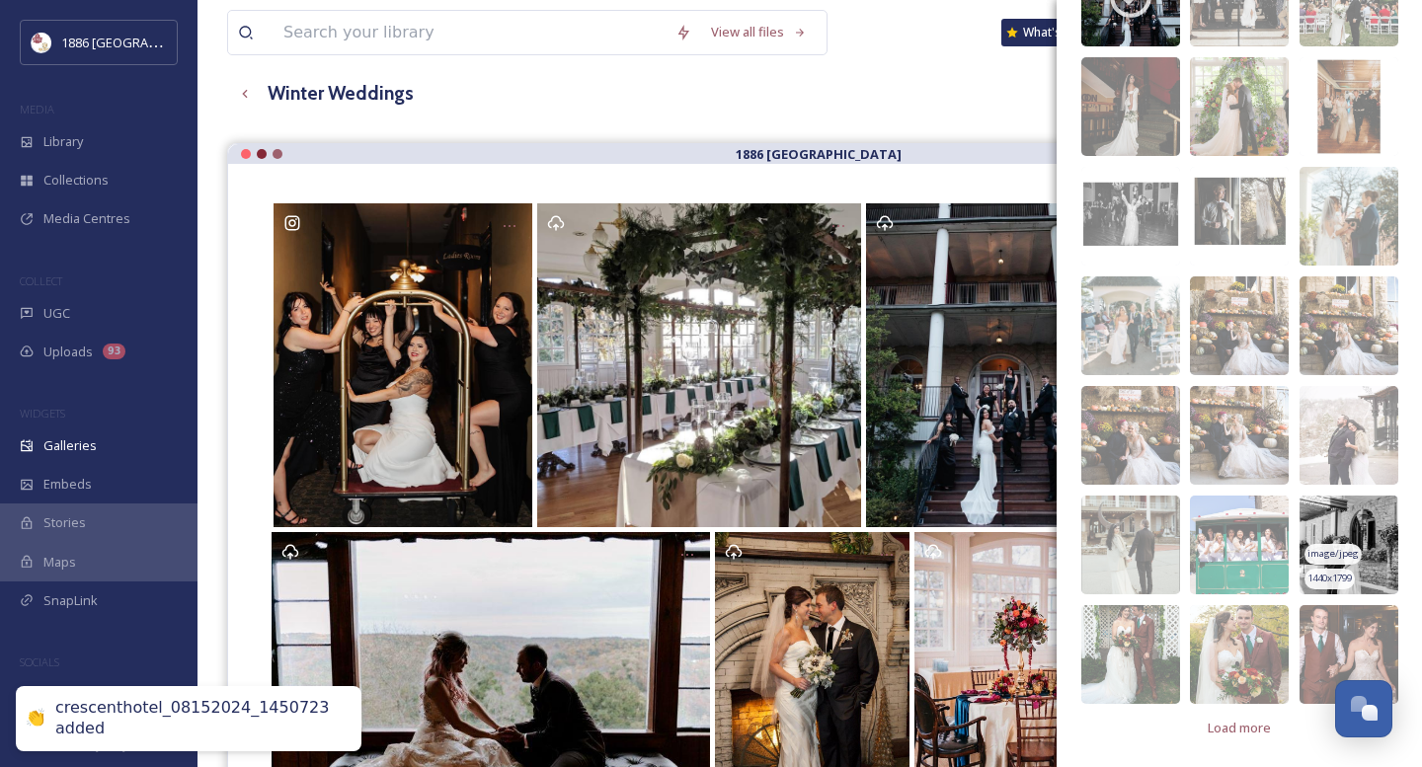
scroll to position [153, 0]
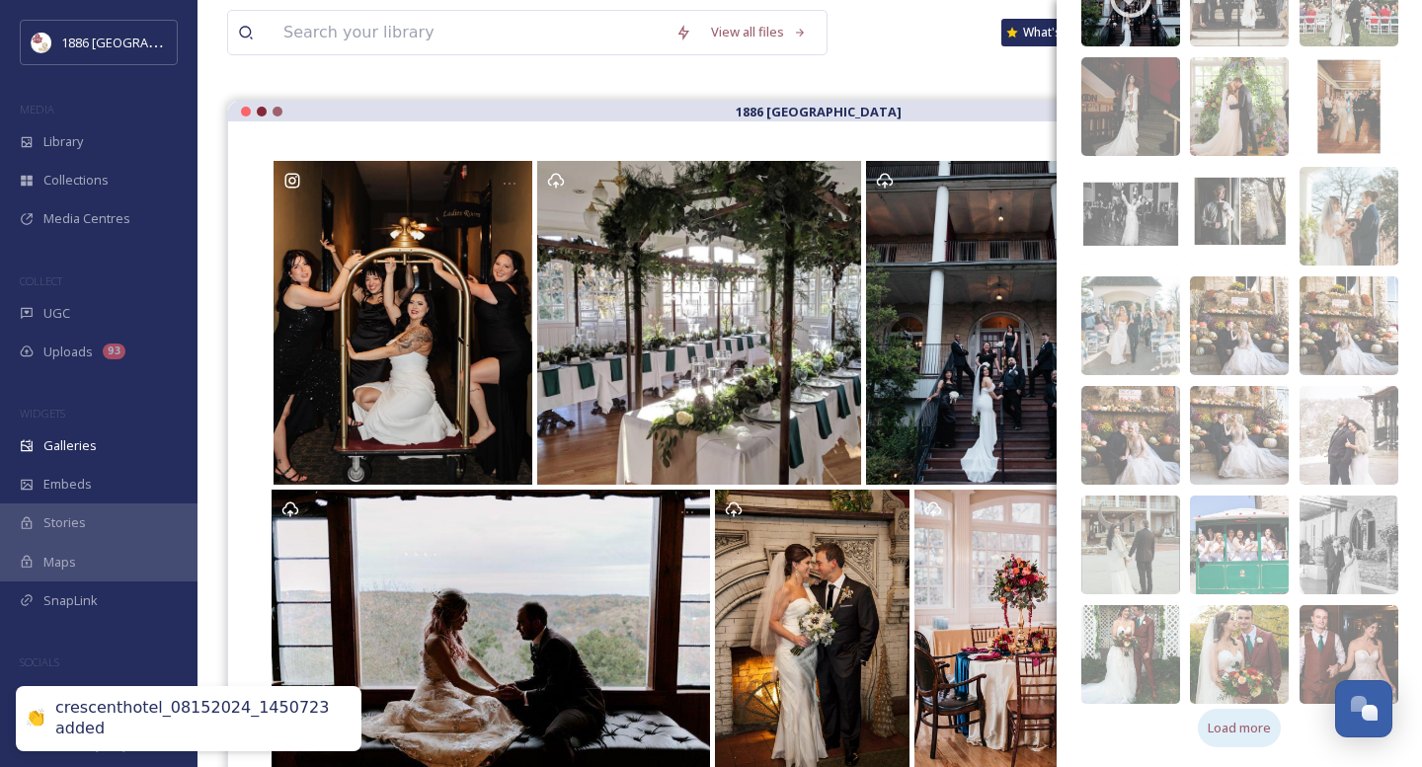
click at [1244, 730] on span "Load more" at bounding box center [1239, 728] width 63 height 19
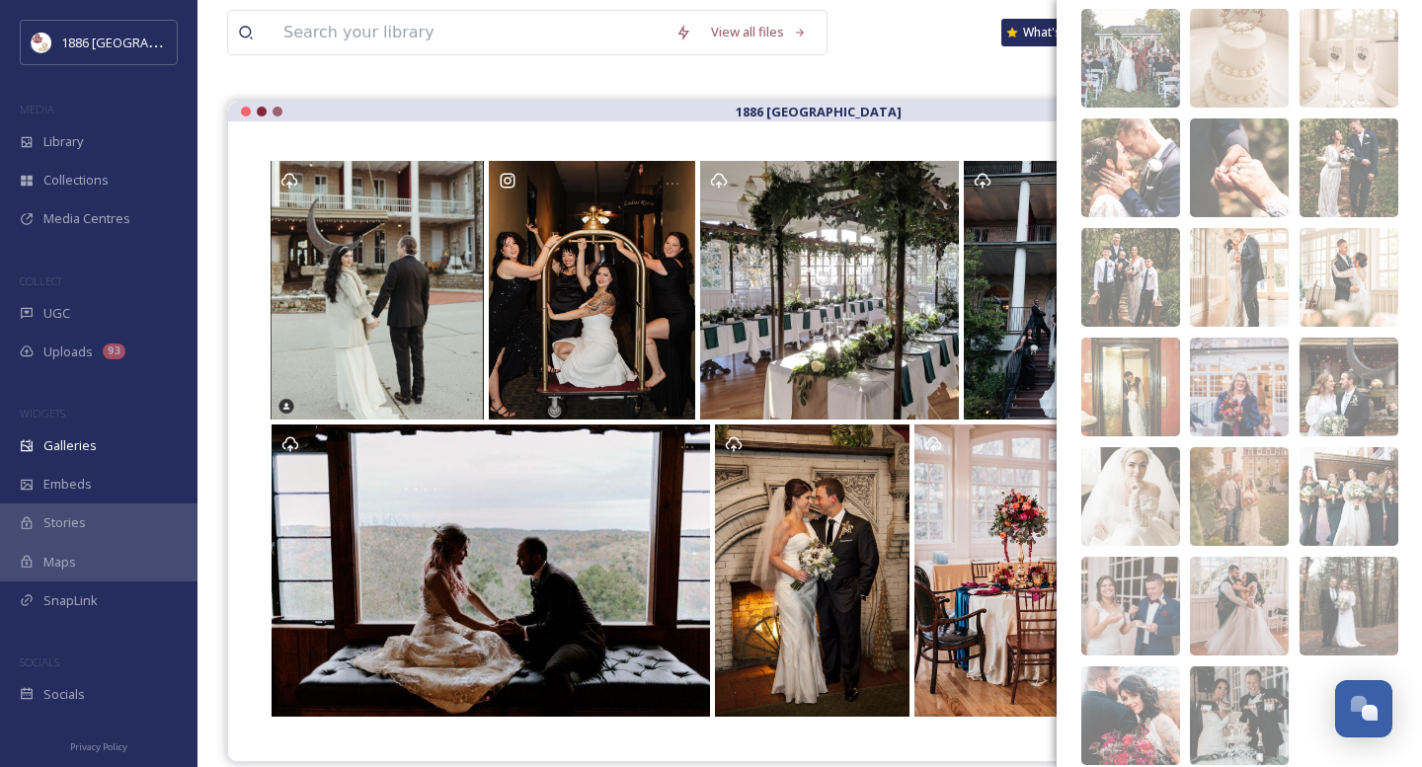
scroll to position [2541, 0]
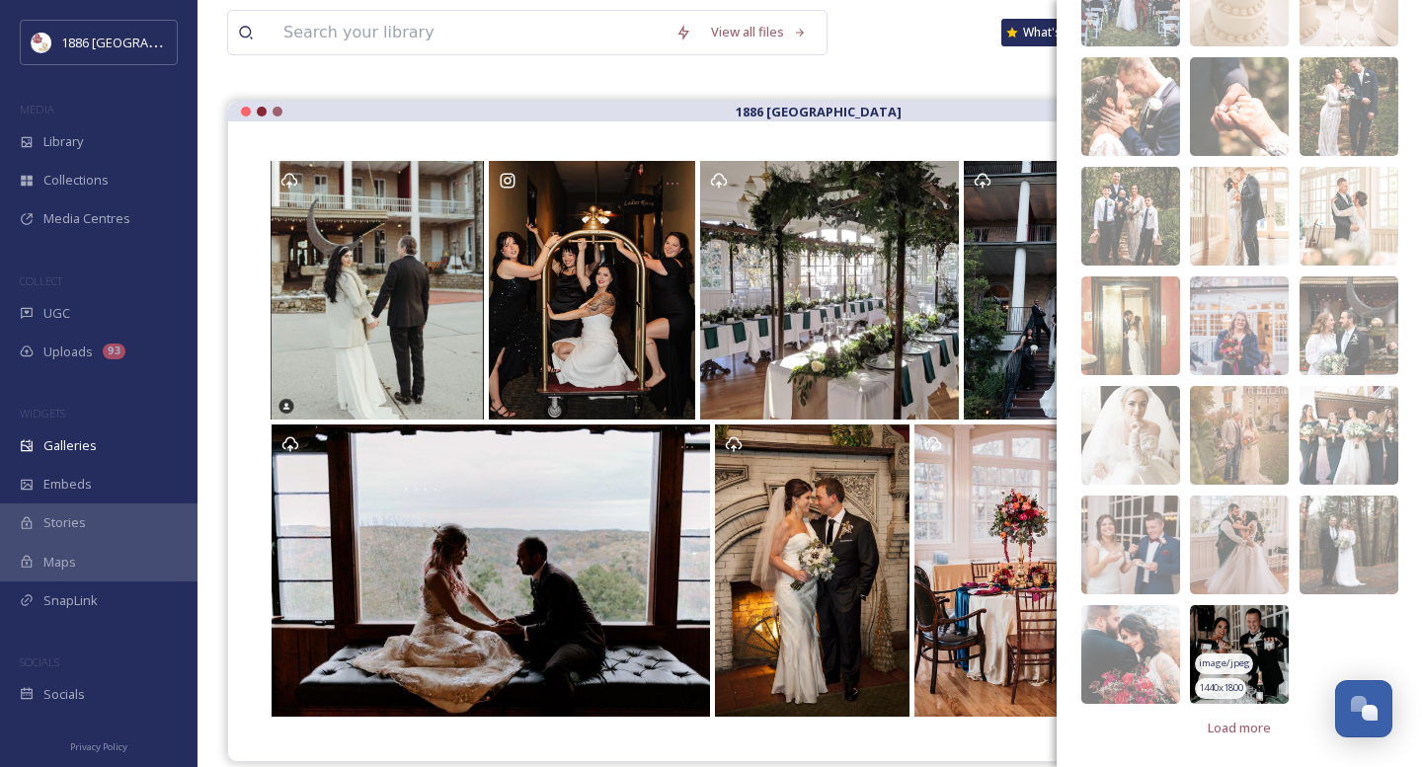
click at [1235, 645] on img at bounding box center [1239, 654] width 99 height 99
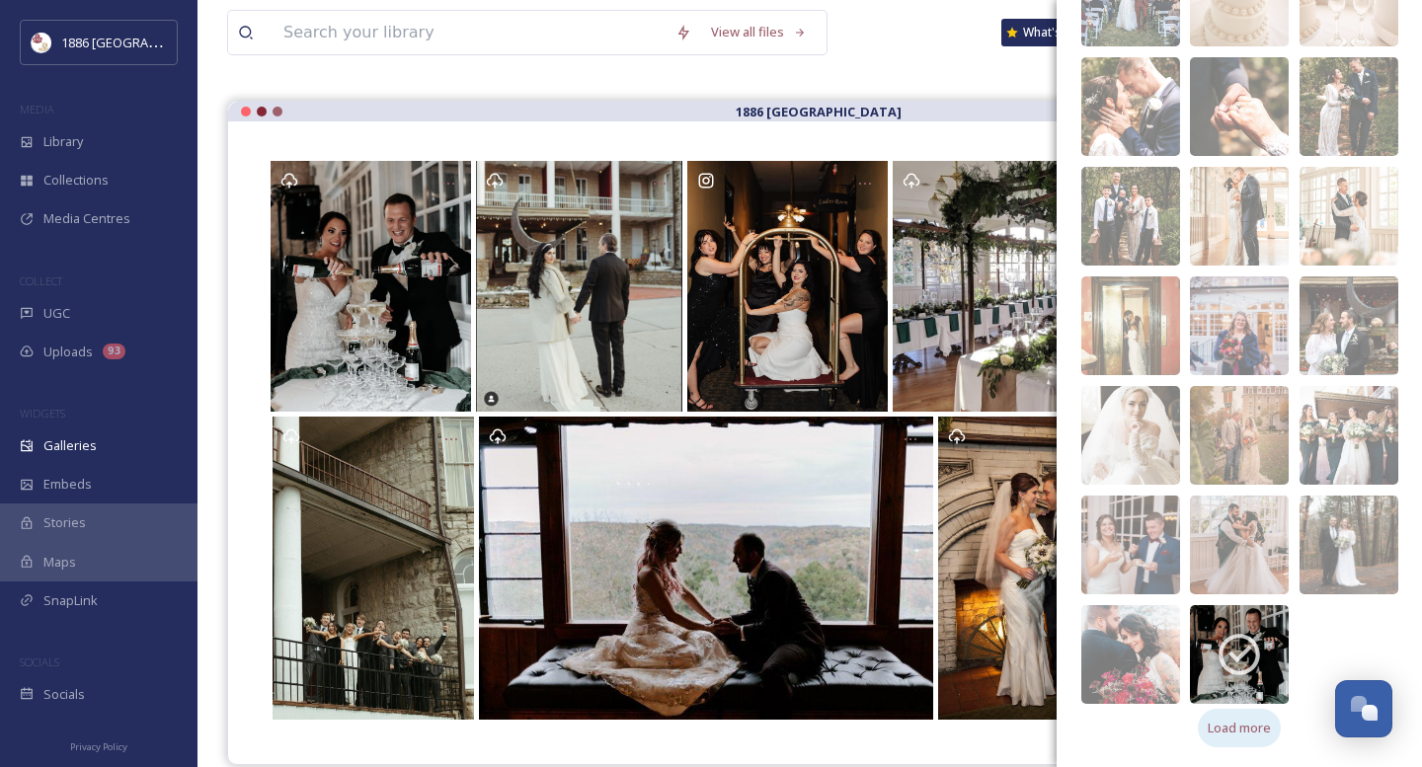
click at [1233, 736] on span "Load more" at bounding box center [1239, 728] width 63 height 19
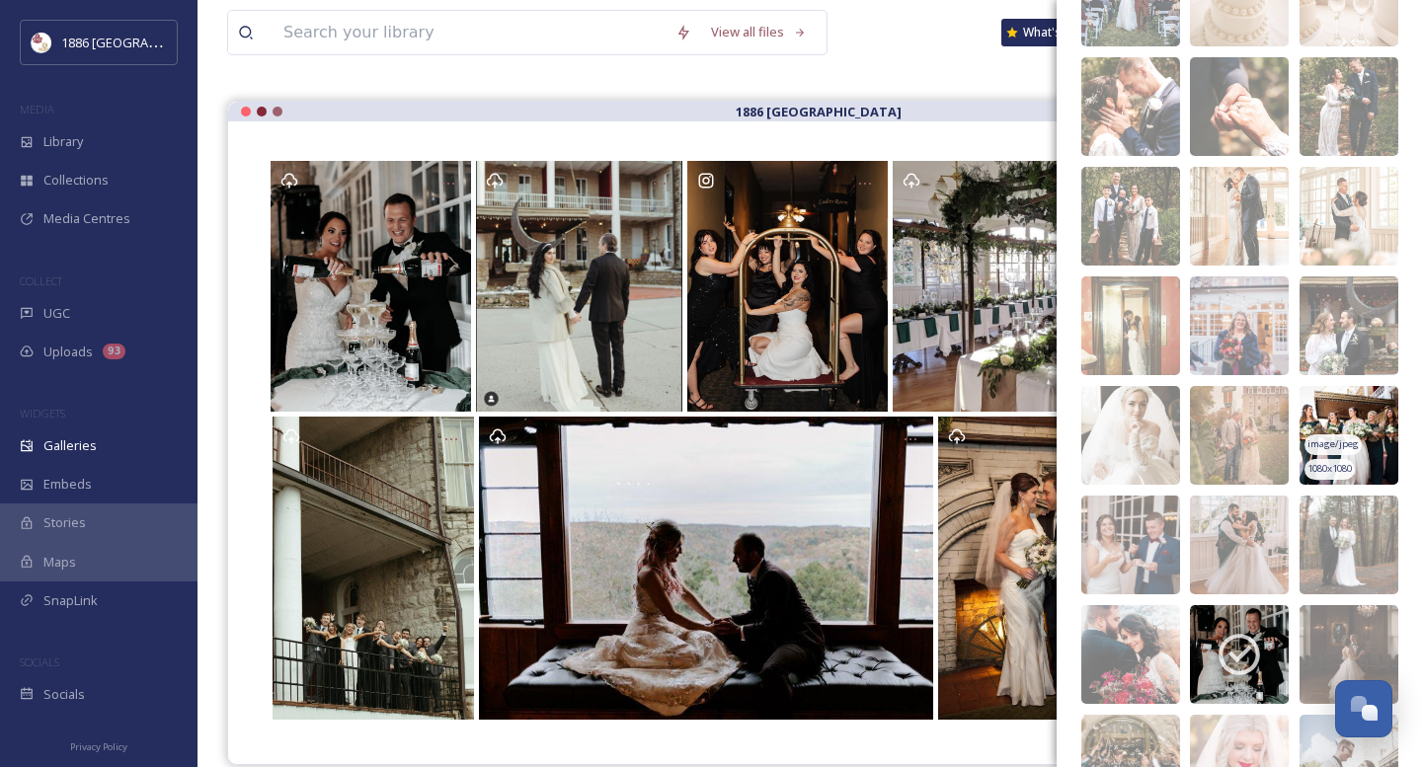
click at [1349, 430] on img at bounding box center [1348, 435] width 99 height 99
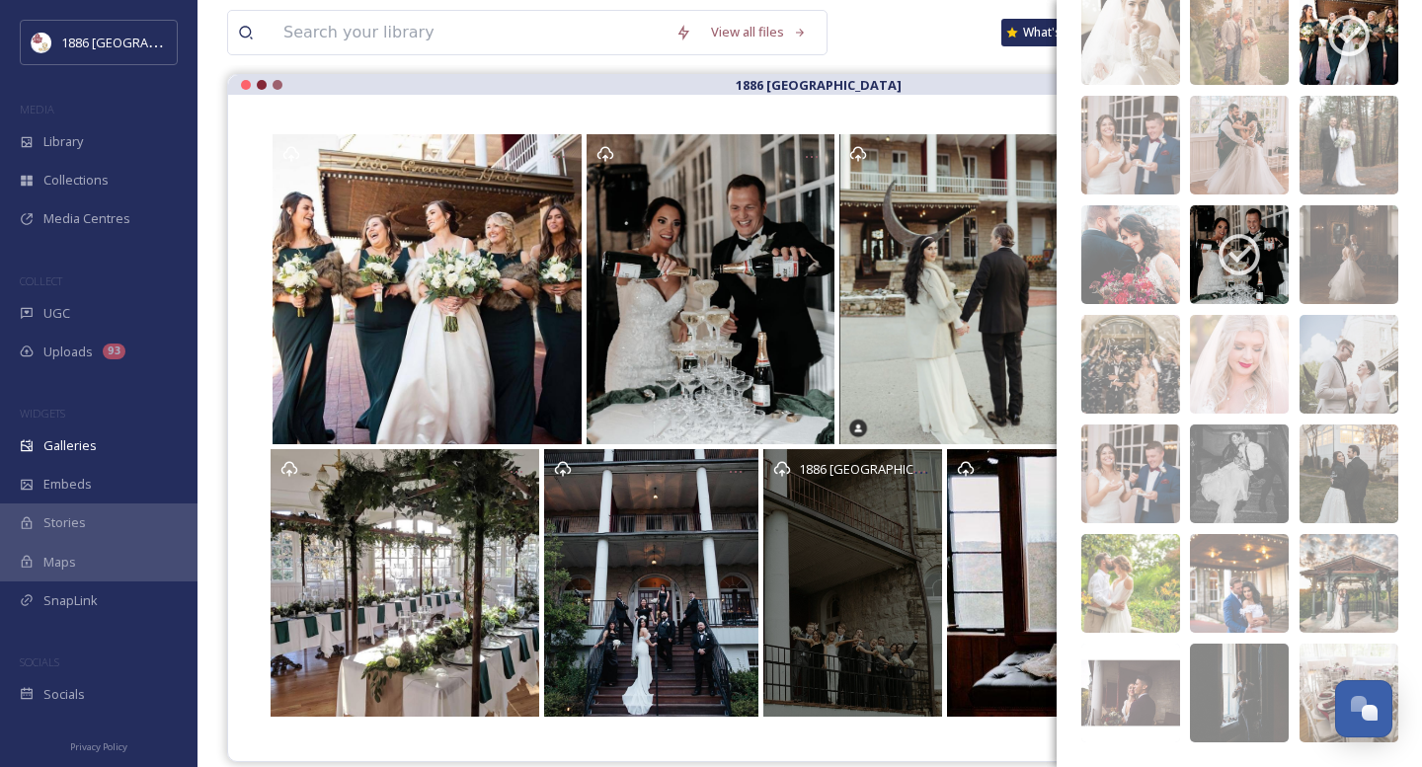
scroll to position [97, 0]
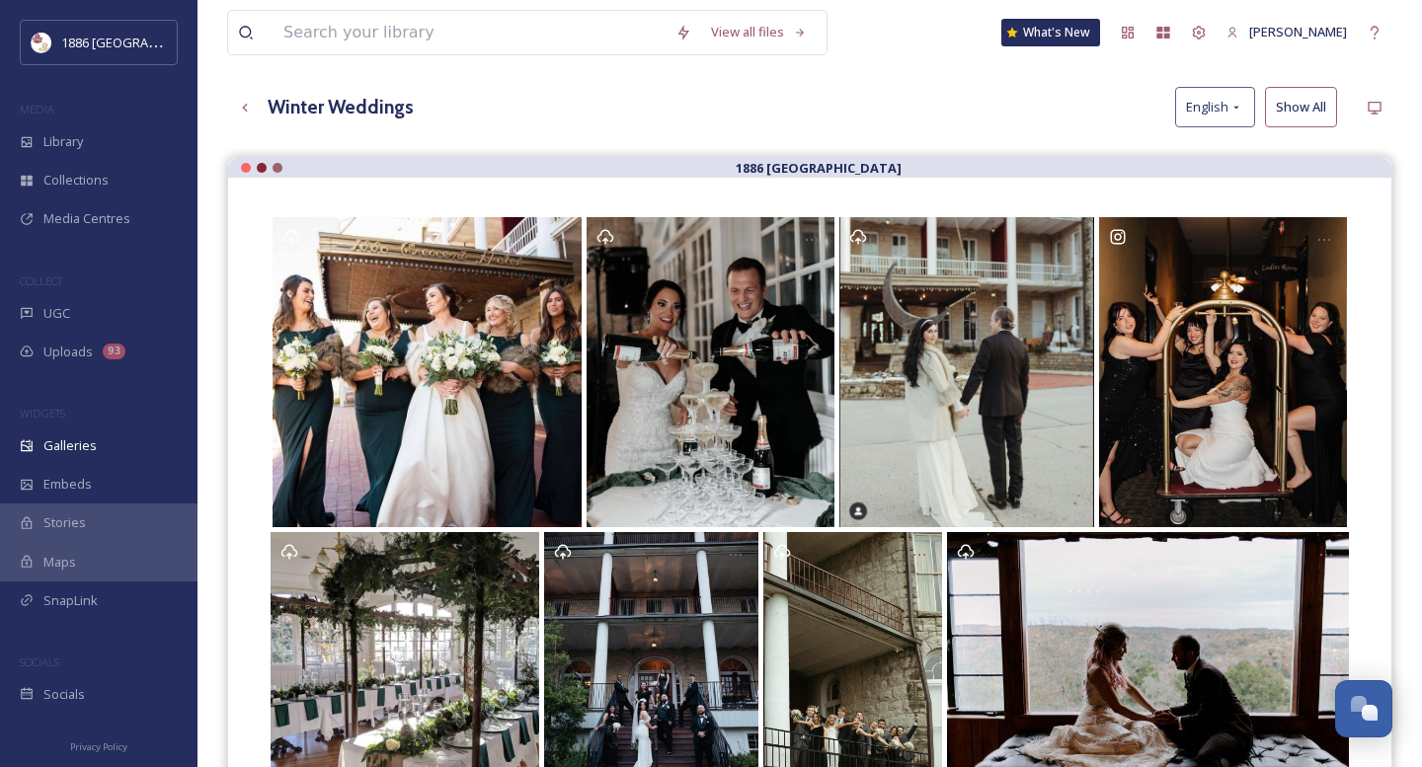
click at [900, 81] on div "View all files What's New [PERSON_NAME] Galleries Analytics Embed Customise Gal…" at bounding box center [809, 428] width 1224 height 1051
click at [1206, 38] on icon at bounding box center [1199, 32] width 13 height 13
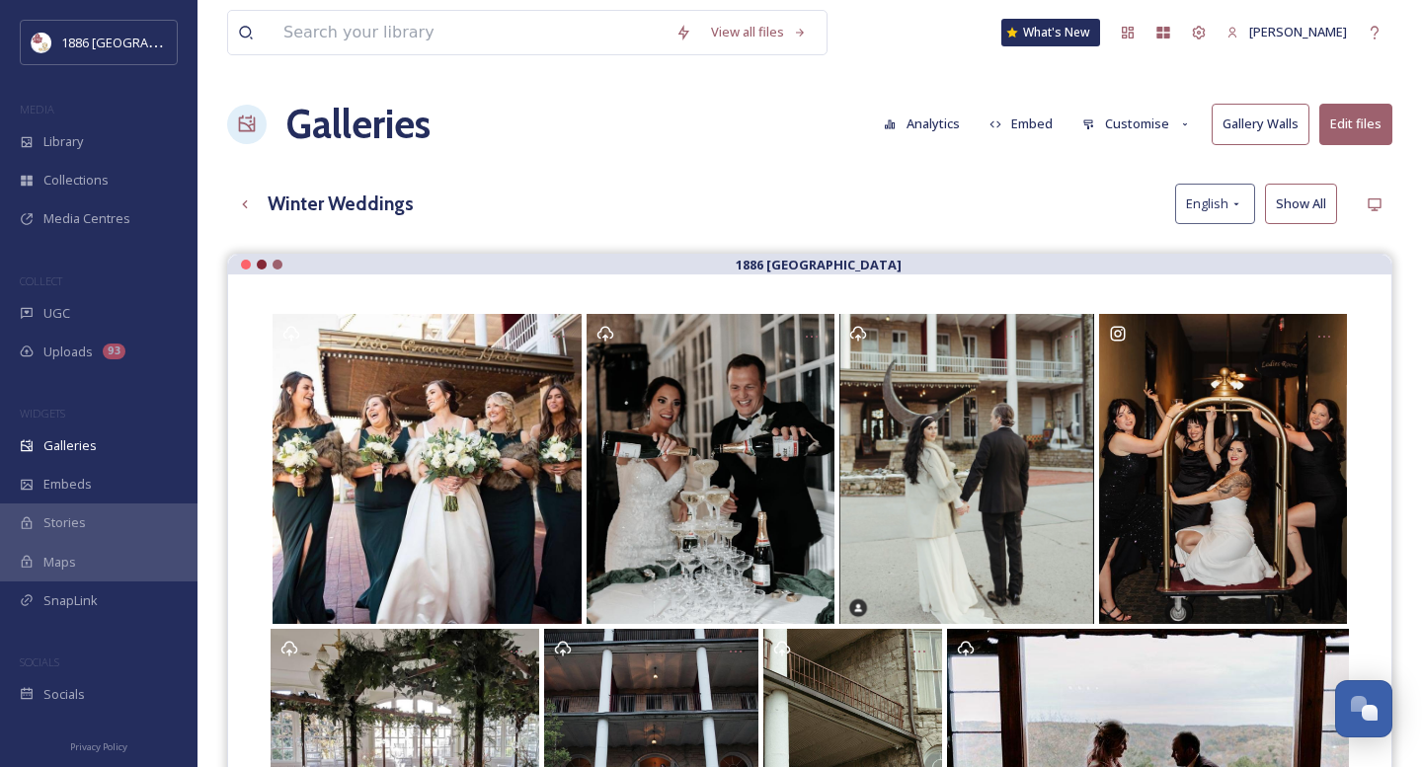
click at [1156, 123] on button "Customise" at bounding box center [1136, 124] width 129 height 39
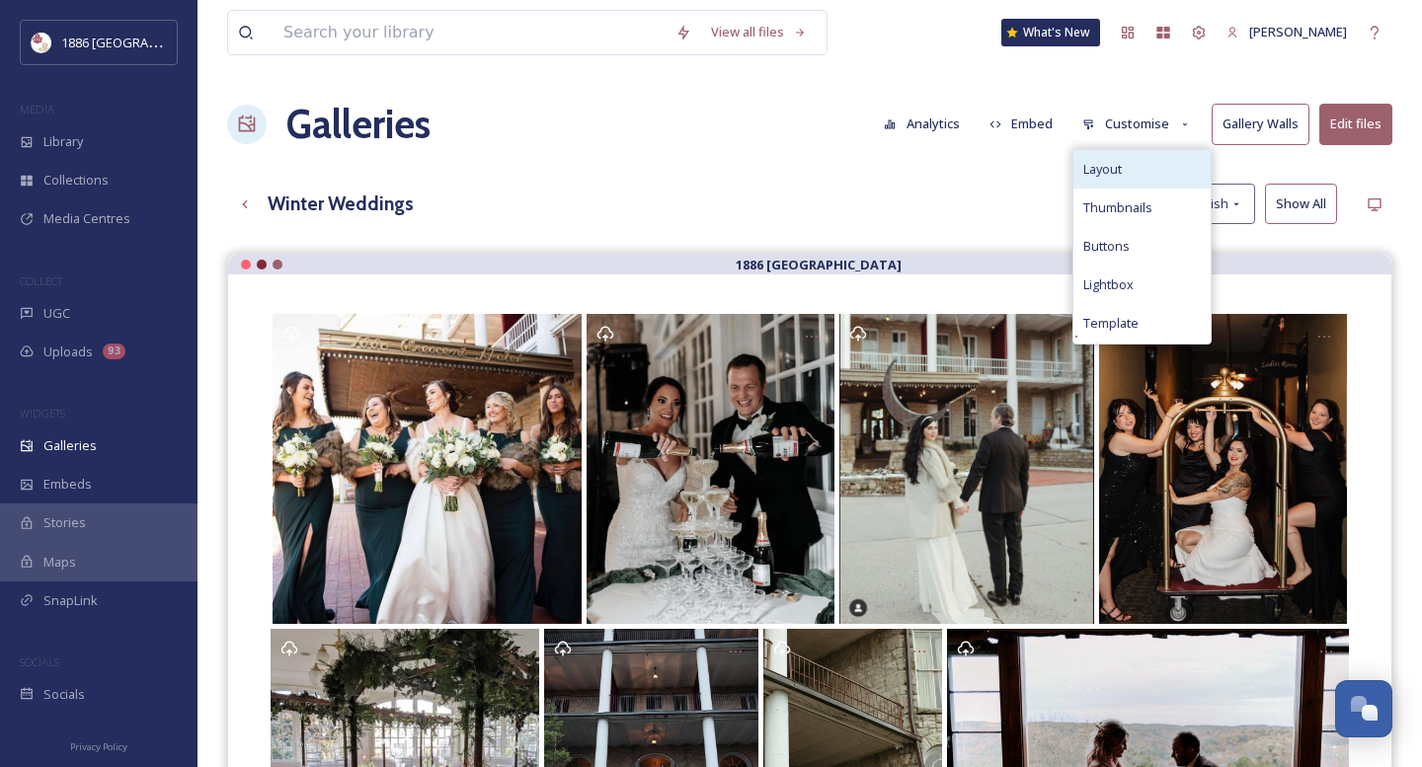
click at [1155, 168] on div "Layout" at bounding box center [1141, 169] width 137 height 39
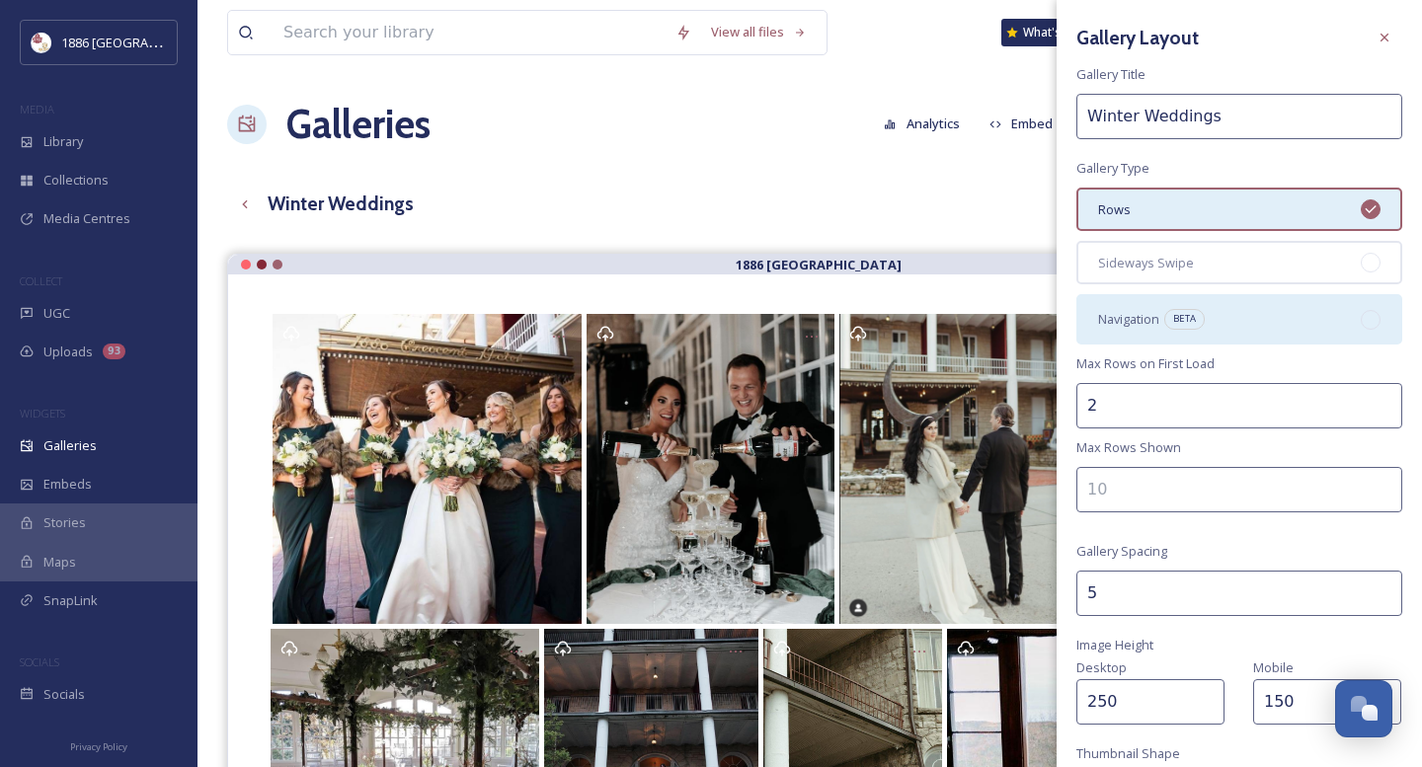
click at [1279, 333] on div "Navigation BETA" at bounding box center [1239, 318] width 326 height 49
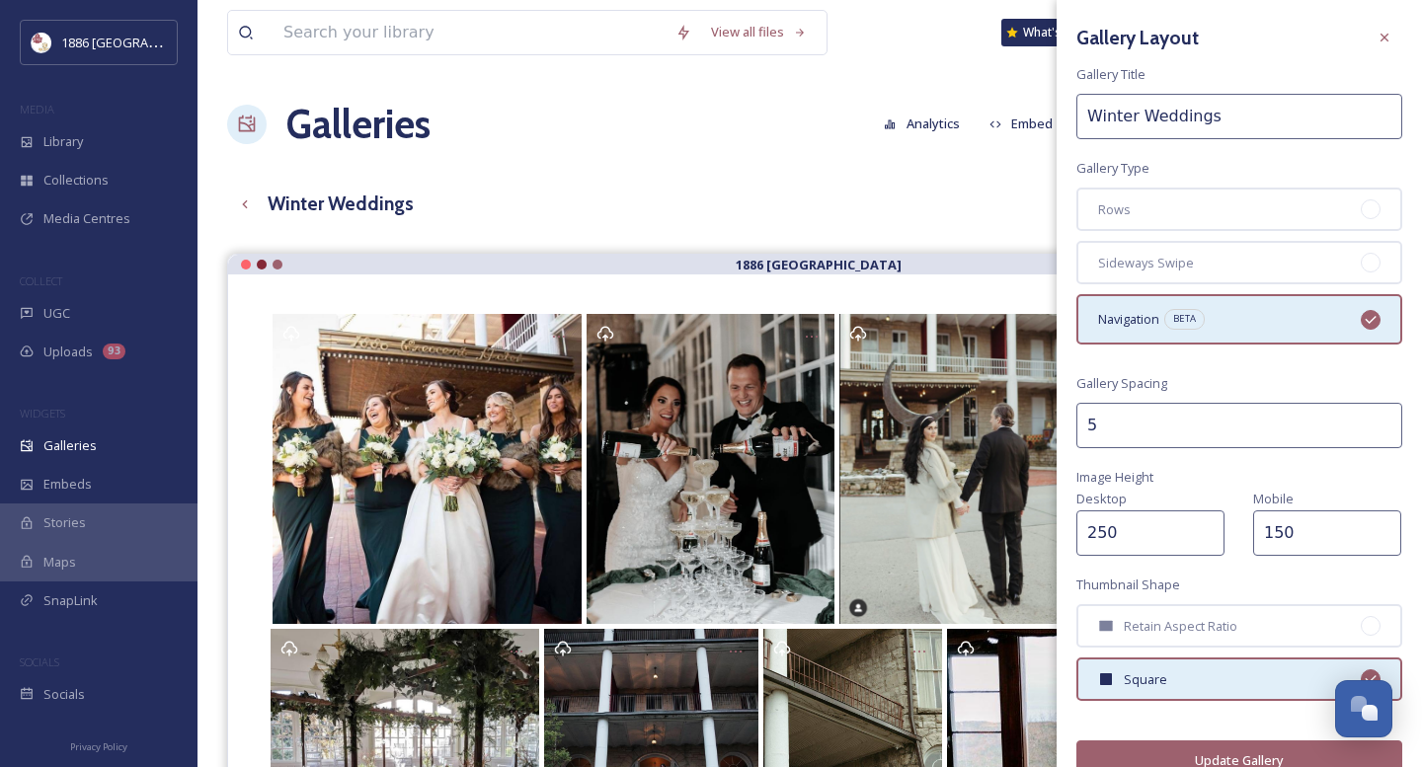
scroll to position [30, 0]
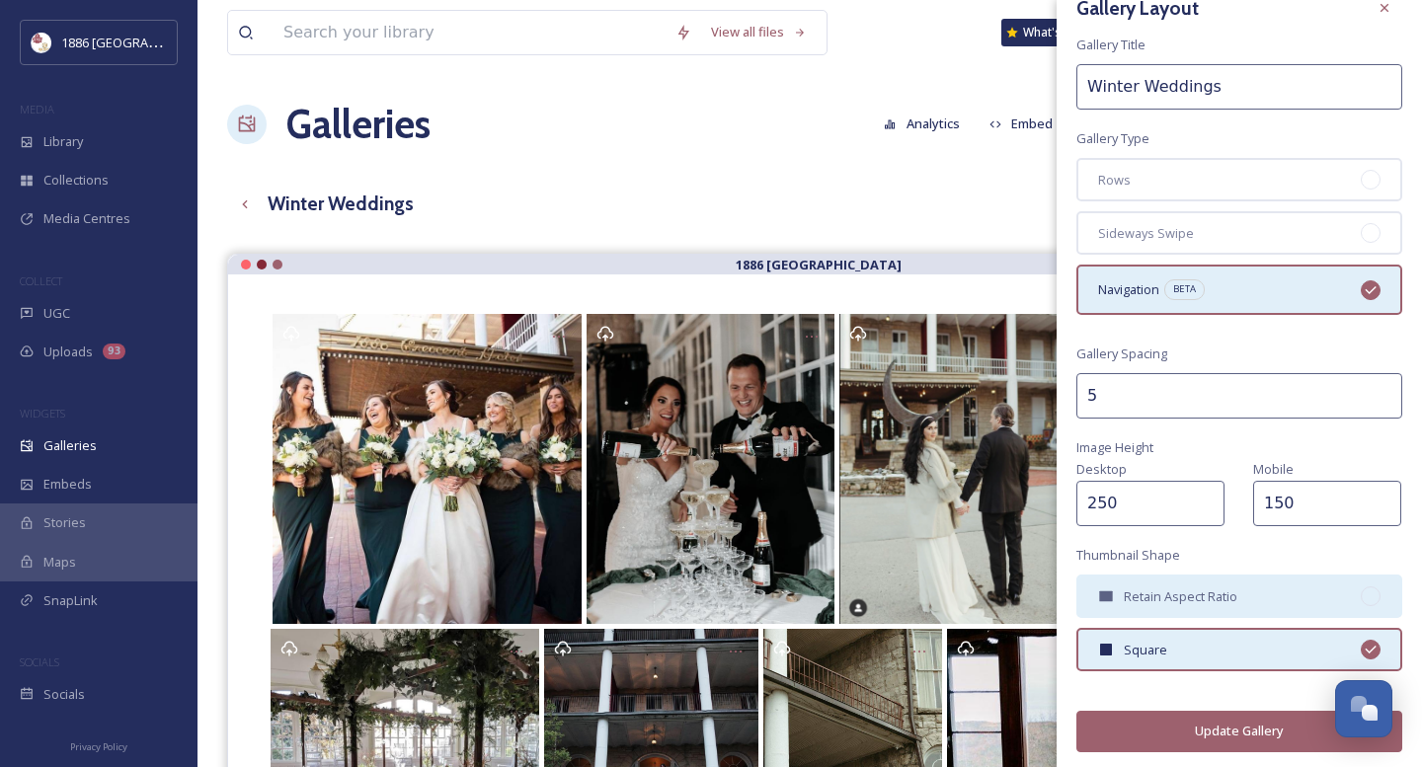
click at [1180, 594] on span "Retain Aspect Ratio" at bounding box center [1181, 596] width 114 height 19
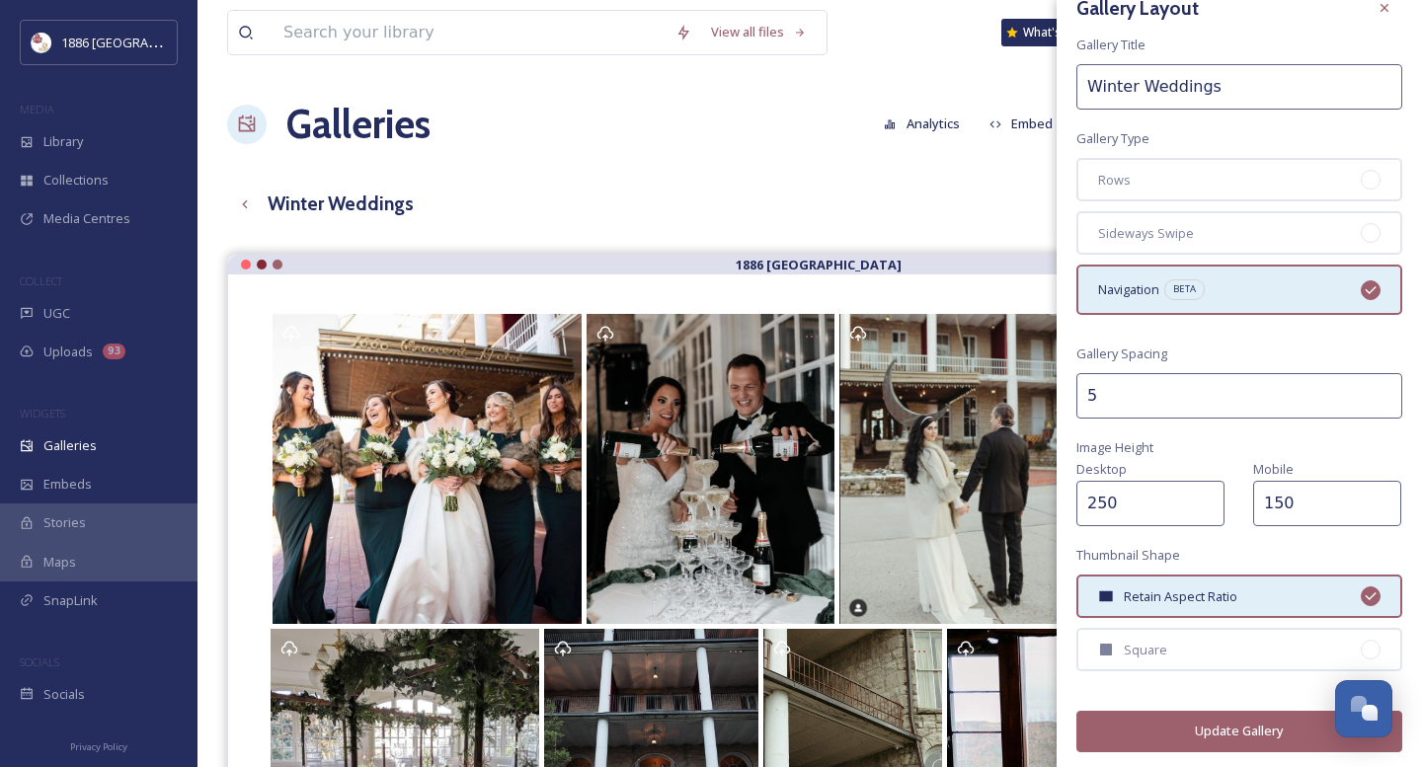
drag, startPoint x: 1148, startPoint y: 401, endPoint x: 1021, endPoint y: 391, distance: 127.8
click at [1022, 391] on div "View all files What's New [PERSON_NAME] Galleries Analytics Embed Customise Gal…" at bounding box center [809, 525] width 1224 height 1051
click at [1196, 168] on div "Rows" at bounding box center [1239, 179] width 326 height 43
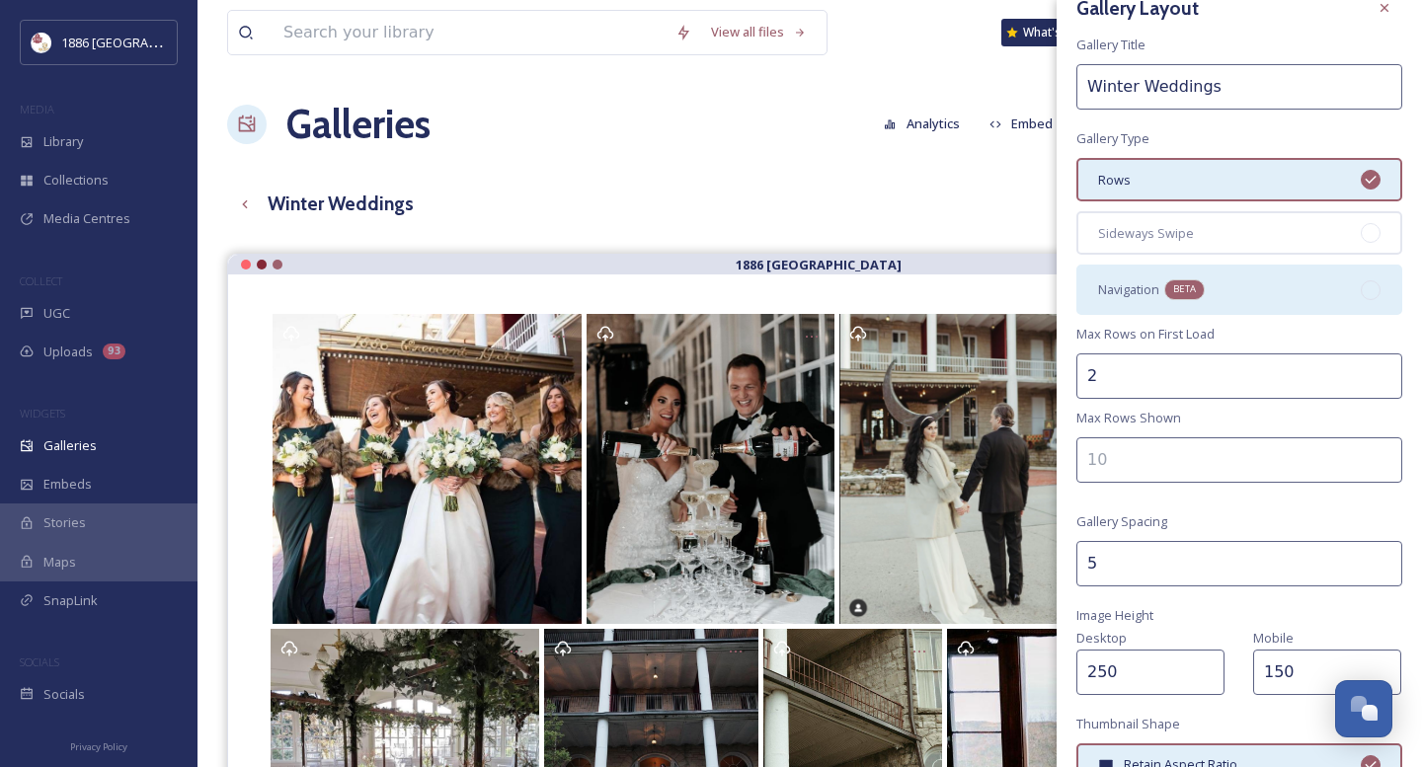
click at [1199, 294] on div "BETA" at bounding box center [1184, 289] width 40 height 20
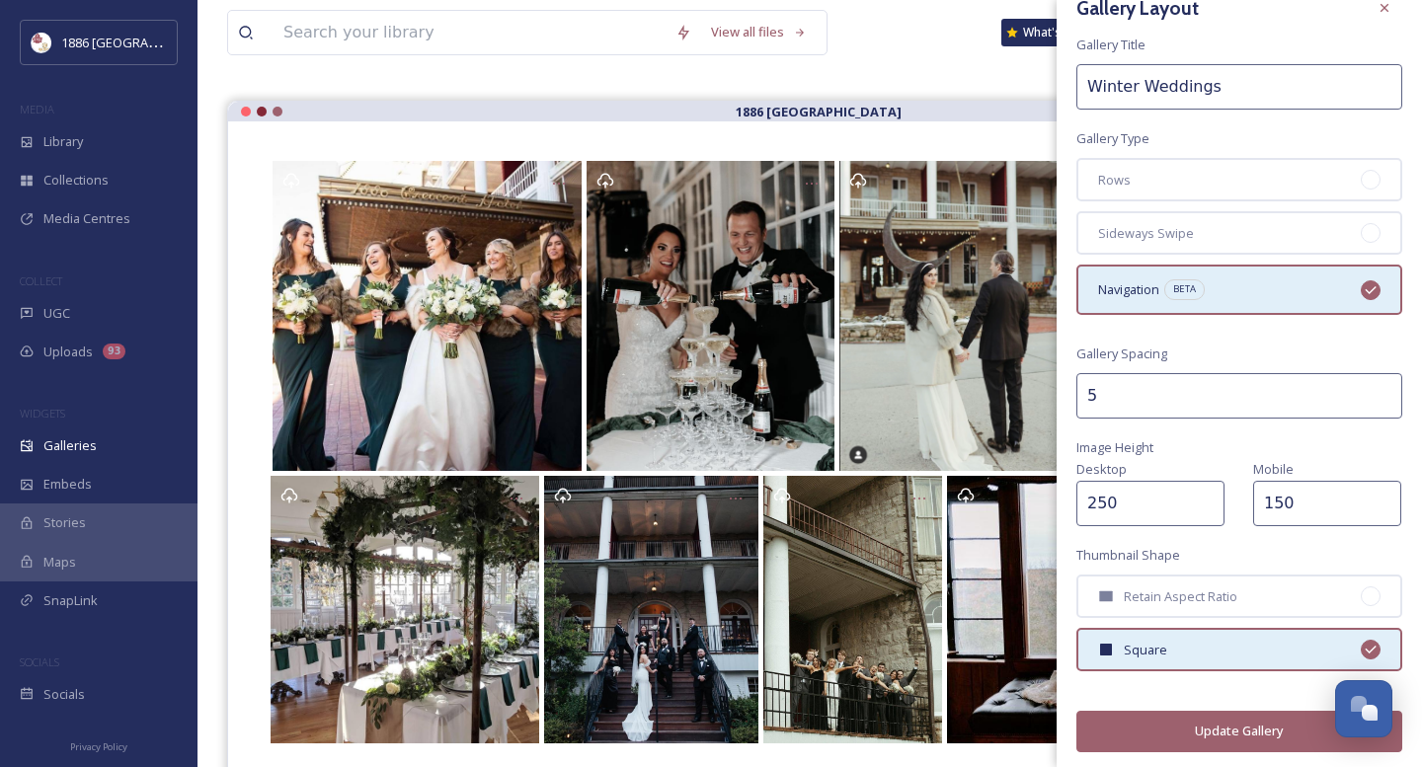
scroll to position [154, 0]
click at [1196, 726] on button "Update Gallery" at bounding box center [1239, 731] width 326 height 40
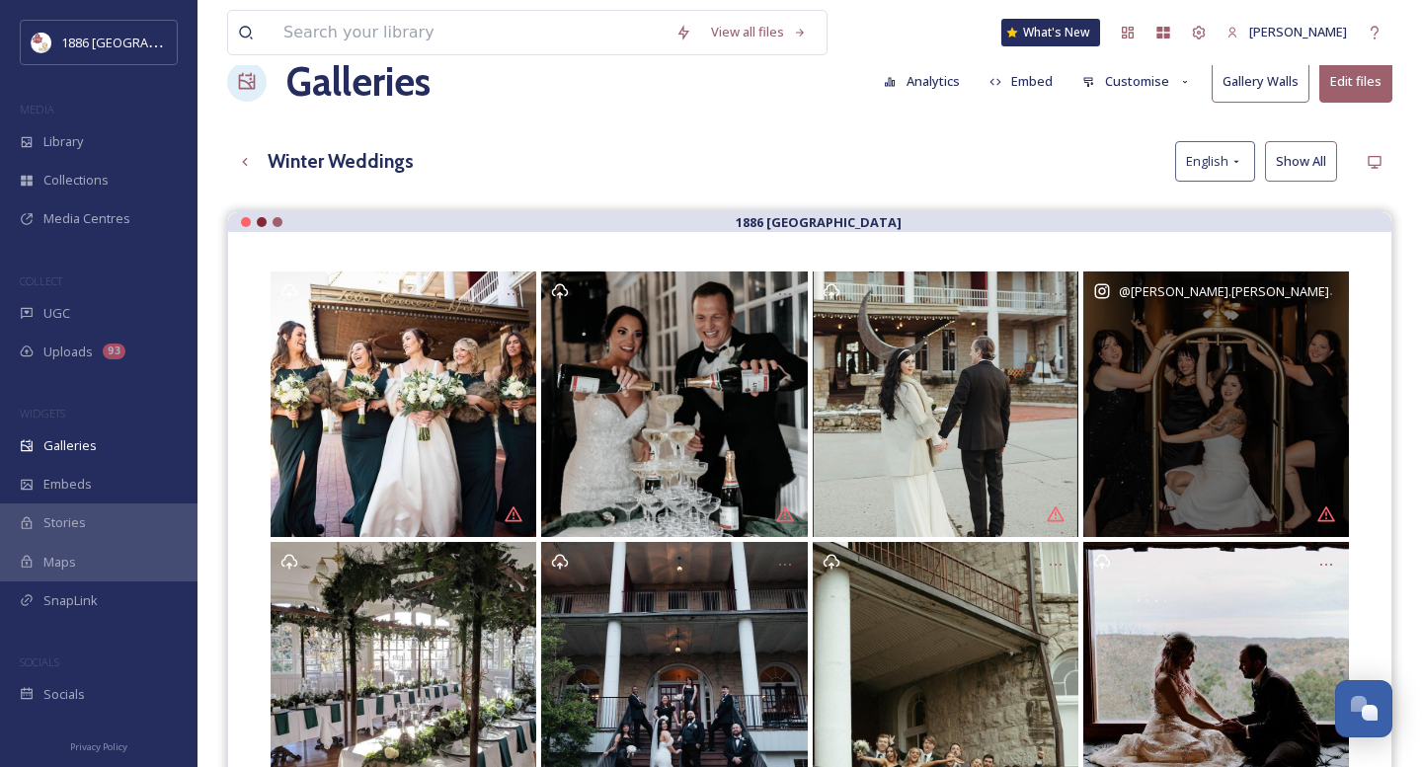
scroll to position [0, 0]
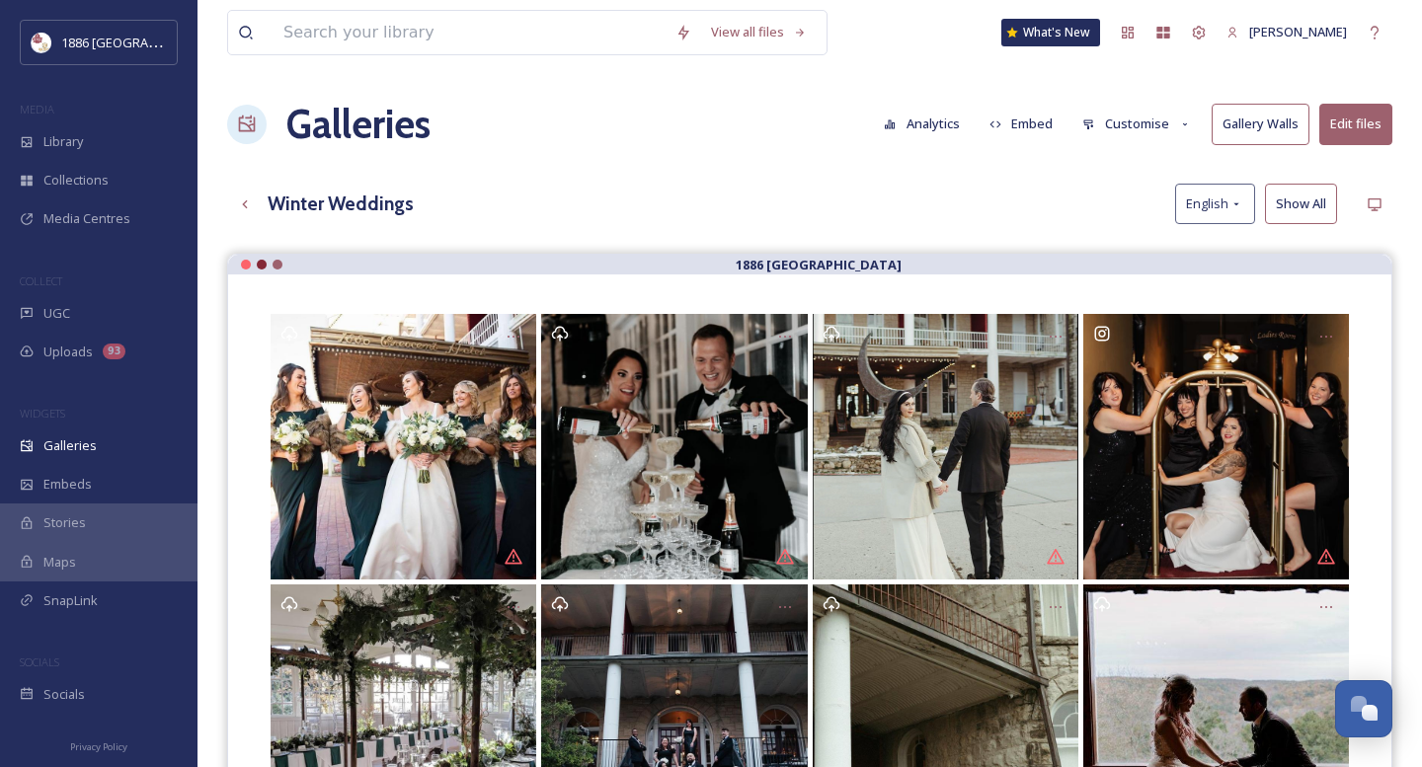
click at [1030, 128] on button "Embed" at bounding box center [1021, 124] width 84 height 39
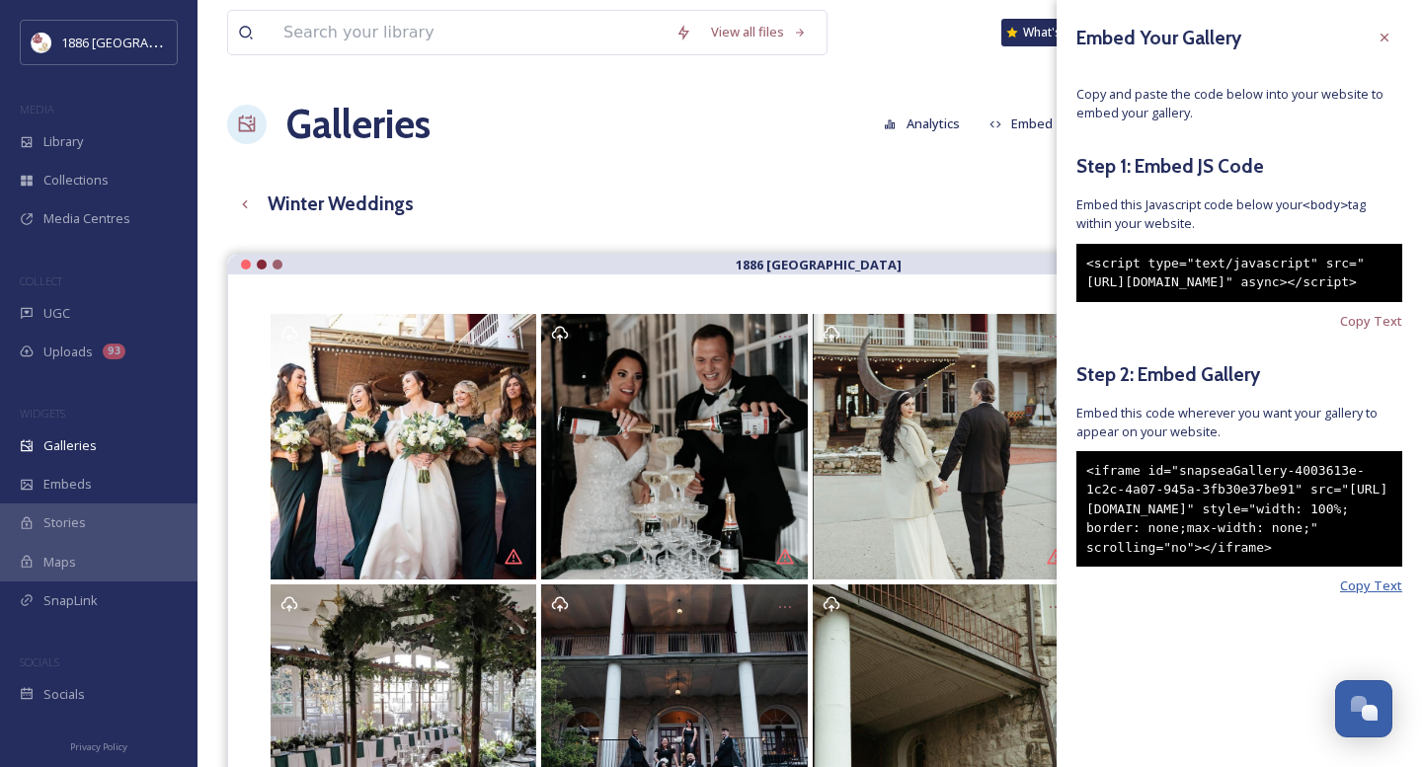
click at [1377, 595] on span "Copy Text" at bounding box center [1371, 586] width 62 height 19
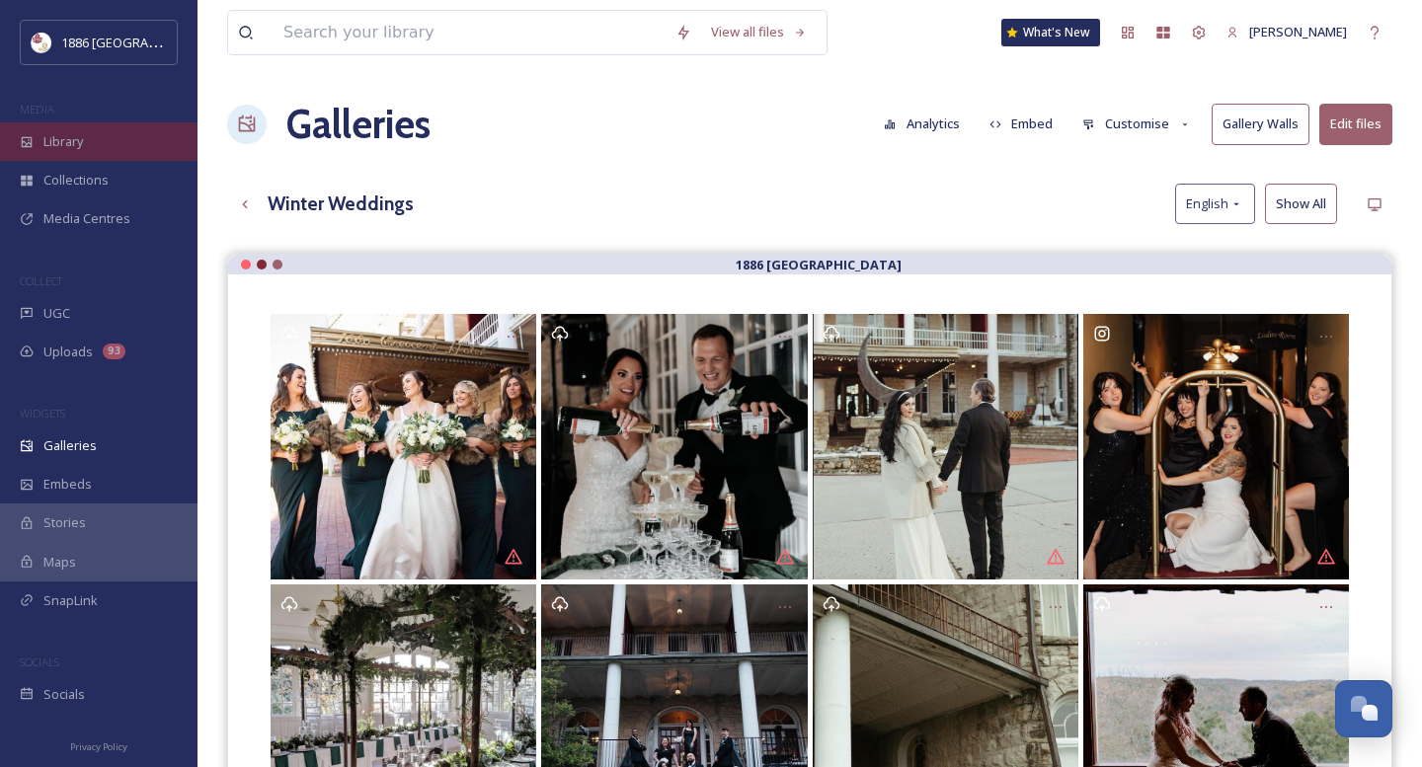
click at [74, 141] on span "Library" at bounding box center [62, 141] width 39 height 19
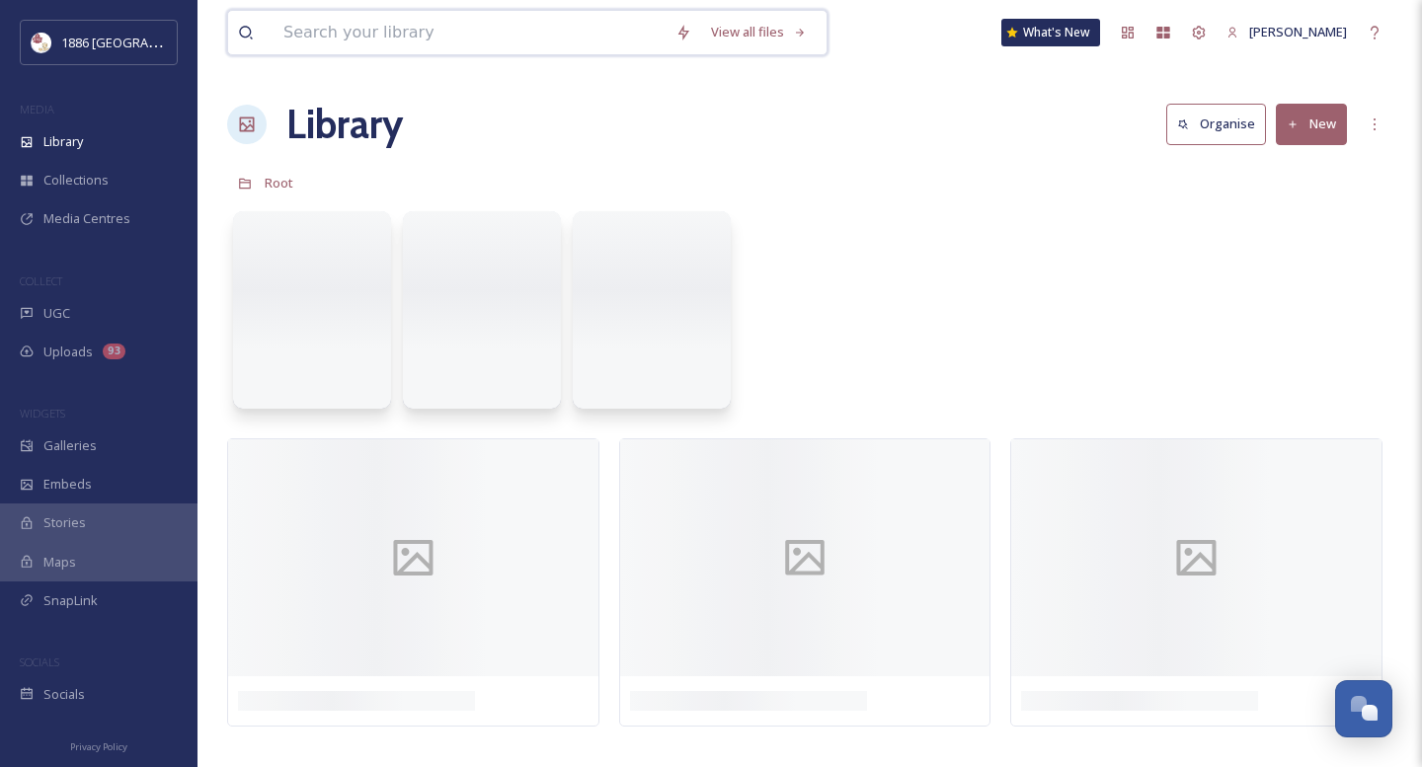
click at [335, 37] on input at bounding box center [470, 32] width 392 height 43
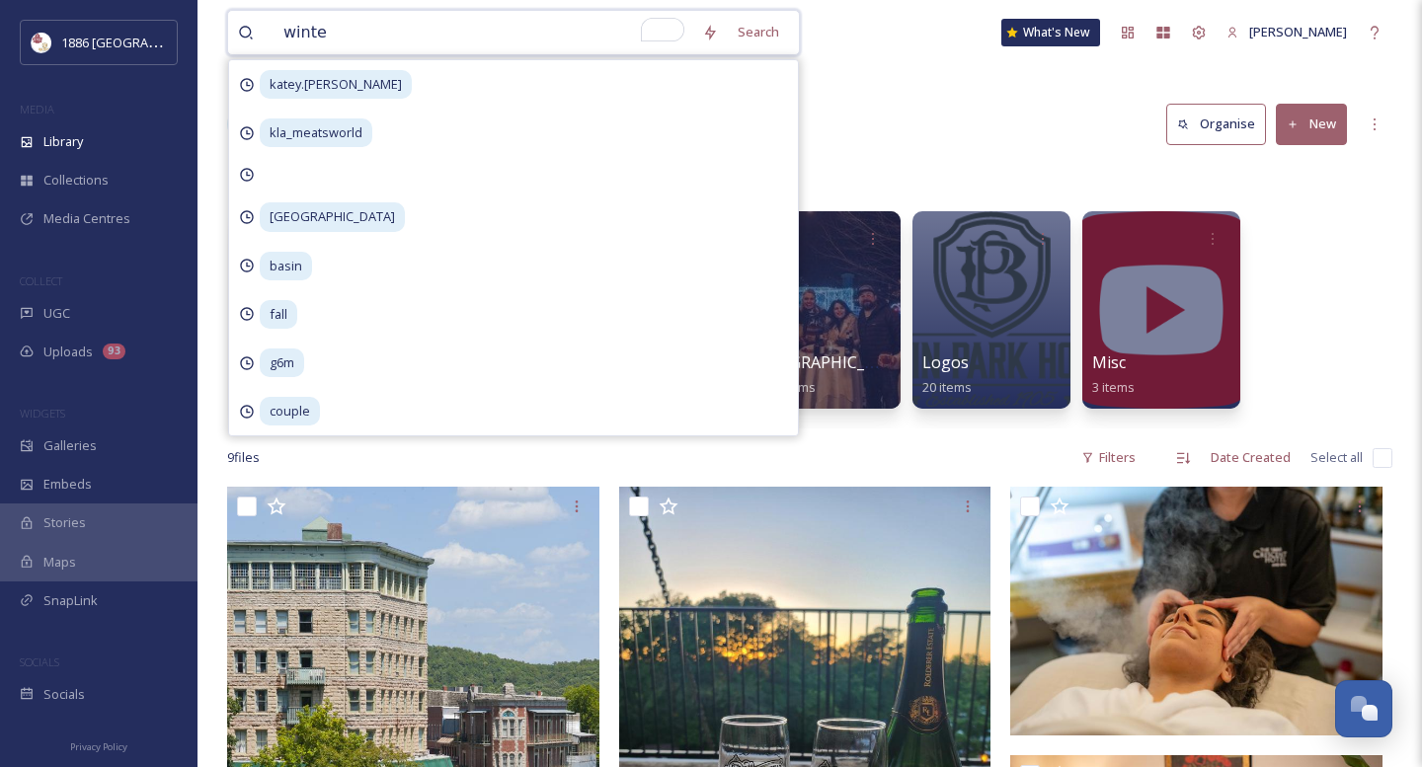
type input "winter"
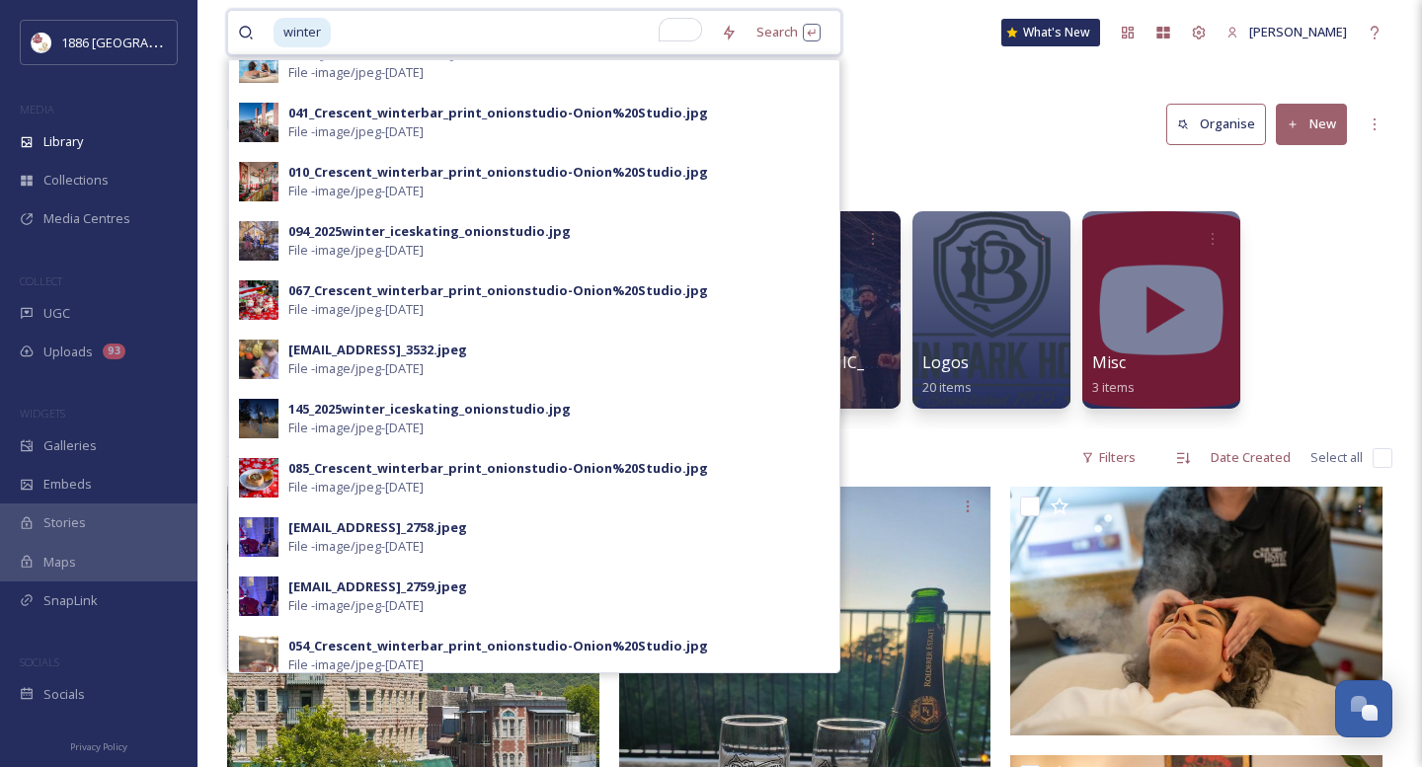
scroll to position [1037, 0]
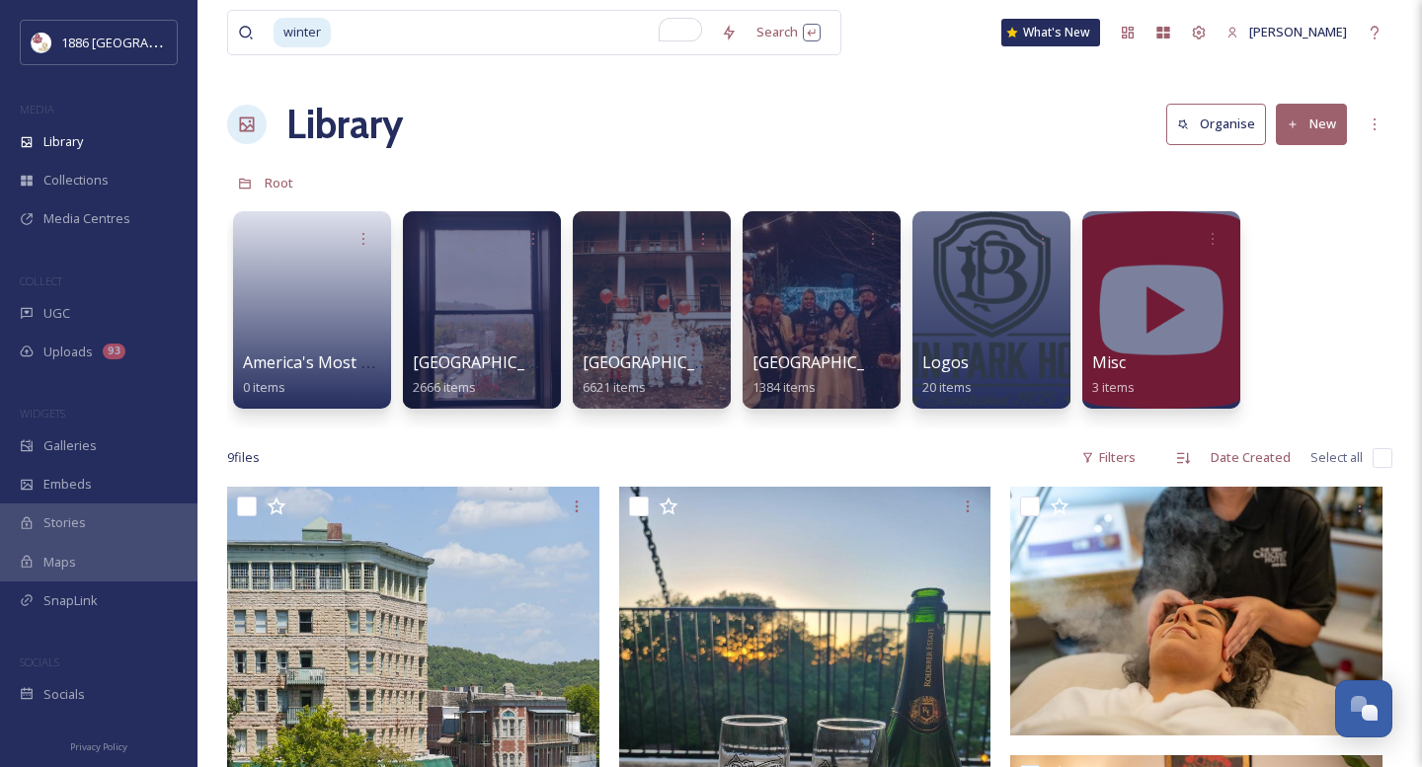
click at [882, 149] on div "Library Organise New" at bounding box center [809, 124] width 1165 height 59
click at [652, 375] on div "[GEOGRAPHIC_DATA] 6621 items" at bounding box center [652, 376] width 141 height 49
